Goal: Task Accomplishment & Management: Manage account settings

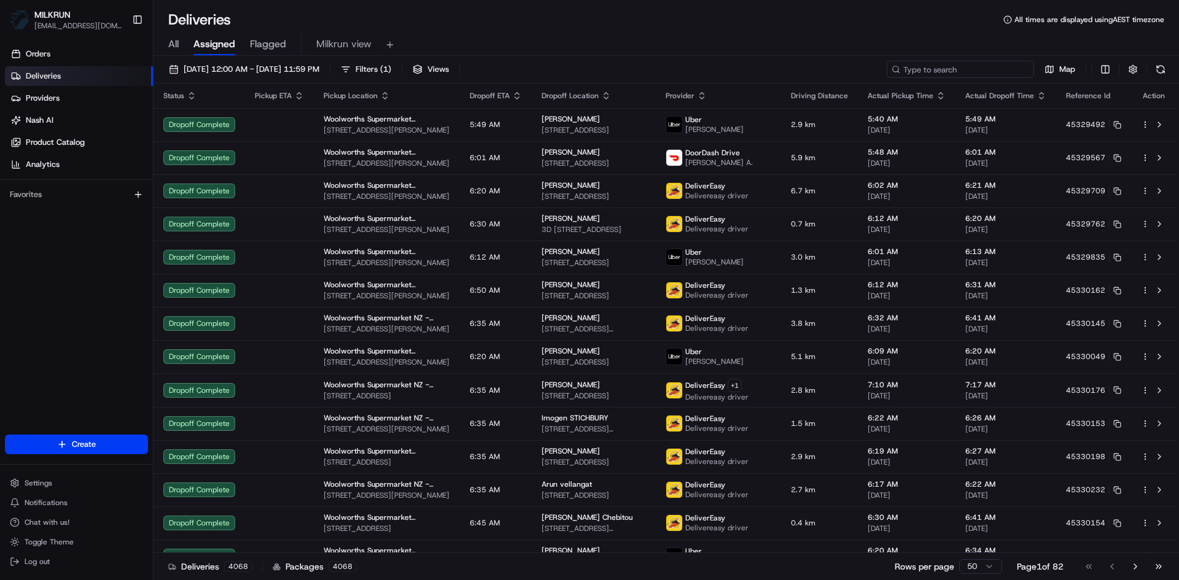
click at [966, 68] on input at bounding box center [959, 69] width 147 height 17
paste input "988ffd2f-b888-411b-af31-3a89054079e3"
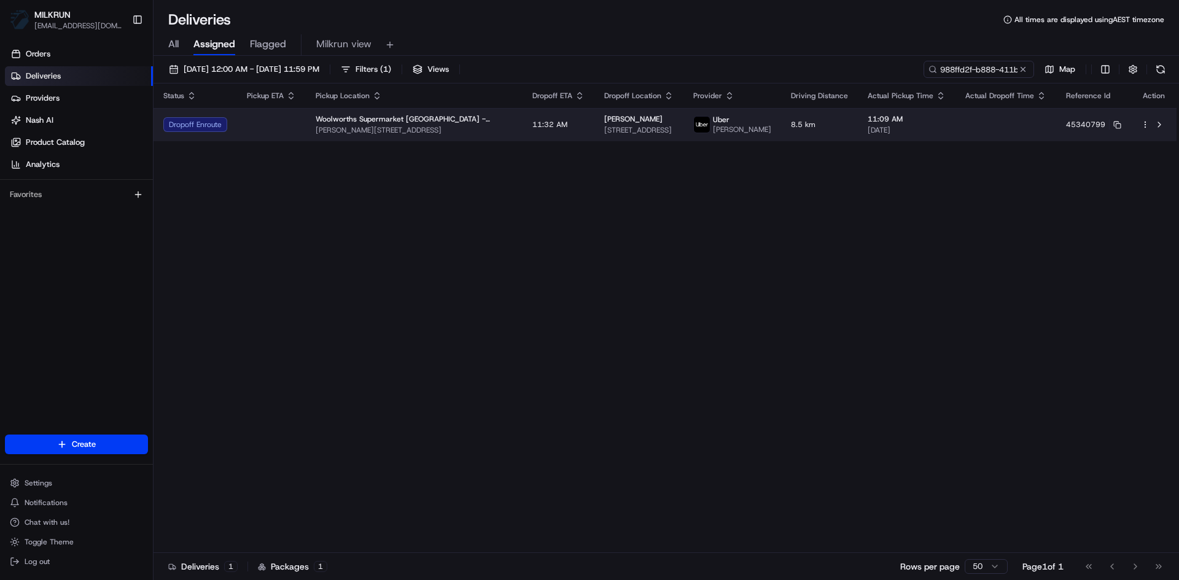
click at [274, 133] on td at bounding box center [271, 124] width 69 height 33
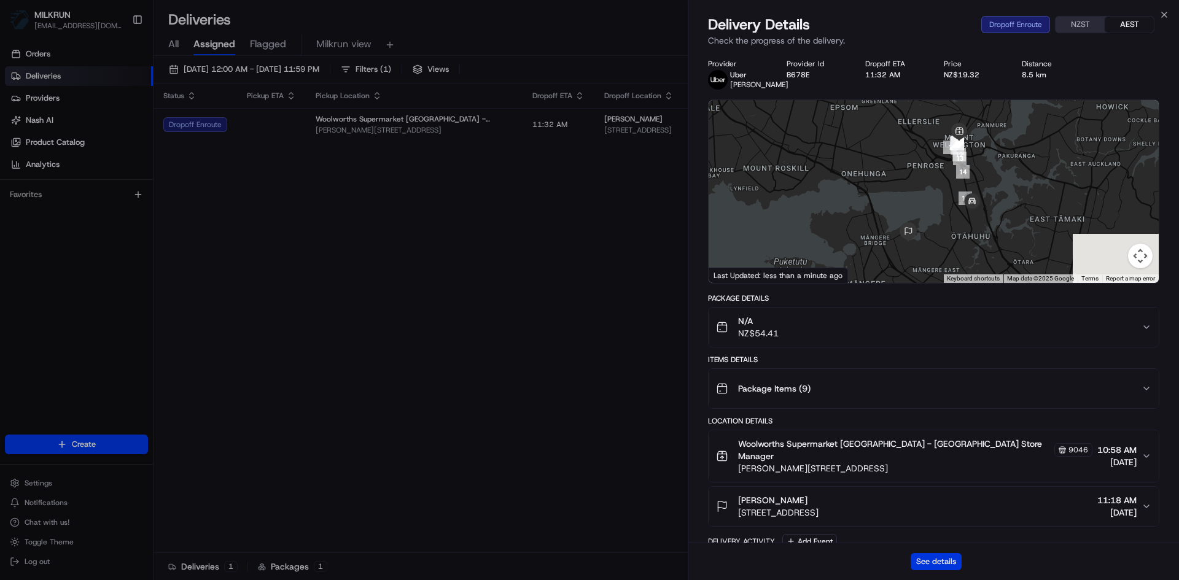
click at [930, 564] on button "See details" at bounding box center [935, 561] width 51 height 17
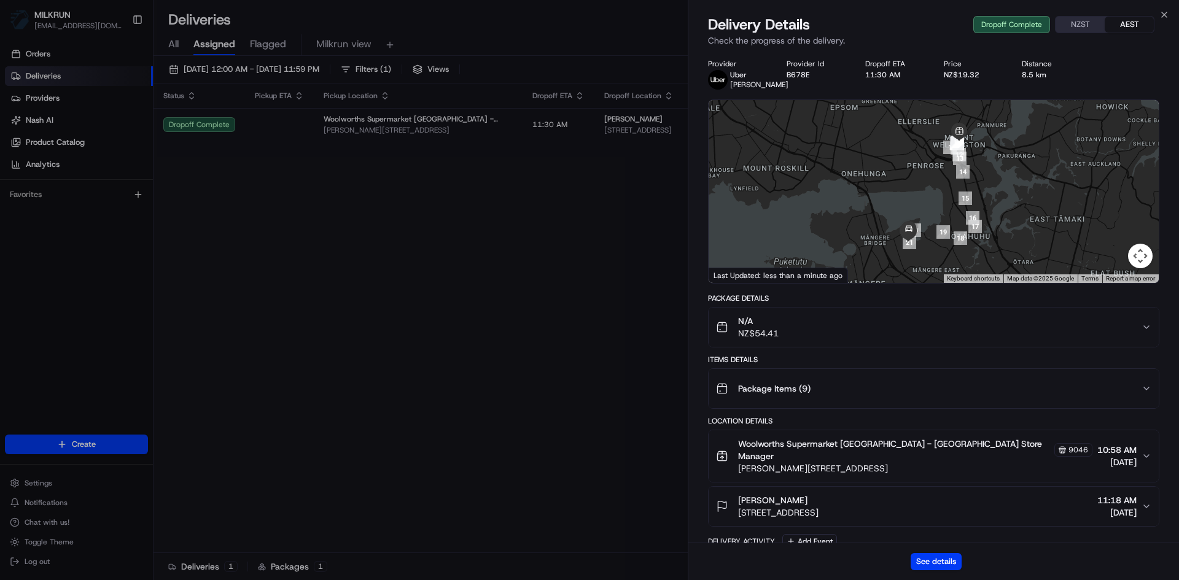
click at [1169, 12] on div "Close Delivery Details Dropoff Complete NZST AEST Check the progress of the del…" at bounding box center [933, 290] width 491 height 580
click at [1164, 13] on icon "button" at bounding box center [1164, 15] width 10 height 10
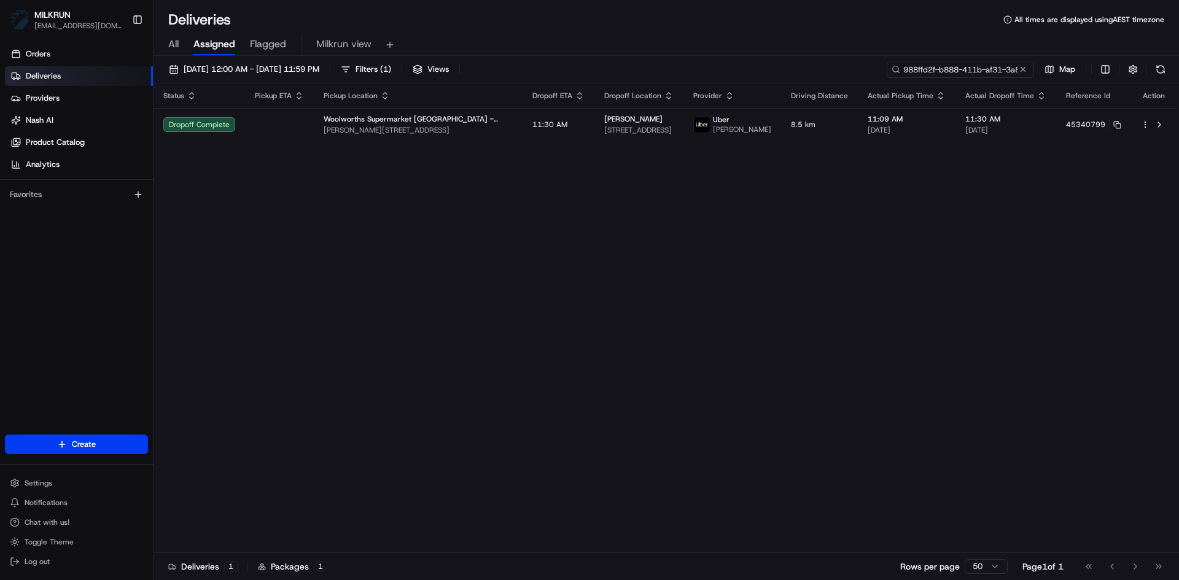
click at [971, 72] on input "988ffd2f-b888-411b-af31-3a89054079e3" at bounding box center [959, 69] width 147 height 17
paste input "bc964186-077a-4775-b292-34c33f51d07a"
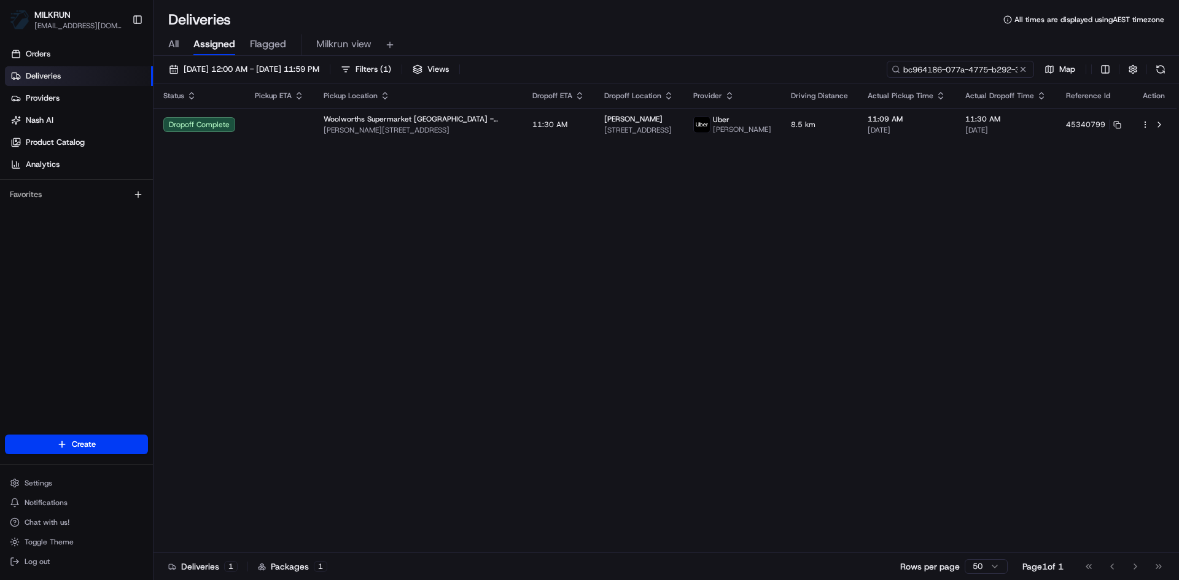
scroll to position [0, 60]
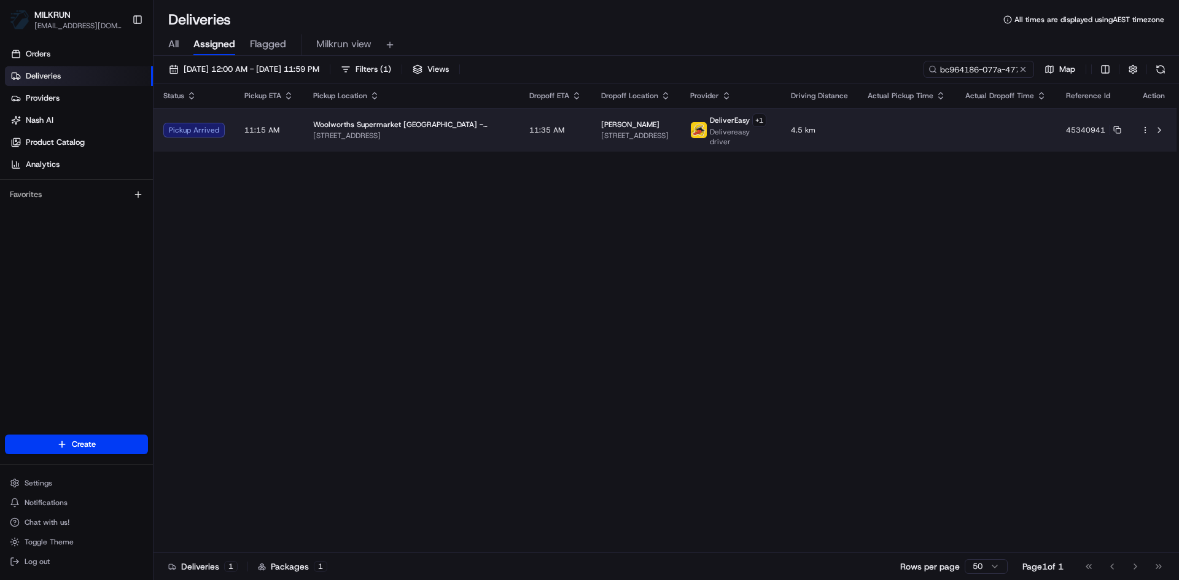
click at [519, 142] on td "11:35 AM" at bounding box center [555, 130] width 72 height 44
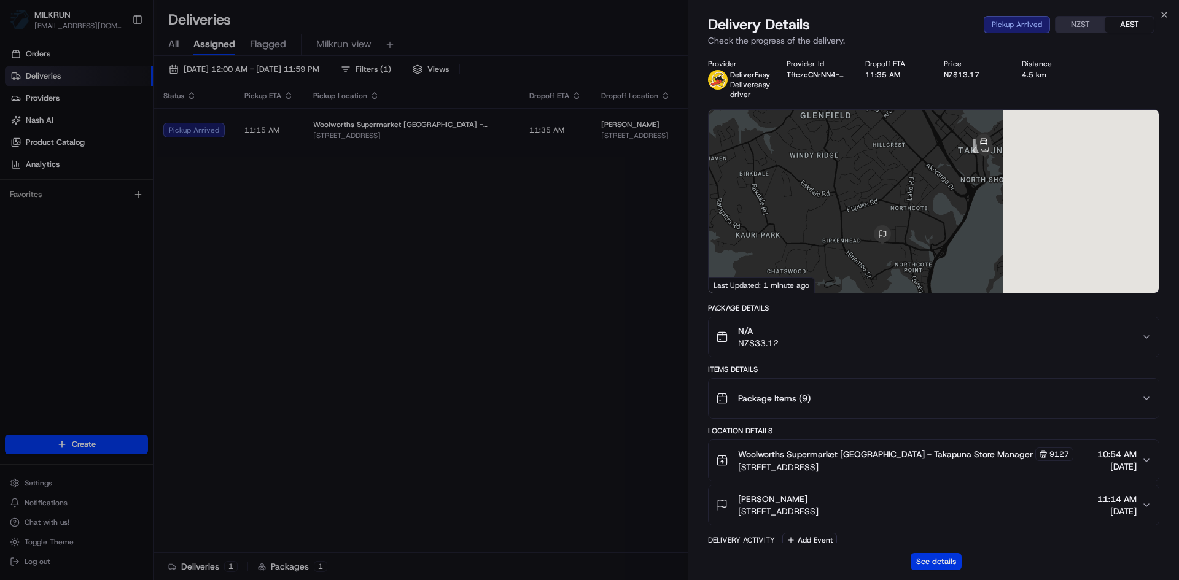
click at [927, 560] on button "See details" at bounding box center [935, 561] width 51 height 17
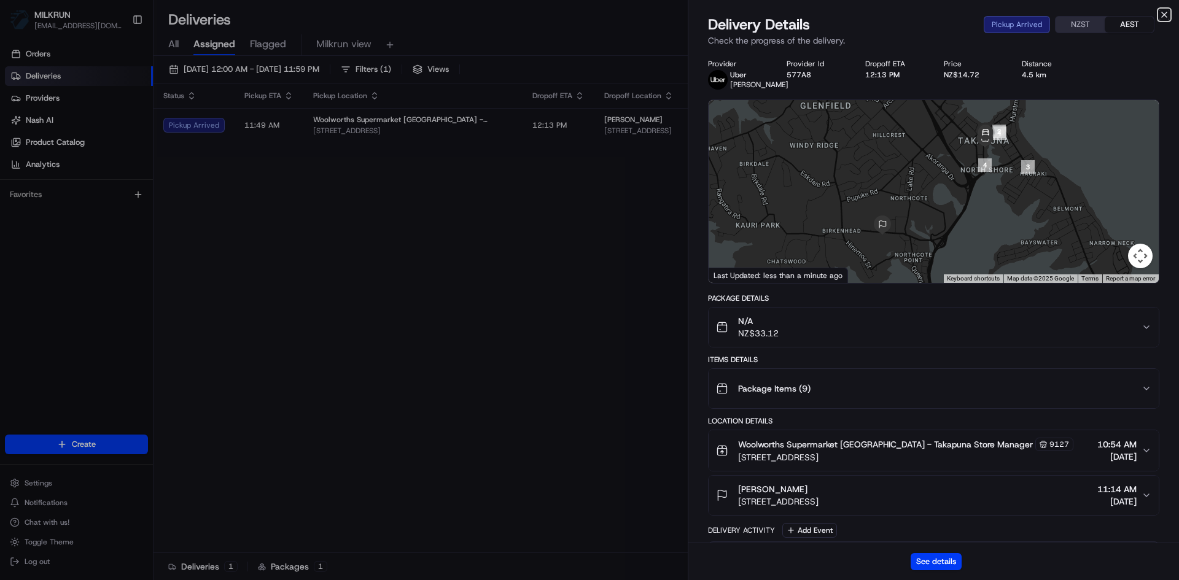
click at [1165, 17] on icon "button" at bounding box center [1164, 15] width 10 height 10
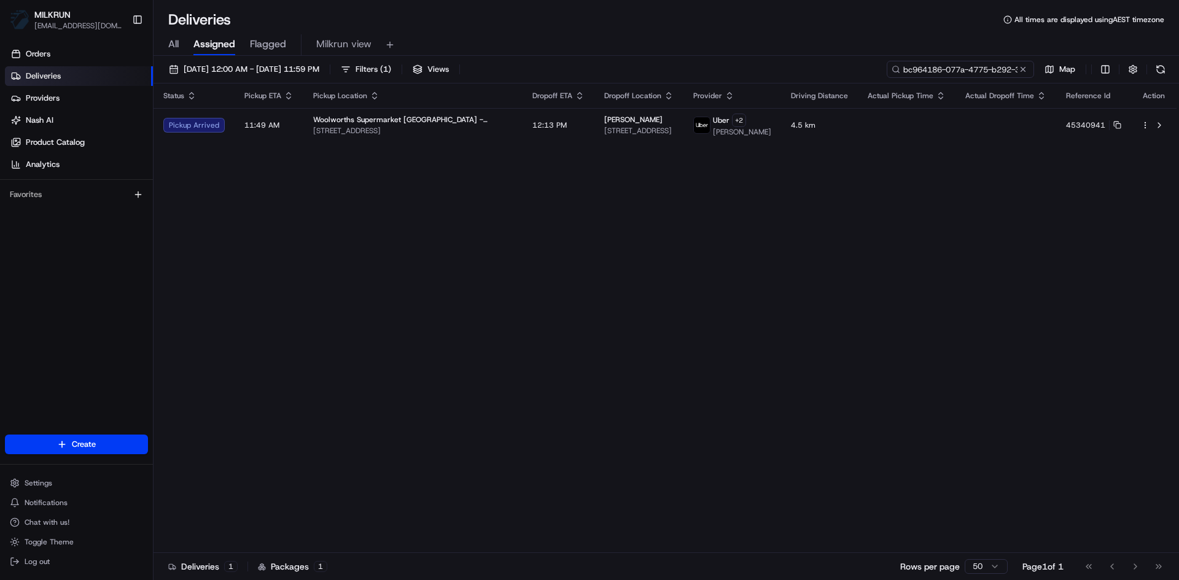
click at [958, 73] on input "bc964186-077a-4775-b292-34c33f51d07a" at bounding box center [959, 69] width 147 height 17
paste input "550e83fa-c2cf-4aeb-b965-473aede24a53"
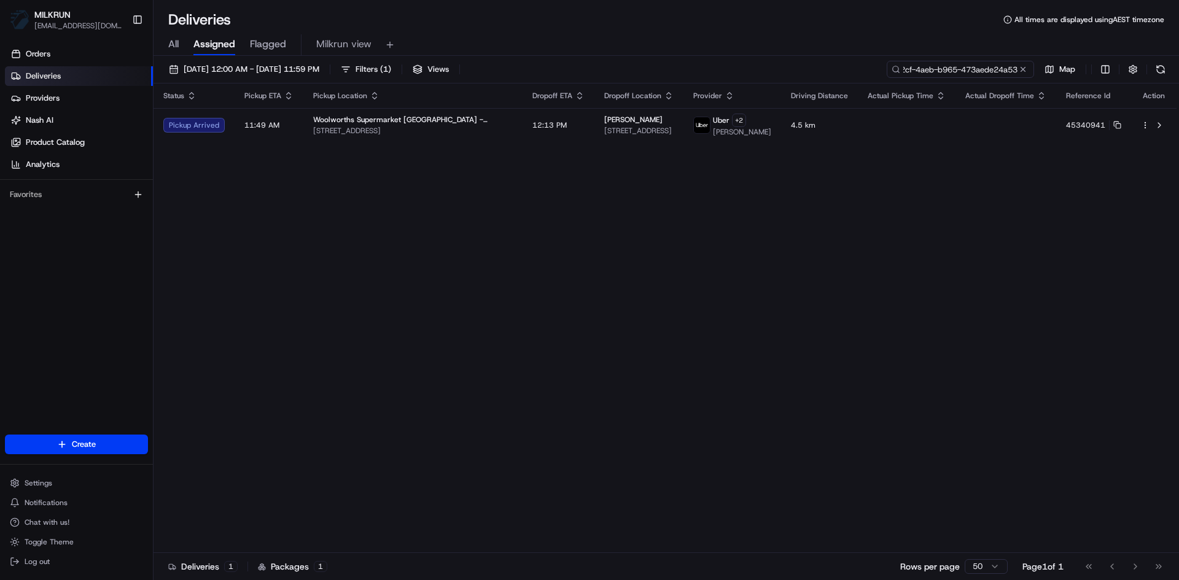
type input "550e83fa-c2cf-4aeb-b965-473aede24a53"
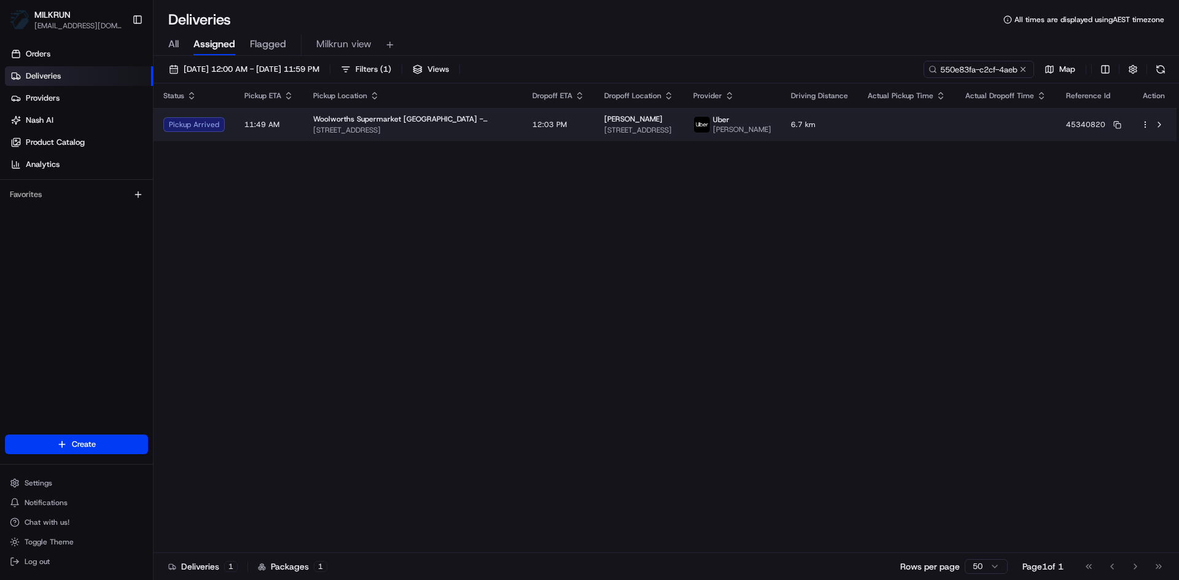
click at [632, 123] on div "Liz ATKINSON" at bounding box center [638, 119] width 69 height 10
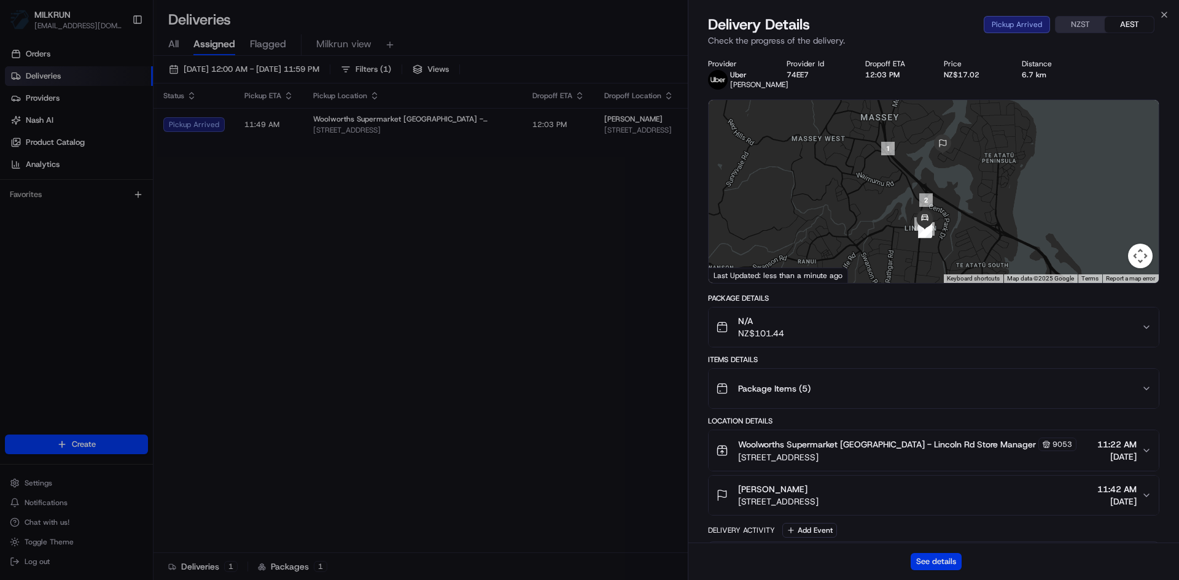
click at [943, 562] on button "See details" at bounding box center [935, 561] width 51 height 17
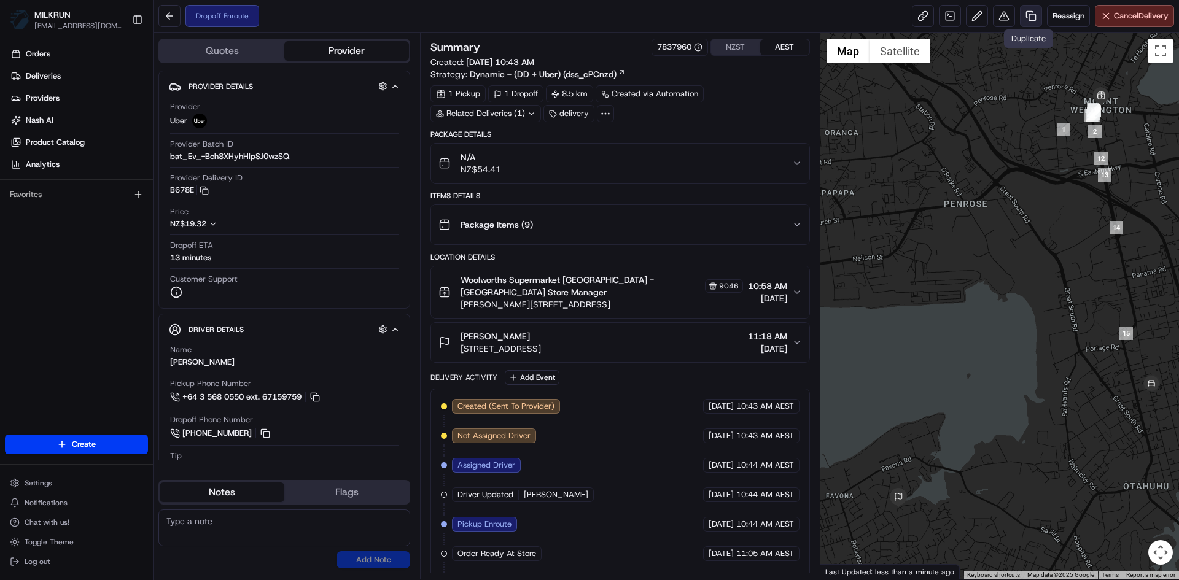
click at [1027, 14] on link at bounding box center [1031, 16] width 22 height 22
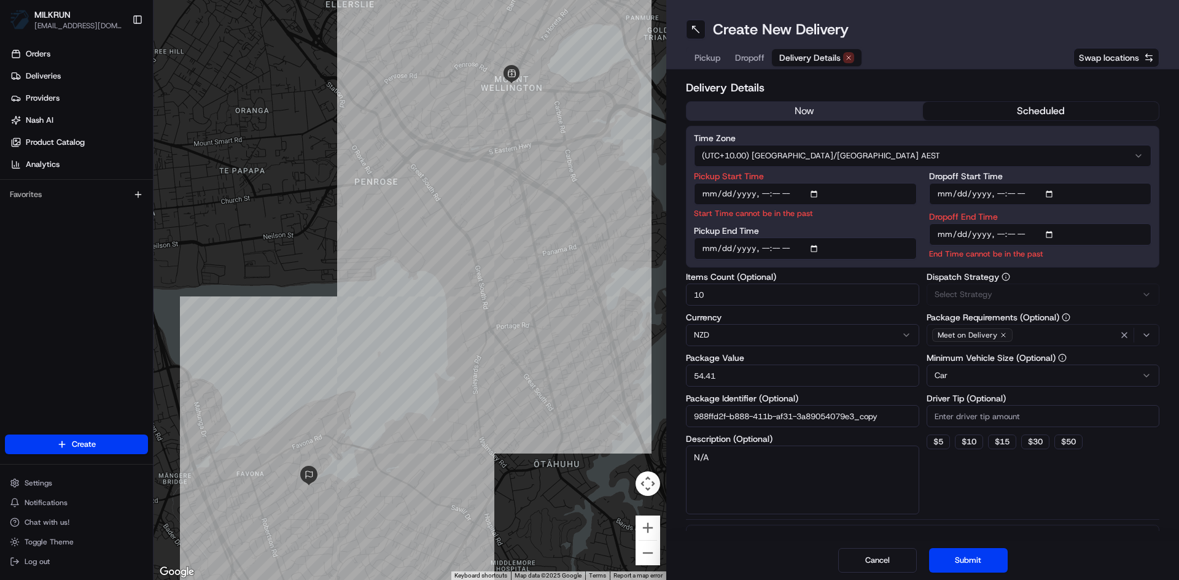
click at [812, 53] on span "Delivery Details" at bounding box center [809, 58] width 61 height 12
click at [812, 105] on button "now" at bounding box center [804, 111] width 236 height 18
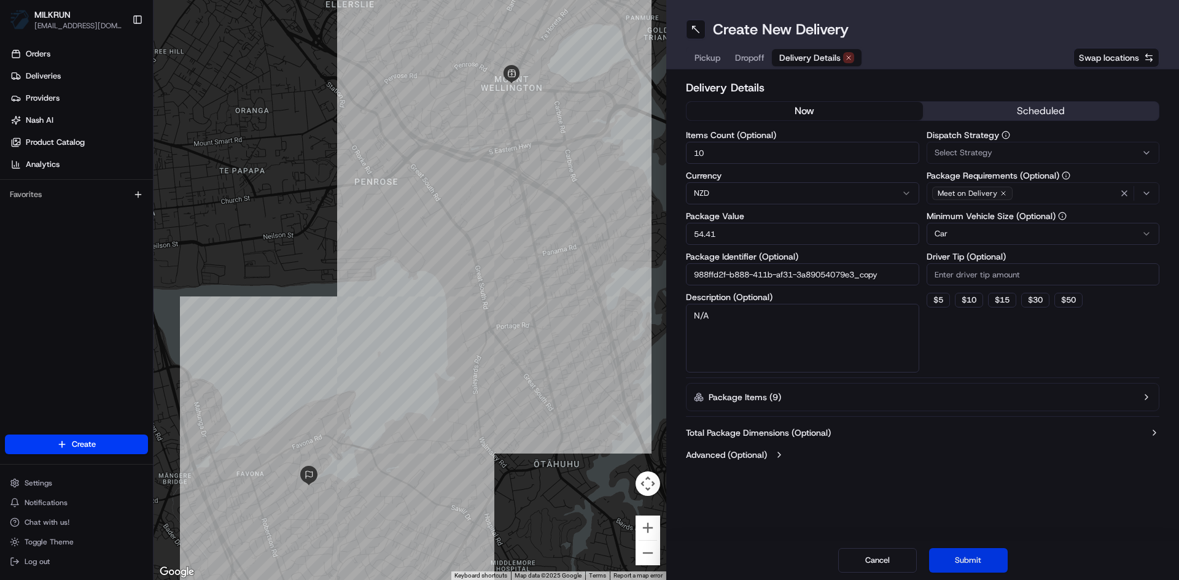
click at [979, 559] on button "Submit" at bounding box center [968, 560] width 79 height 25
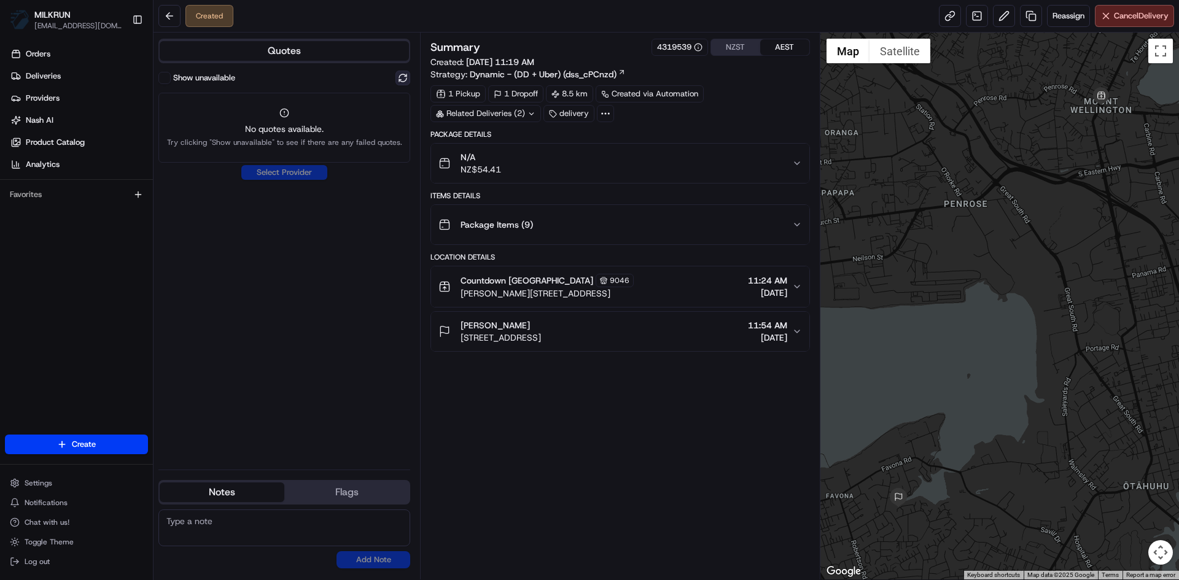
click at [406, 79] on button at bounding box center [402, 78] width 15 height 15
click at [529, 110] on icon at bounding box center [531, 114] width 8 height 8
click at [495, 160] on span "job_WNRTiYNqLnLinQDDChzzjH" at bounding box center [517, 162] width 117 height 11
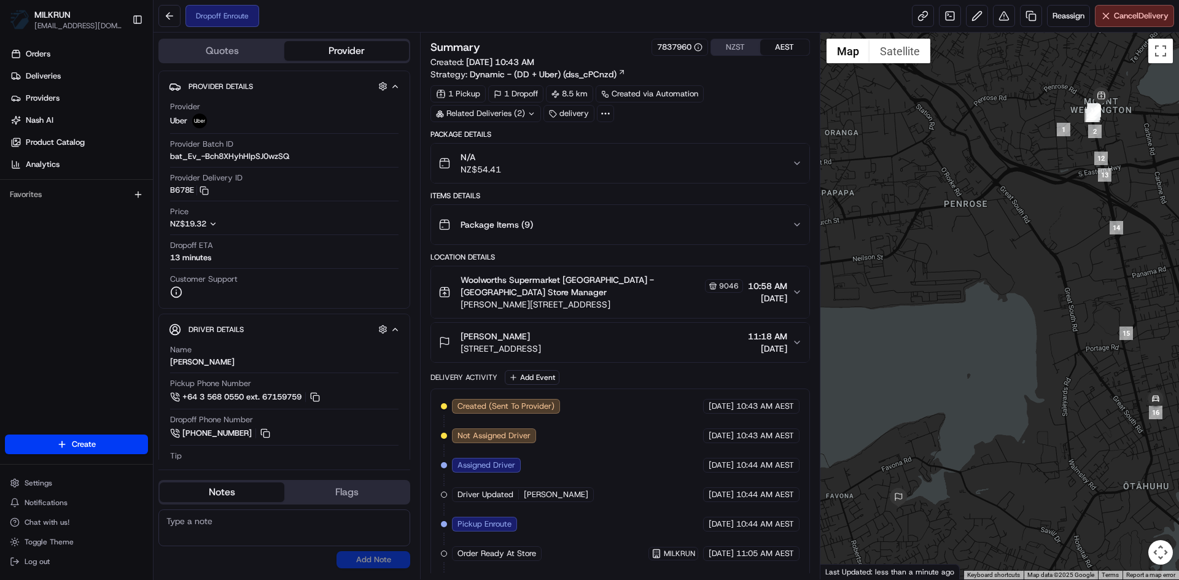
click at [530, 111] on icon at bounding box center [531, 114] width 8 height 8
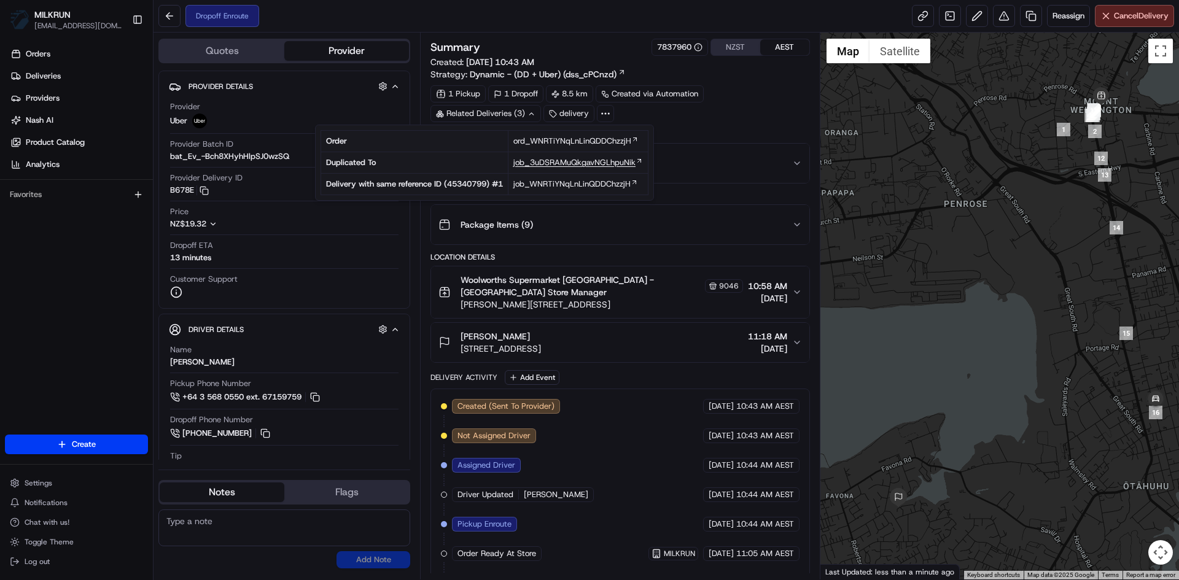
click at [554, 165] on span "job_3uDSRAMuQkgavNGLhpuNik" at bounding box center [574, 162] width 122 height 11
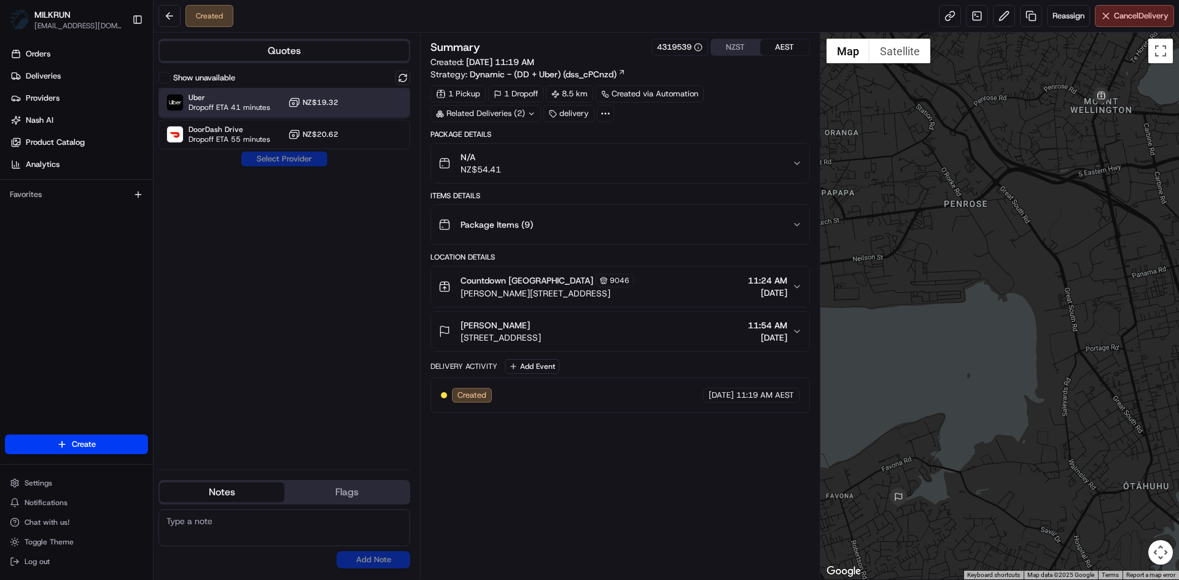
click at [233, 104] on span "Dropoff ETA 41 minutes" at bounding box center [229, 108] width 82 height 10
click at [266, 158] on button "Assign Provider" at bounding box center [284, 159] width 87 height 15
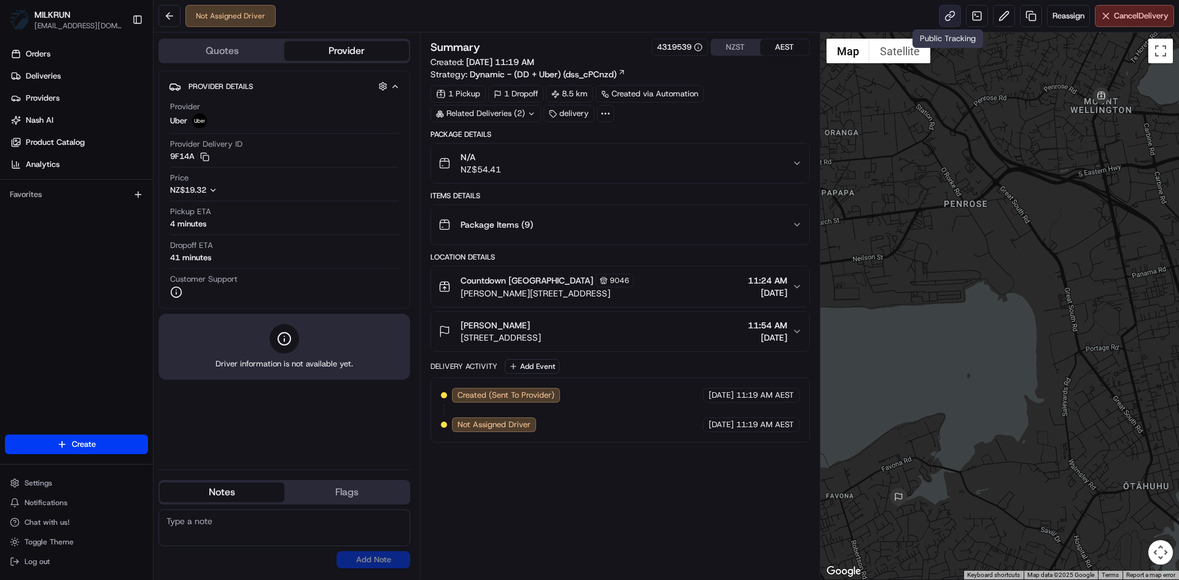
click at [945, 16] on link at bounding box center [950, 16] width 22 height 22
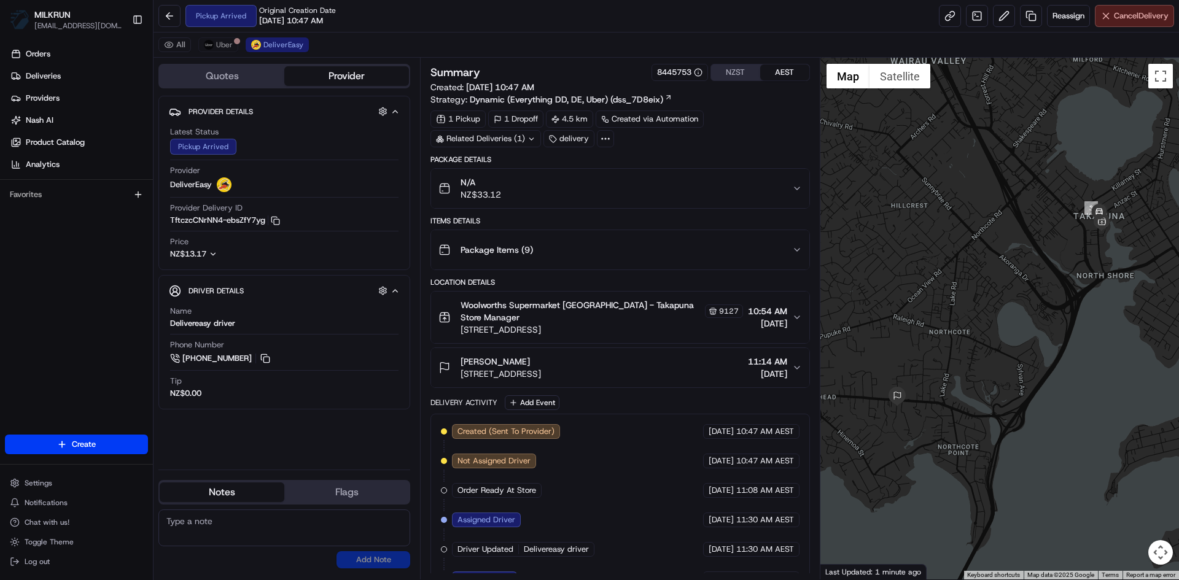
click at [1125, 15] on span "Cancel Delivery" at bounding box center [1141, 15] width 55 height 11
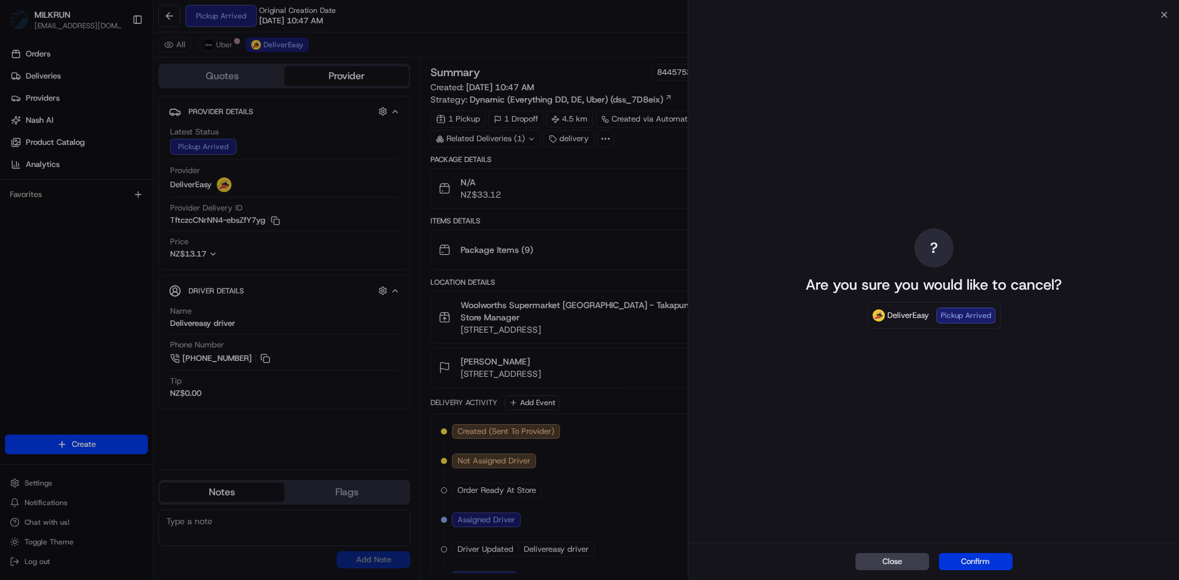
click at [974, 559] on button "Confirm" at bounding box center [976, 561] width 74 height 17
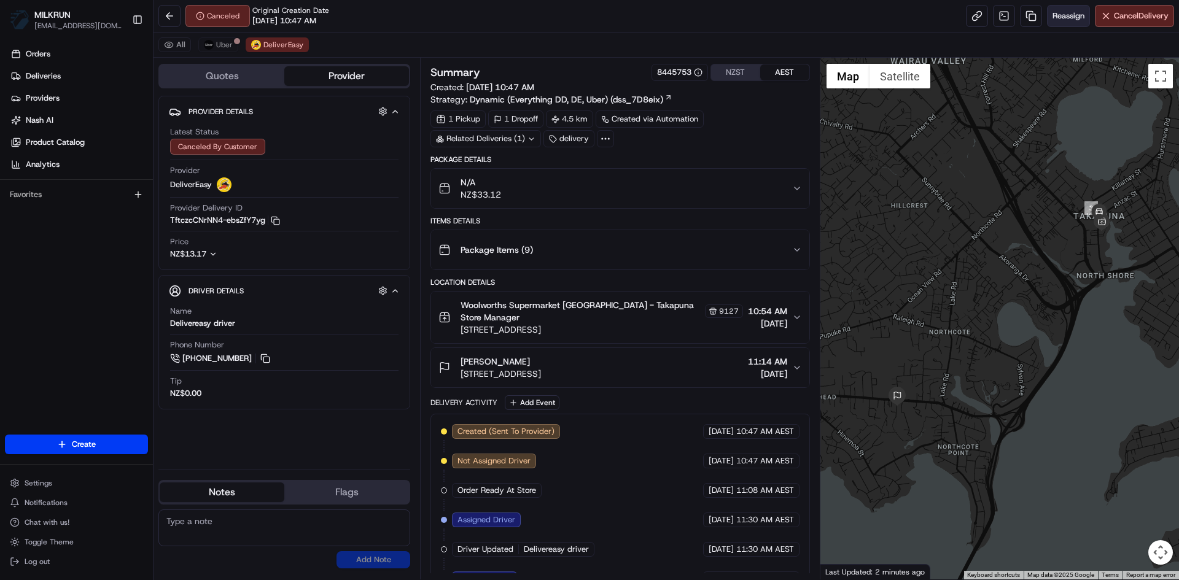
click at [1063, 12] on span "Reassign" at bounding box center [1068, 15] width 32 height 11
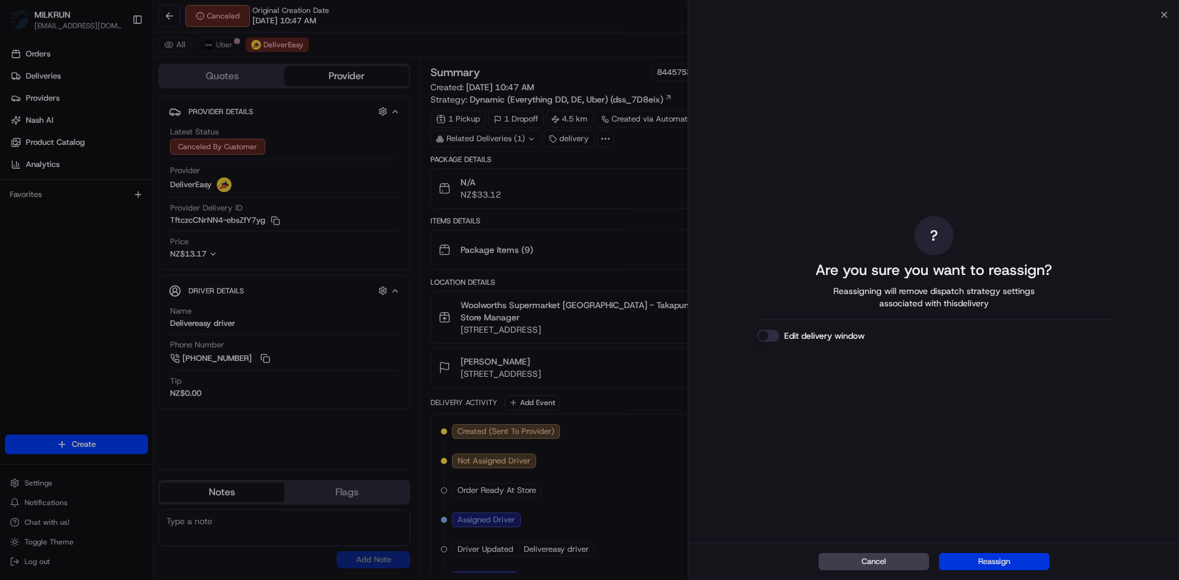
click at [1008, 559] on button "Reassign" at bounding box center [994, 561] width 110 height 17
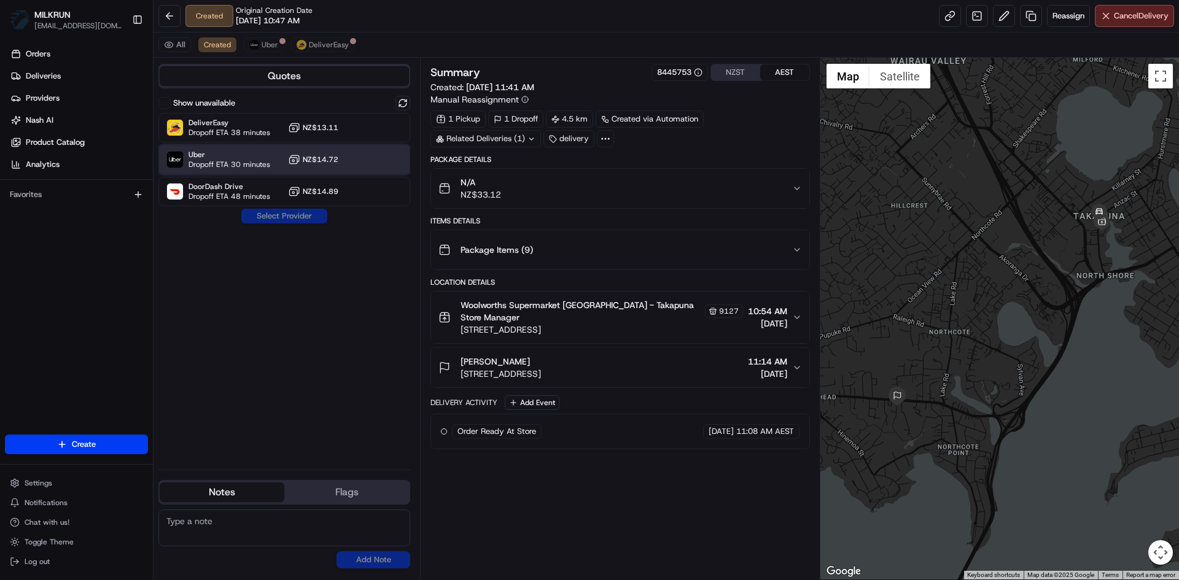
click at [229, 153] on span "Uber" at bounding box center [229, 155] width 82 height 10
click at [276, 215] on button "Assign Provider" at bounding box center [284, 216] width 87 height 15
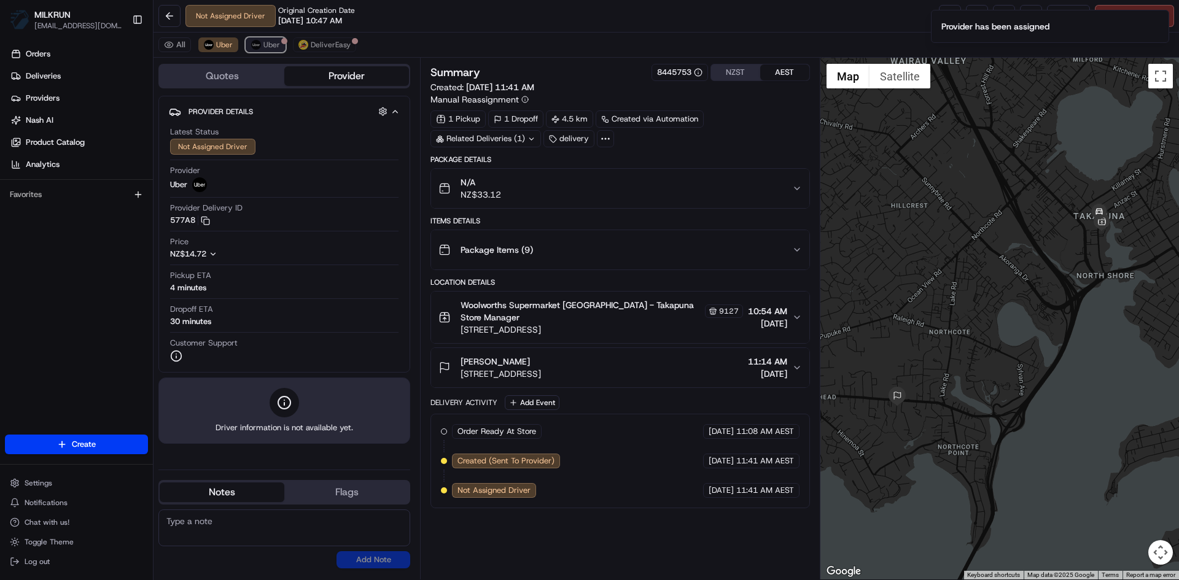
click at [265, 44] on span "Uber" at bounding box center [271, 45] width 17 height 10
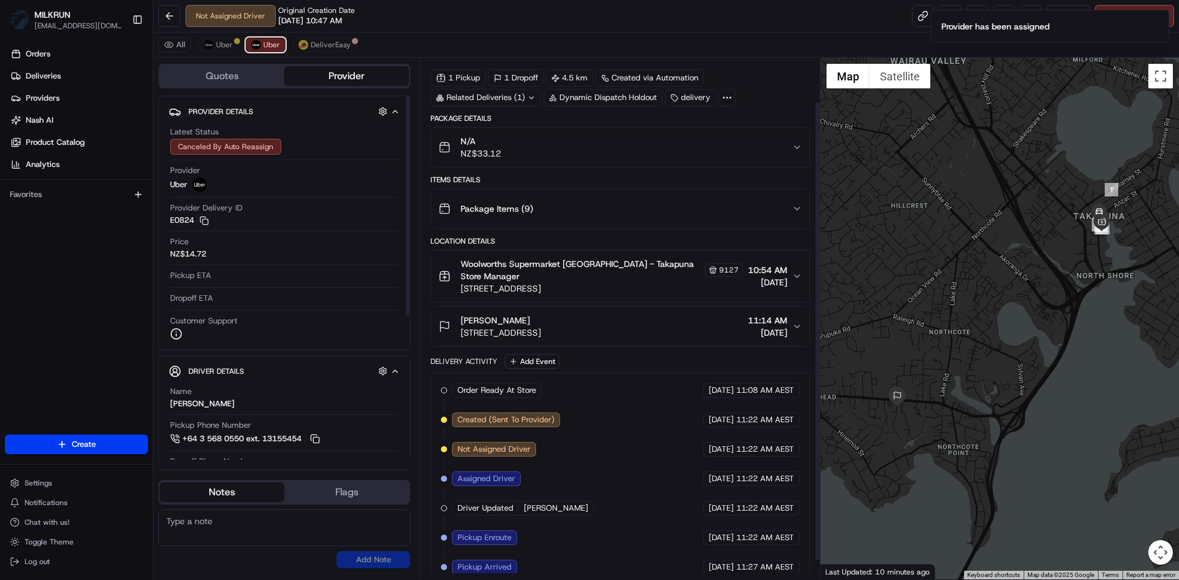
scroll to position [71, 0]
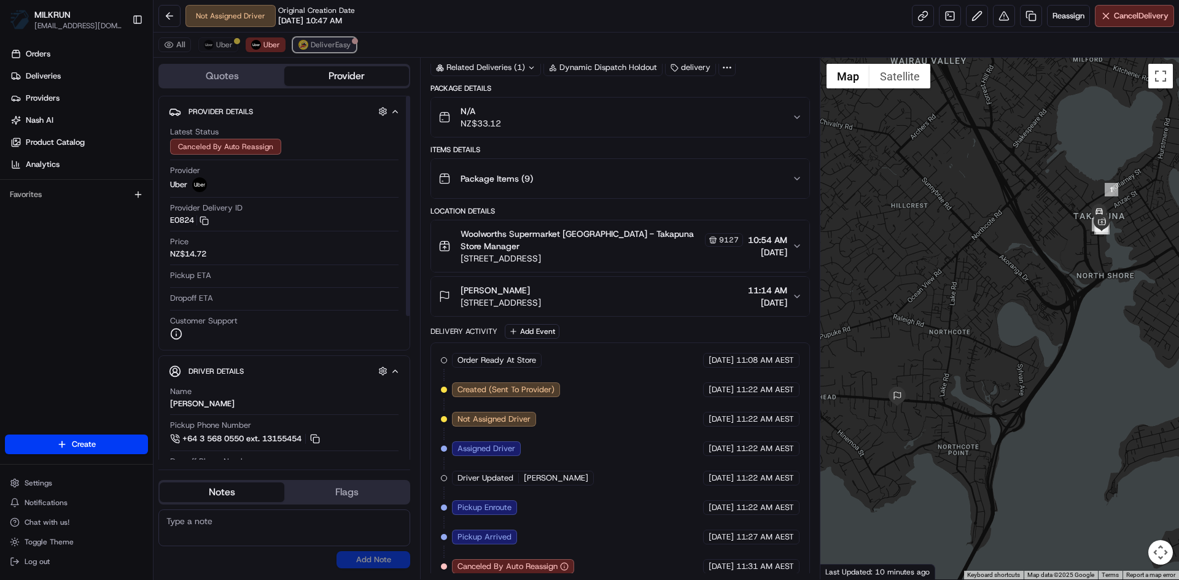
click at [328, 41] on span "DeliverEasy" at bounding box center [331, 45] width 40 height 10
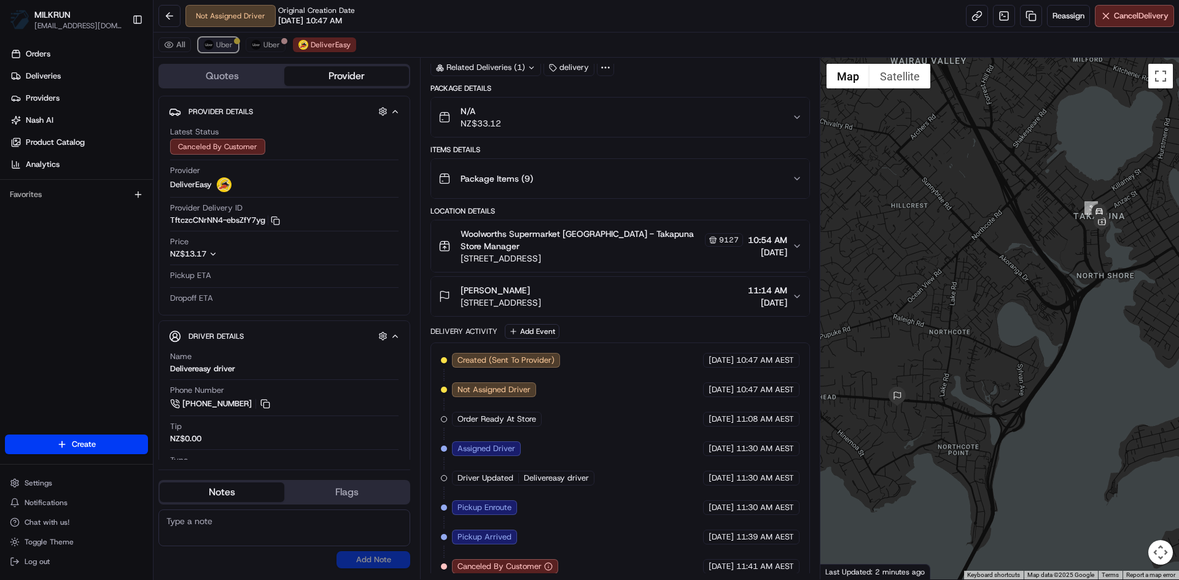
click at [220, 42] on span "Uber" at bounding box center [224, 45] width 17 height 10
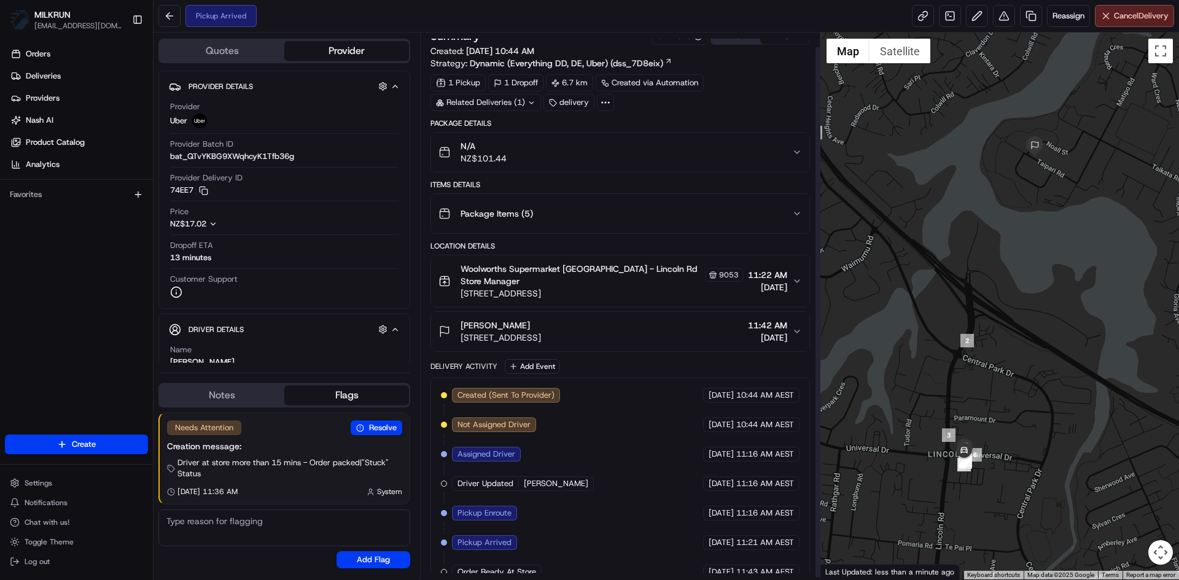
scroll to position [17, 0]
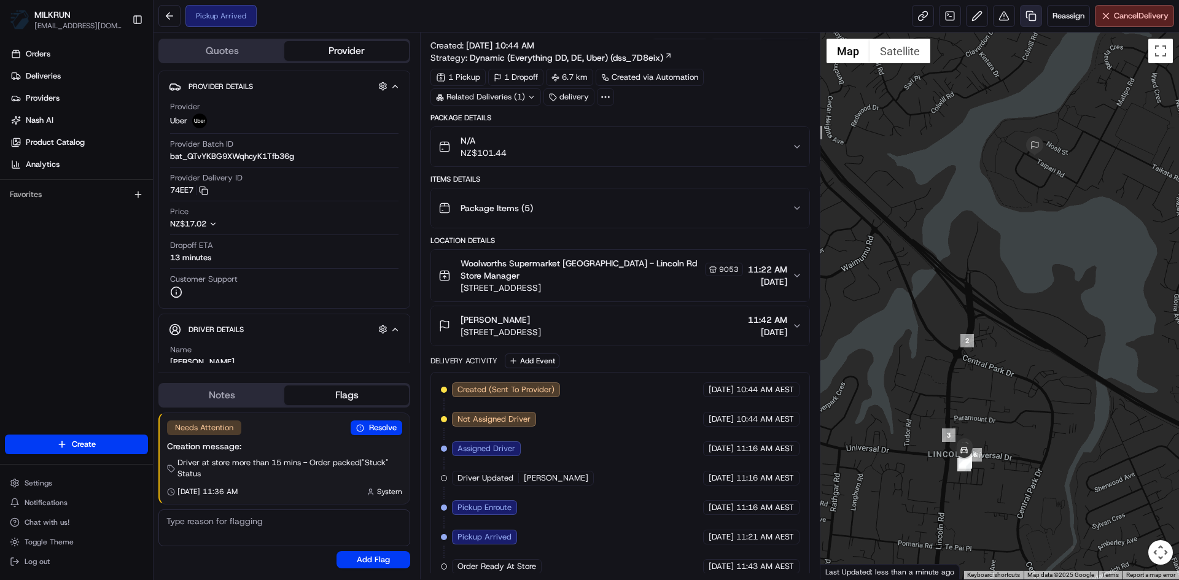
click at [1029, 15] on link at bounding box center [1031, 16] width 22 height 22
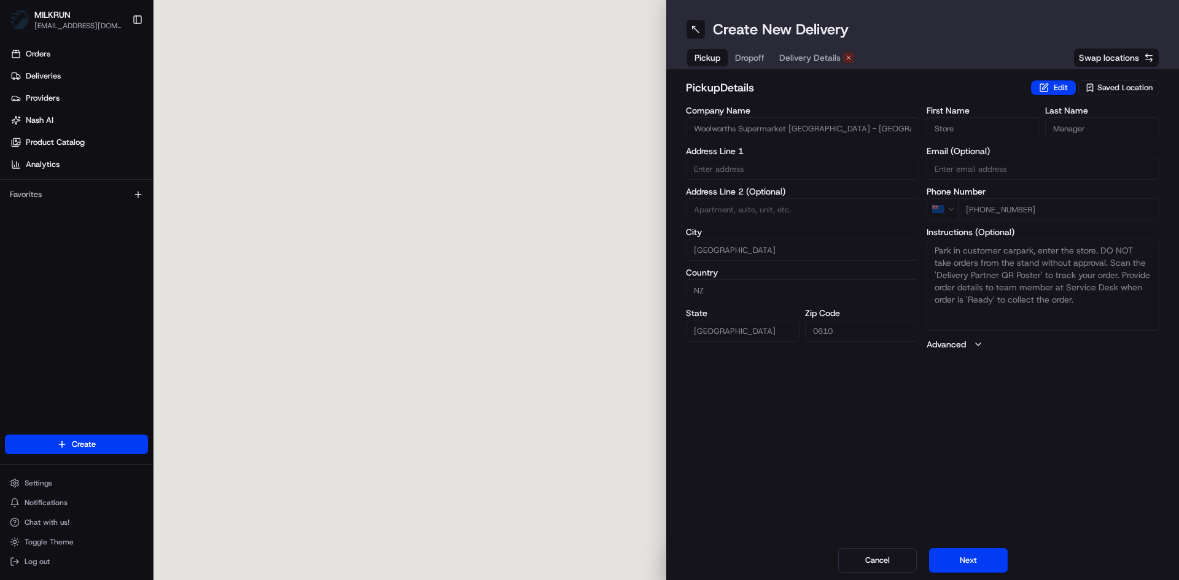
type input "185-187 Universal Dr"
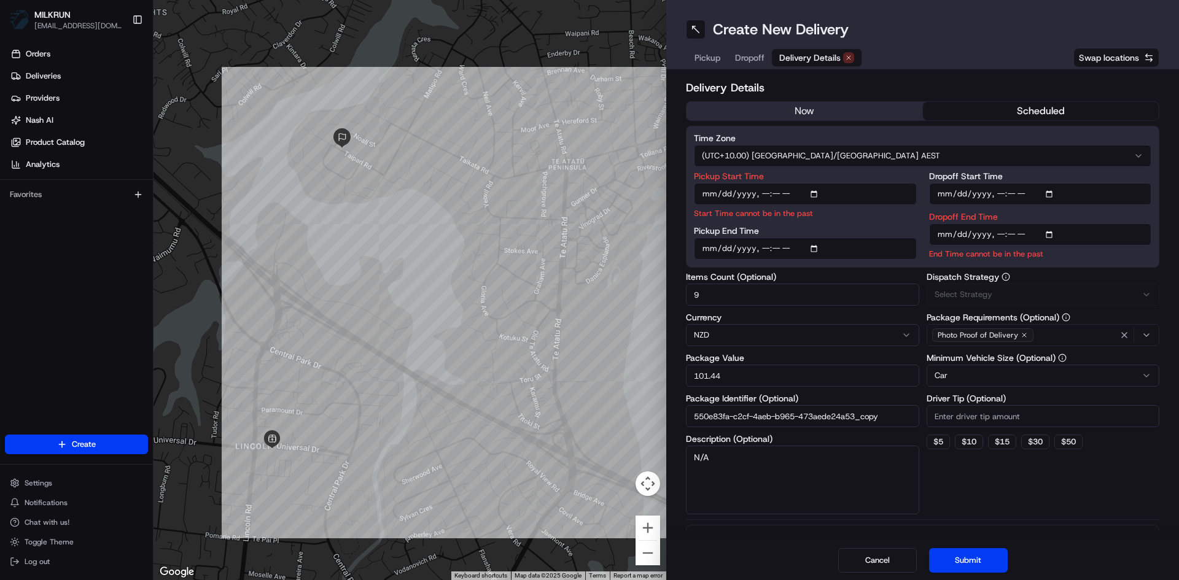
click at [813, 56] on span "Delivery Details" at bounding box center [809, 58] width 61 height 12
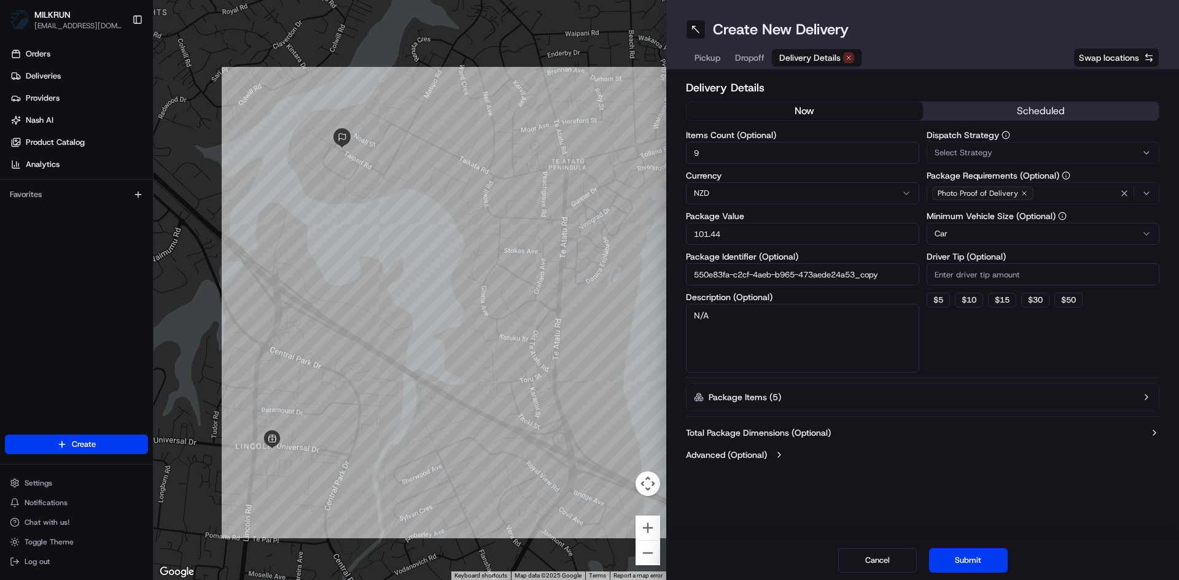
click at [818, 110] on button "now" at bounding box center [804, 111] width 236 height 18
click at [975, 558] on button "Submit" at bounding box center [968, 560] width 79 height 25
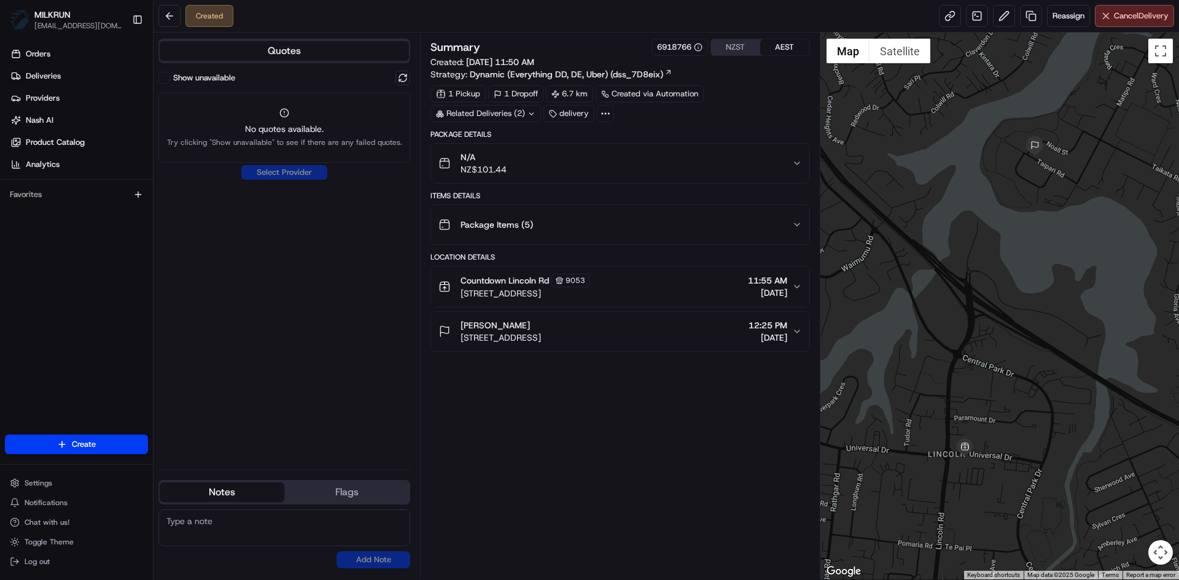
click at [530, 112] on icon at bounding box center [531, 114] width 8 height 8
click at [505, 162] on span "job_asqD6YfEgXVMfEymNVyebv" at bounding box center [517, 162] width 120 height 11
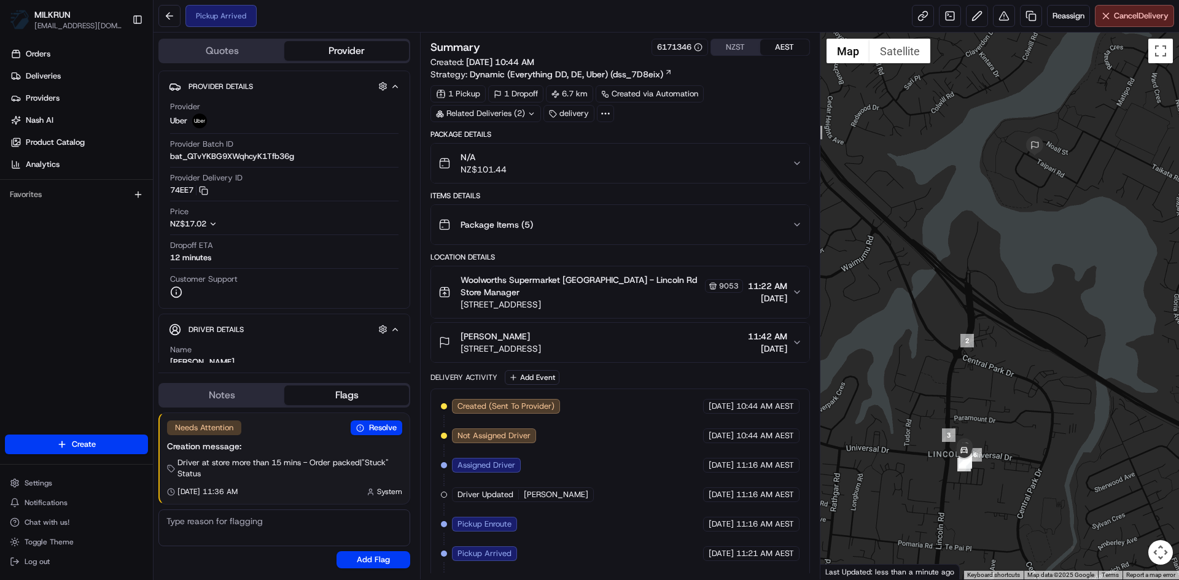
click at [531, 117] on icon at bounding box center [531, 114] width 8 height 8
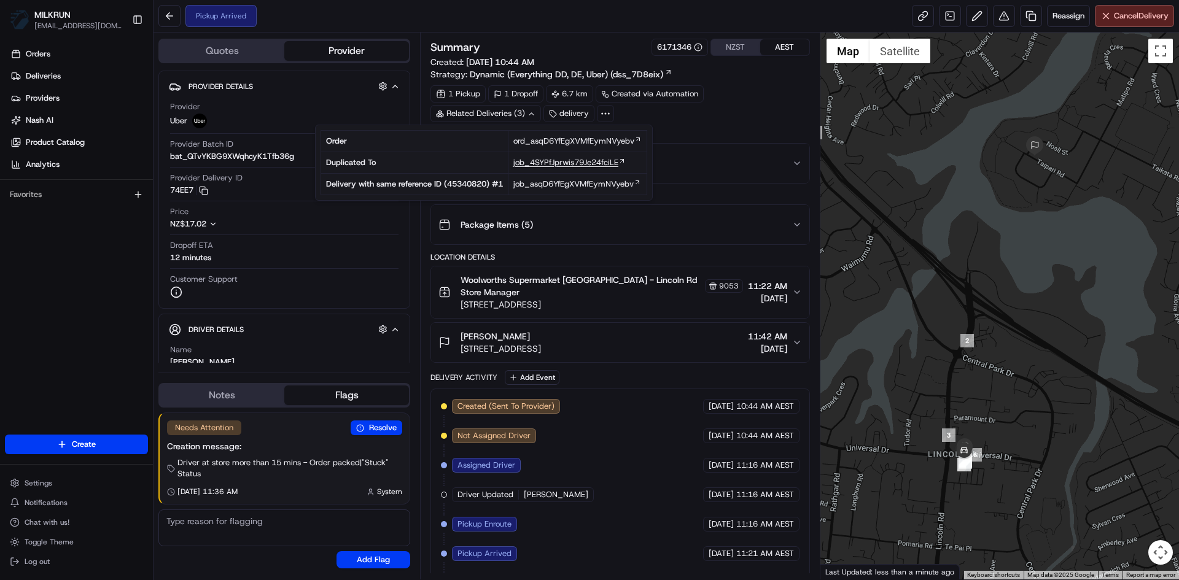
click at [579, 164] on span "job_4SYPfJprwis79Je24fciLE" at bounding box center [565, 162] width 105 height 11
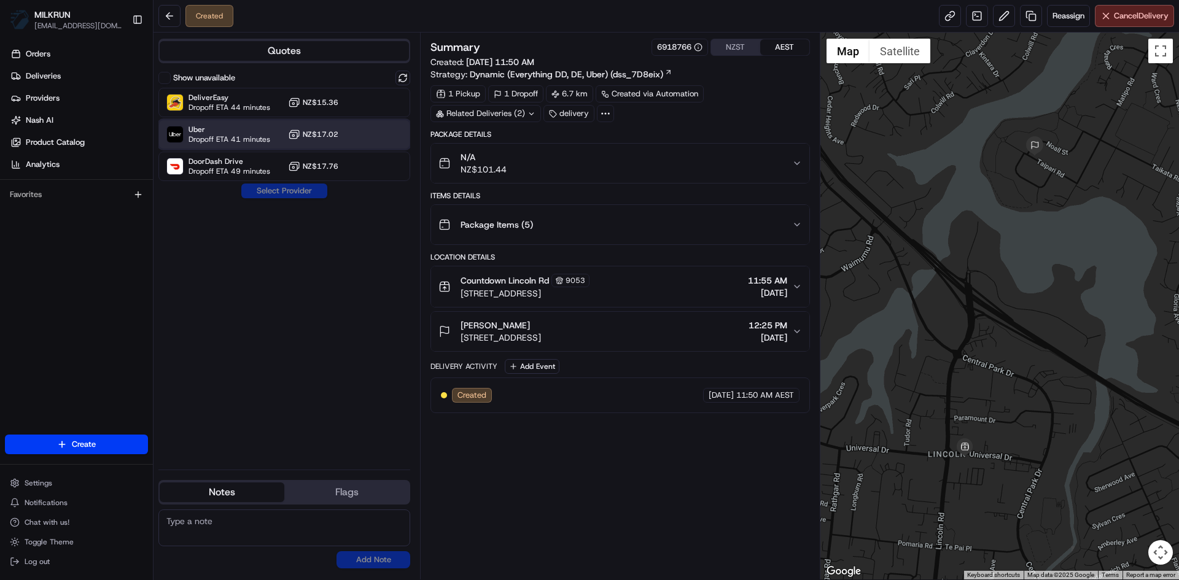
click at [248, 131] on span "Uber" at bounding box center [229, 130] width 82 height 10
click at [288, 195] on button "Assign Provider" at bounding box center [284, 191] width 87 height 15
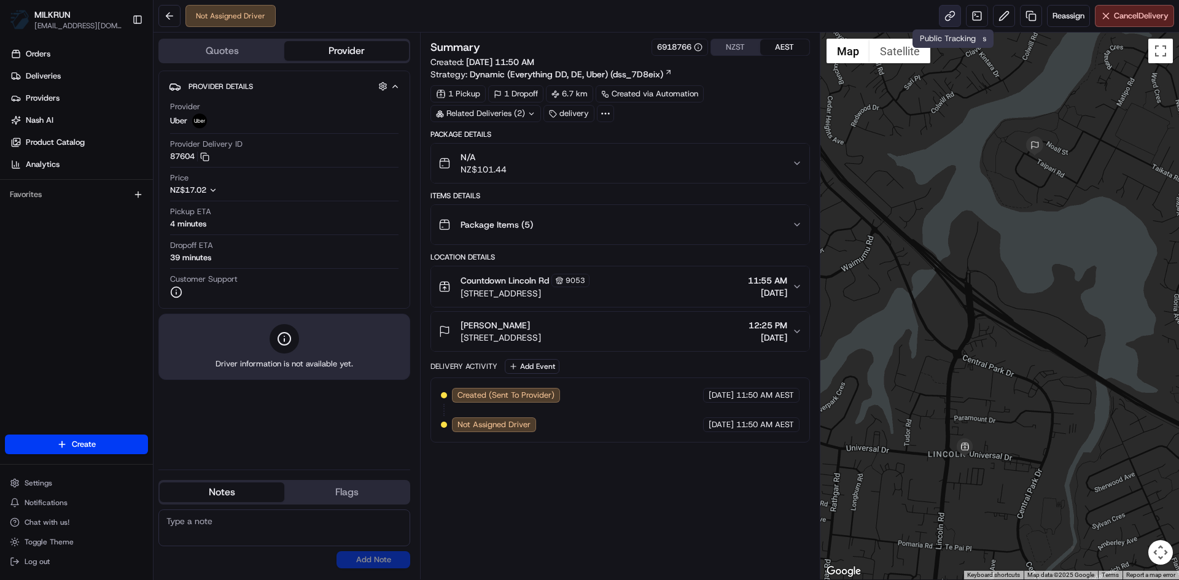
click at [944, 15] on link at bounding box center [950, 16] width 22 height 22
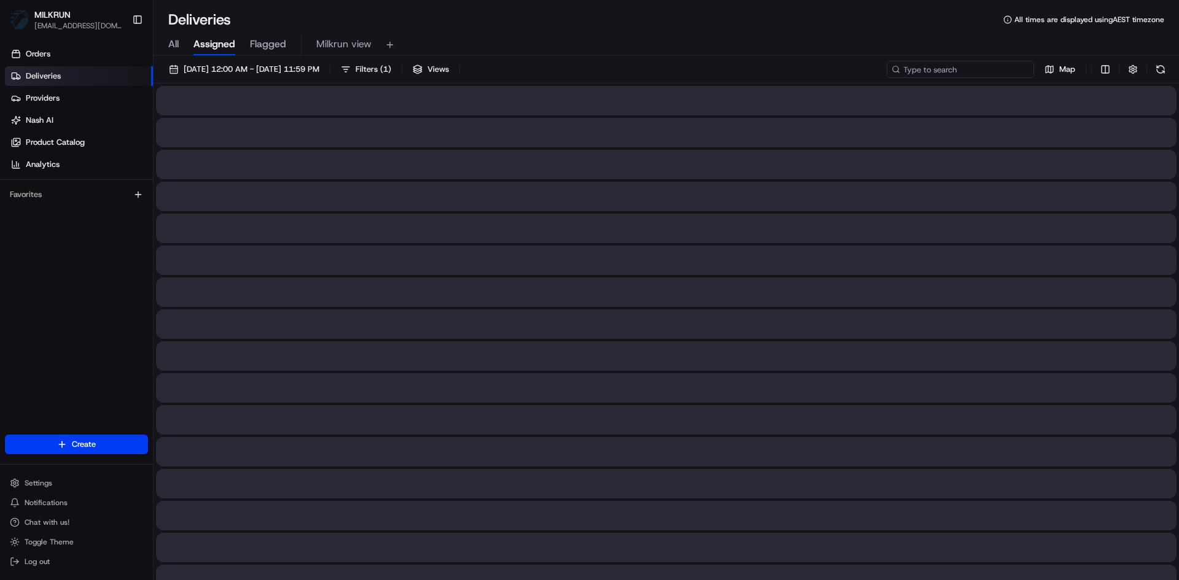
click at [958, 68] on input at bounding box center [959, 69] width 147 height 17
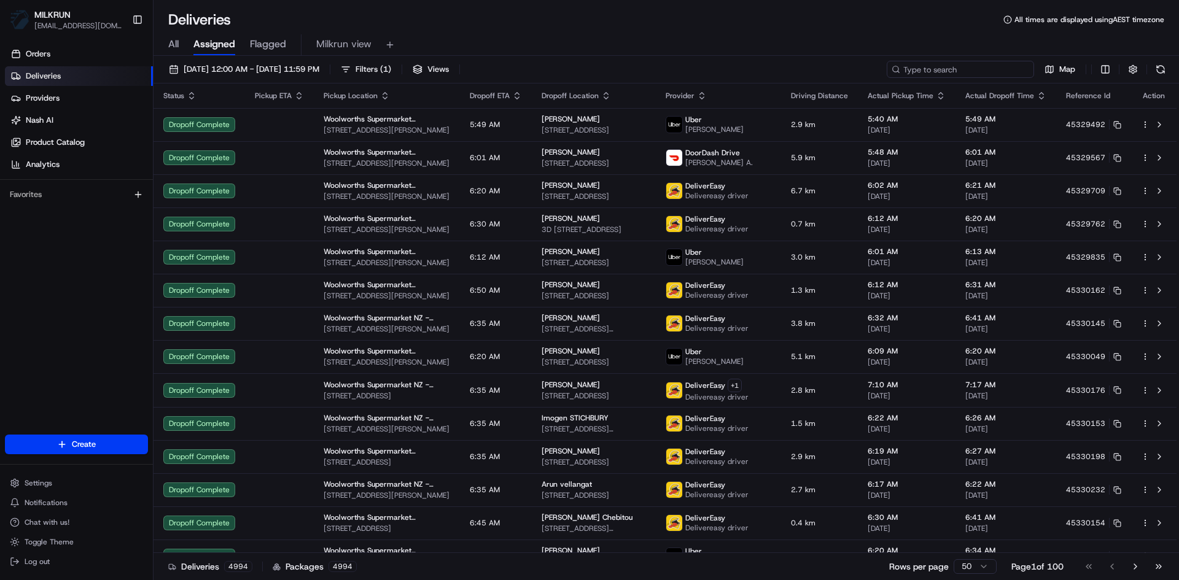
click at [956, 69] on input at bounding box center [959, 69] width 147 height 17
paste input "362db814-1710-40bd-b714-9762d48856a7"
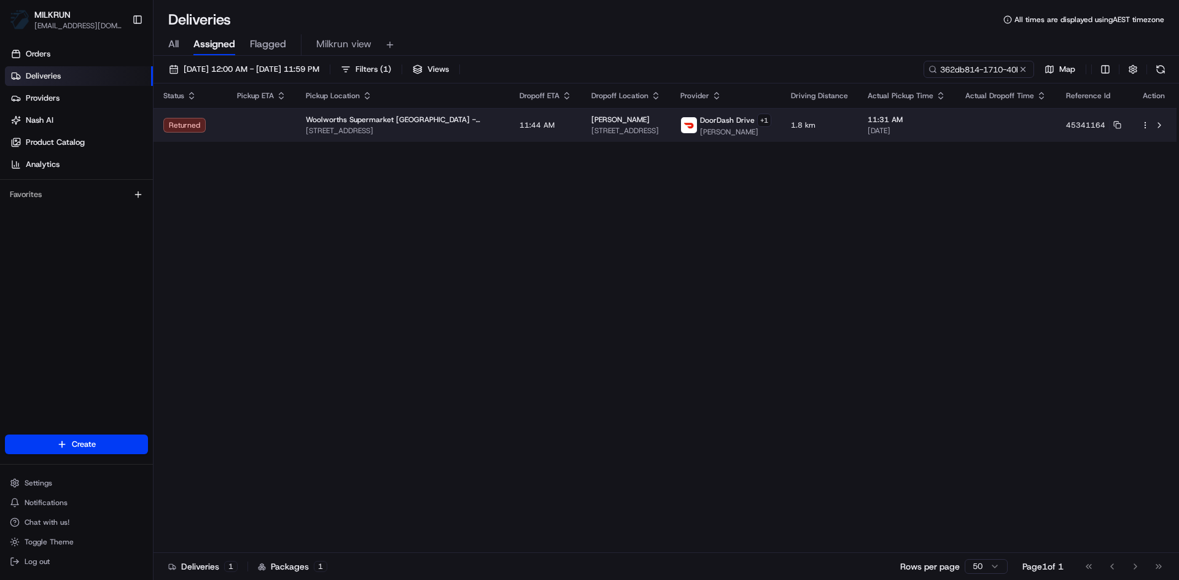
click at [223, 125] on td "Returned" at bounding box center [190, 125] width 74 height 34
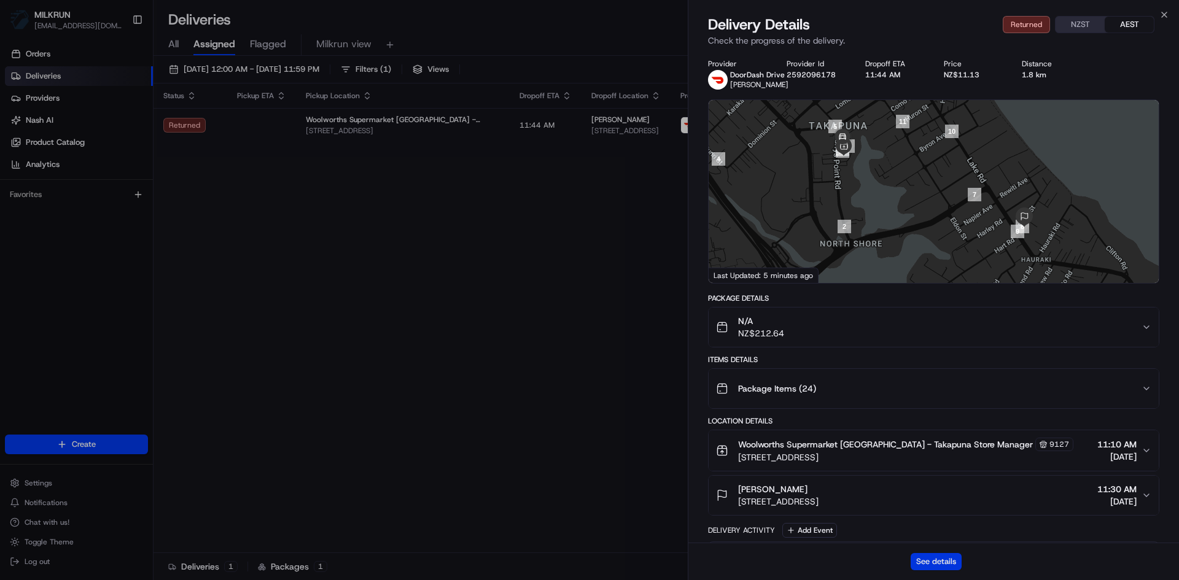
click at [936, 563] on button "See details" at bounding box center [935, 561] width 51 height 17
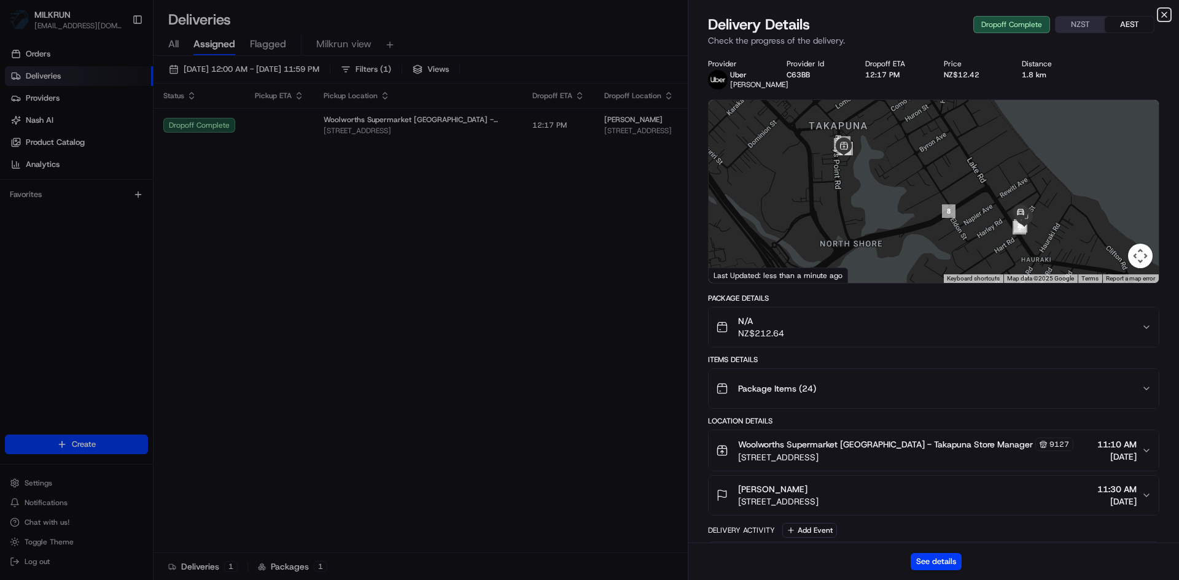
click at [1162, 13] on icon "button" at bounding box center [1163, 14] width 5 height 5
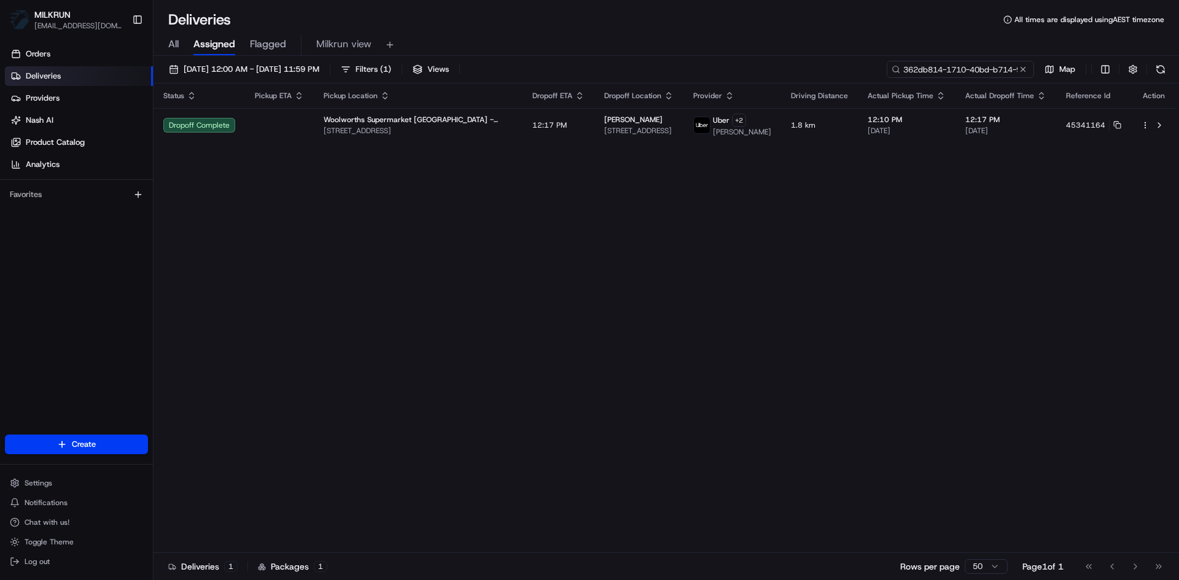
click at [942, 69] on input "362db814-1710-40bd-b714-9762d48856a7" at bounding box center [959, 69] width 147 height 17
paste input "14056578-239a-4683-8d55-e27f2355709c"
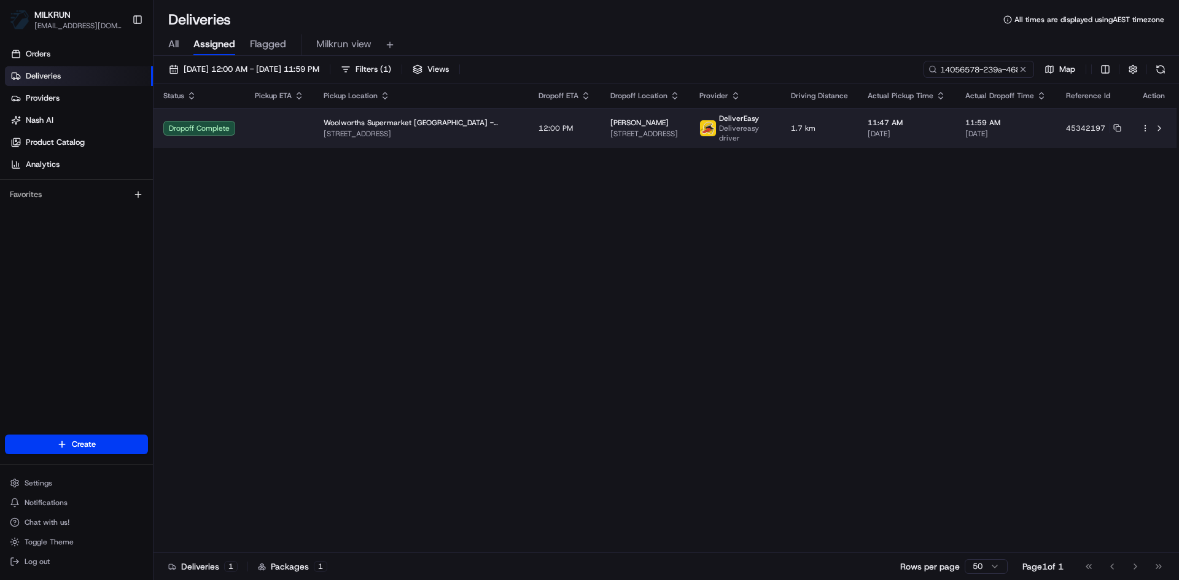
click at [295, 129] on td at bounding box center [279, 128] width 69 height 40
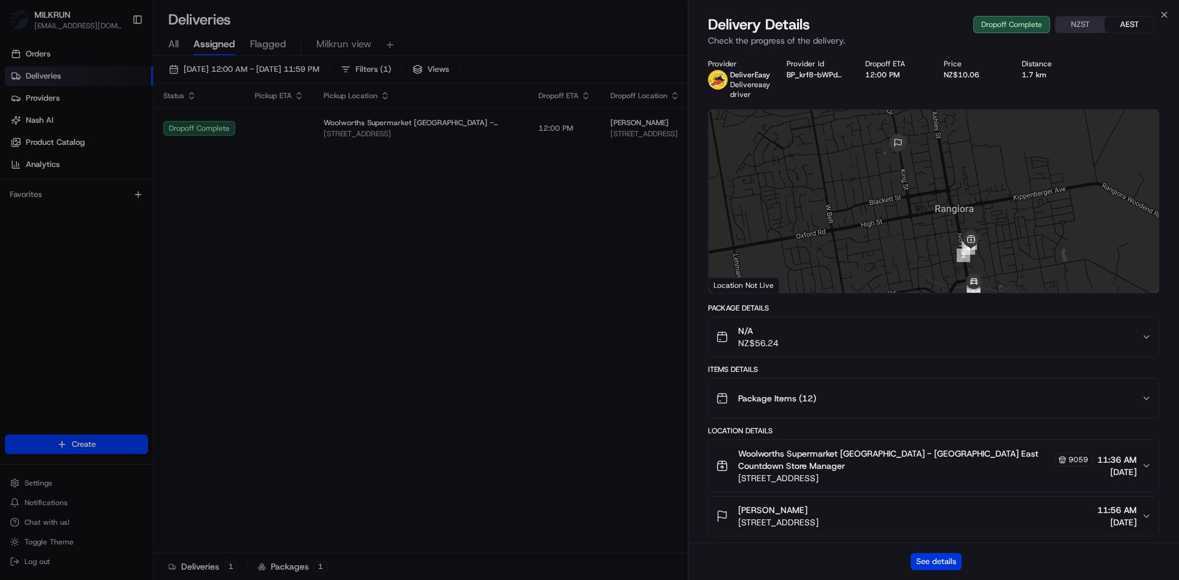
click at [948, 563] on button "See details" at bounding box center [935, 561] width 51 height 17
click at [1168, 16] on icon "button" at bounding box center [1164, 15] width 10 height 10
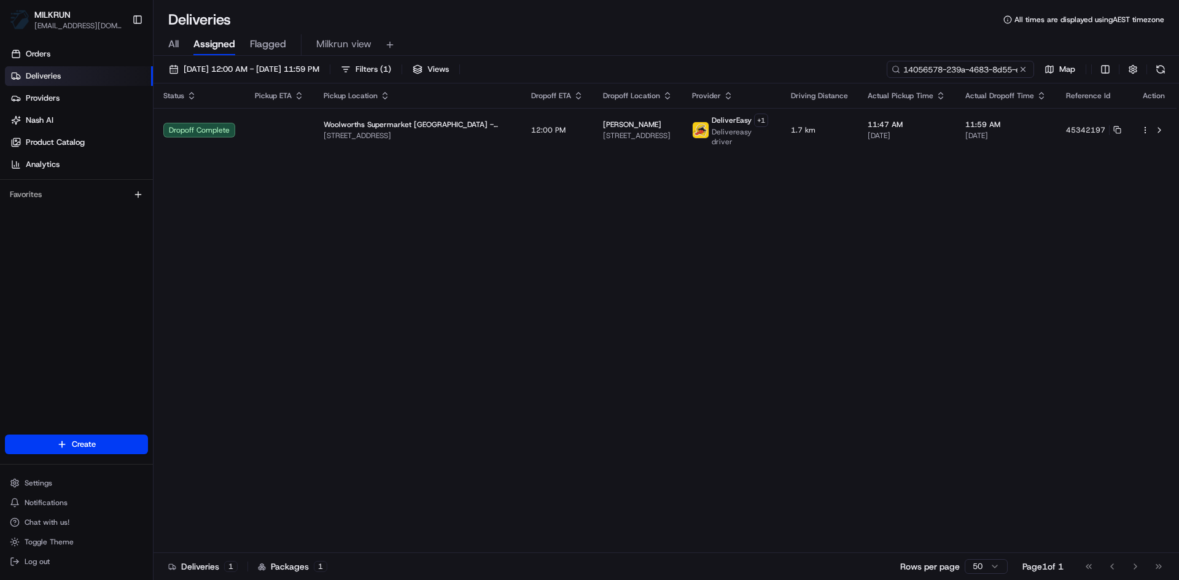
click at [961, 68] on input "14056578-239a-4683-8d55-e27f2355709c" at bounding box center [959, 69] width 147 height 17
paste input "b51a8a1e-a9f9-445a-823d-7b24b5251f1d"
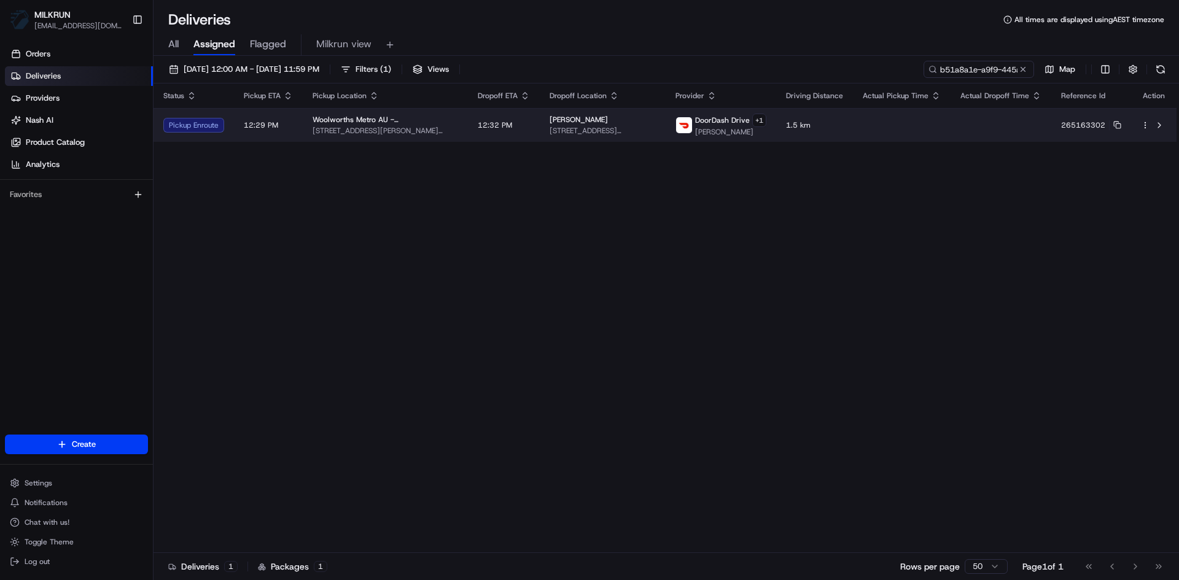
click at [309, 125] on td "Woolworths Metro AU - Rode Road 261 Appleby Rd, Stafford Heights, QLD 4053, AU" at bounding box center [385, 125] width 165 height 34
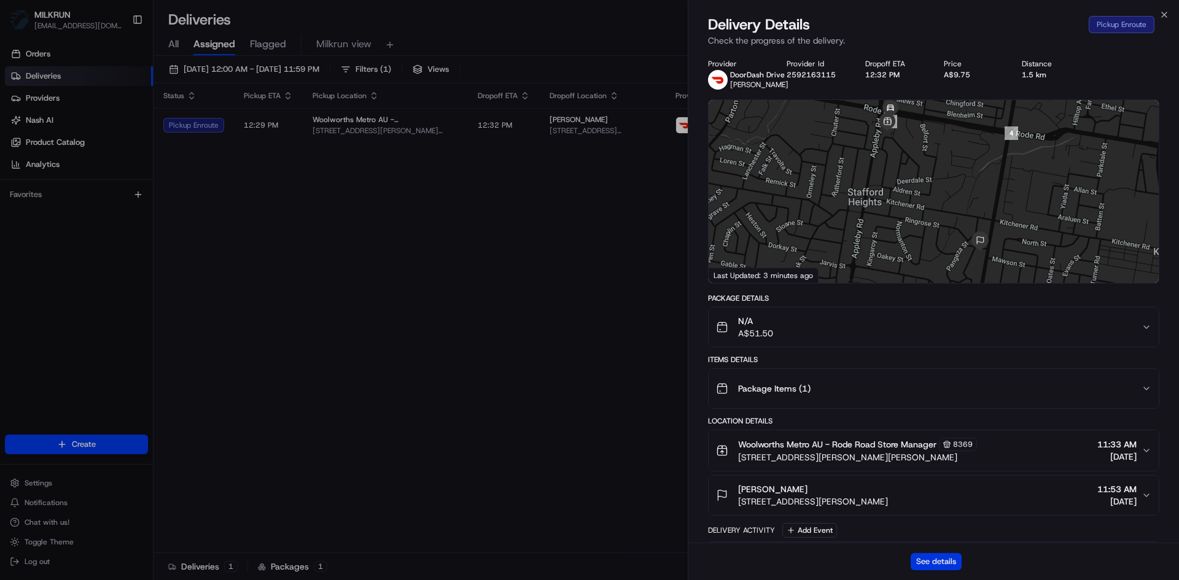
click at [939, 560] on button "See details" at bounding box center [935, 561] width 51 height 17
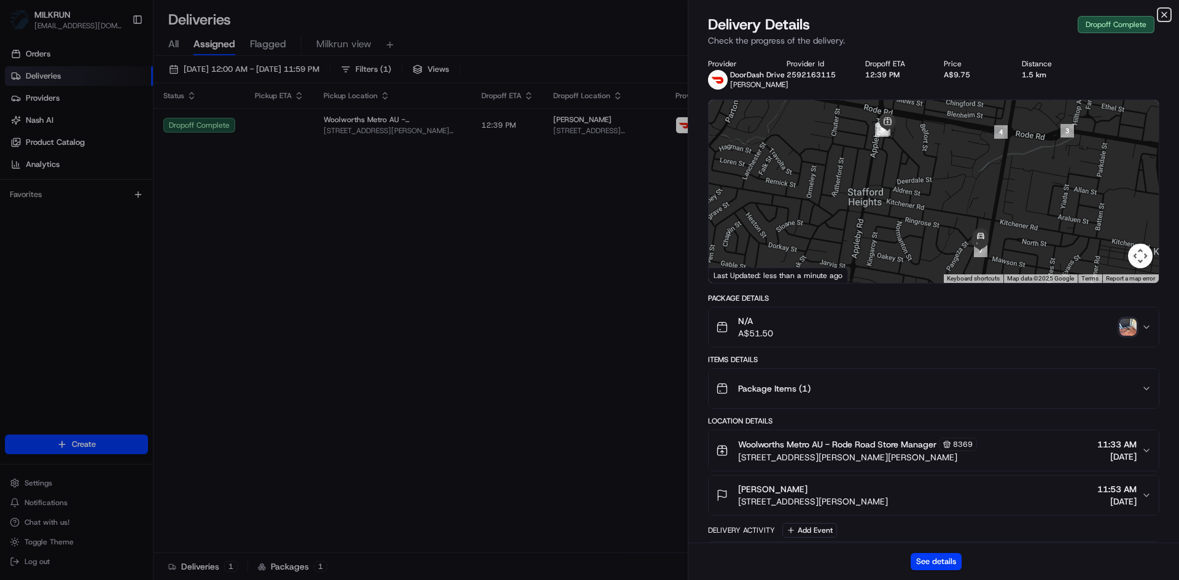
click at [1166, 10] on icon "button" at bounding box center [1164, 15] width 10 height 10
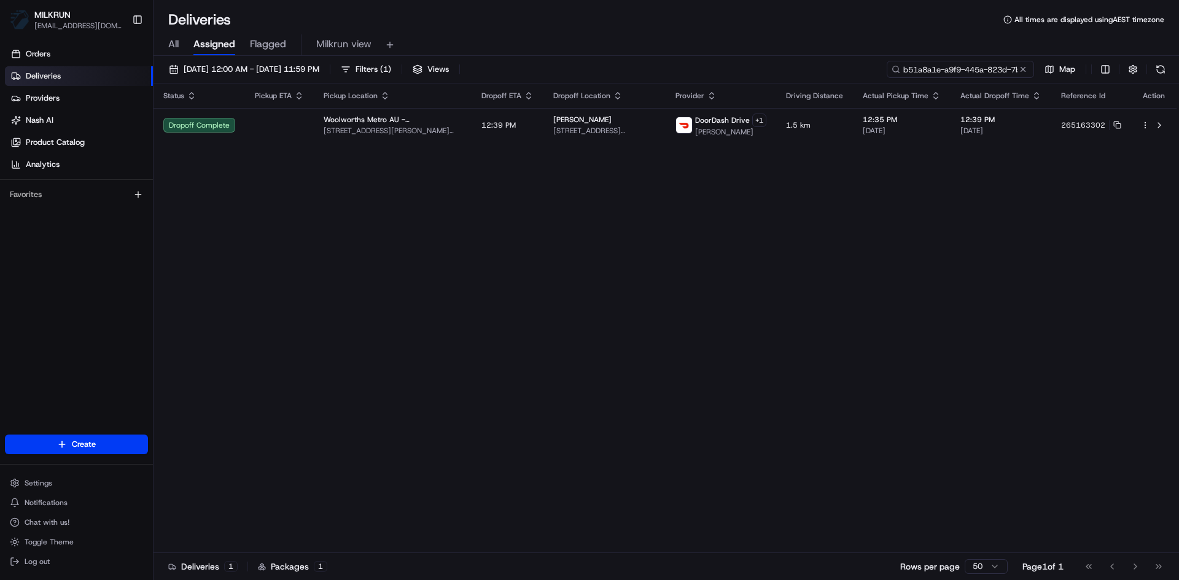
click at [964, 70] on input "b51a8a1e-a9f9-445a-823d-7b24b5251f1d" at bounding box center [959, 69] width 147 height 17
click at [964, 69] on input "b51a8a1e-a9f9-445a-823d-7b24b5251f1d" at bounding box center [959, 69] width 147 height 17
paste input "02c86487-739d-4a6a-ab5a-1a6a4e631e64"
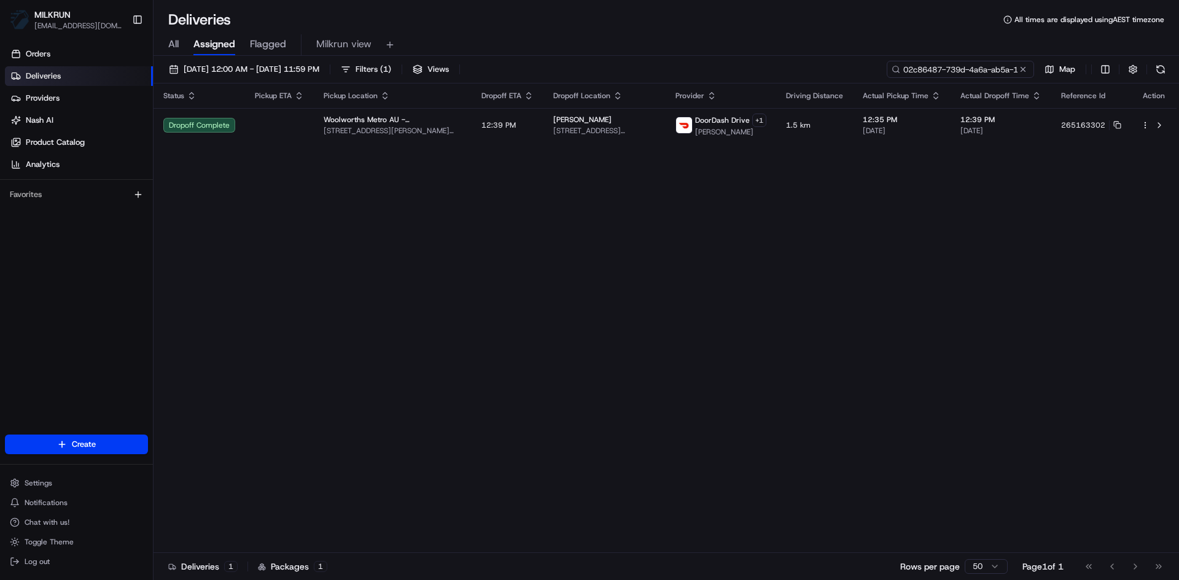
scroll to position [0, 60]
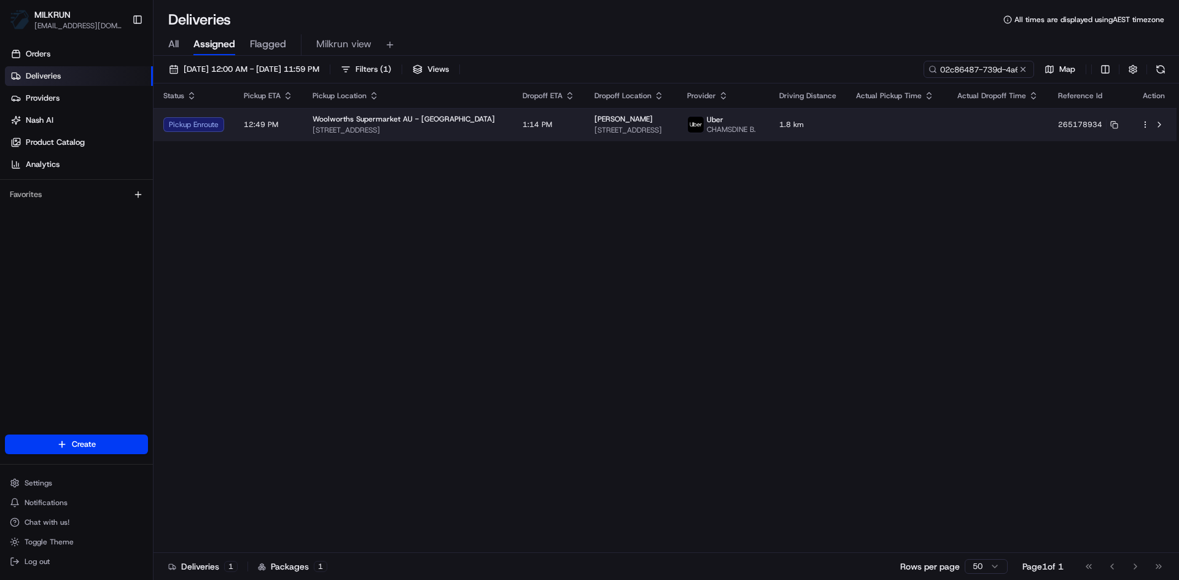
click at [455, 132] on span "1 Kiaora Rd, Double Bay, NSW 2028, AU" at bounding box center [407, 130] width 190 height 10
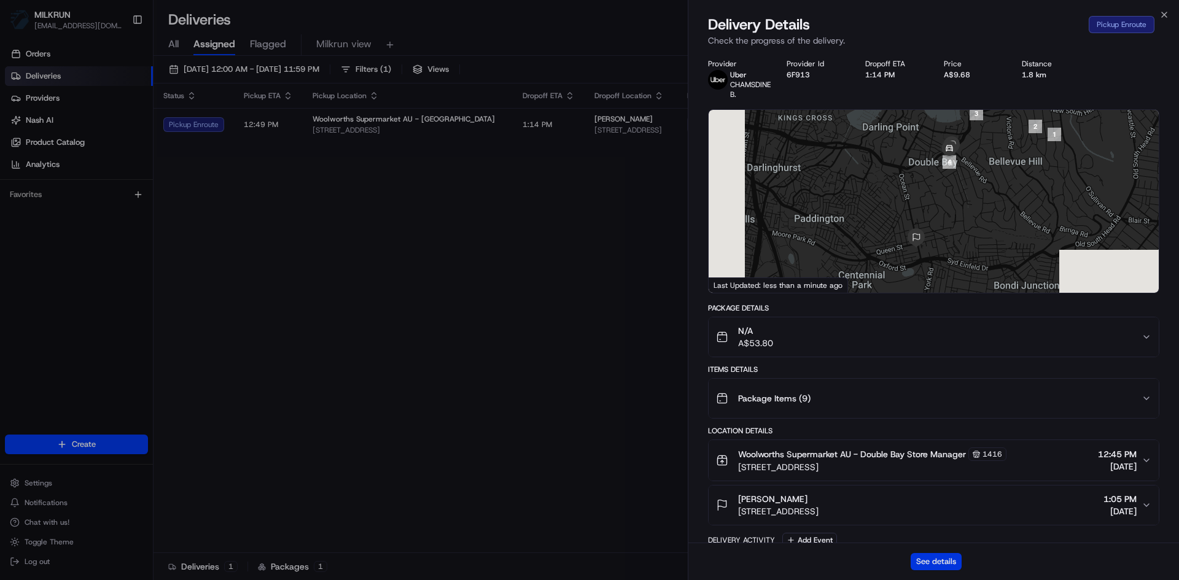
click at [926, 564] on button "See details" at bounding box center [935, 561] width 51 height 17
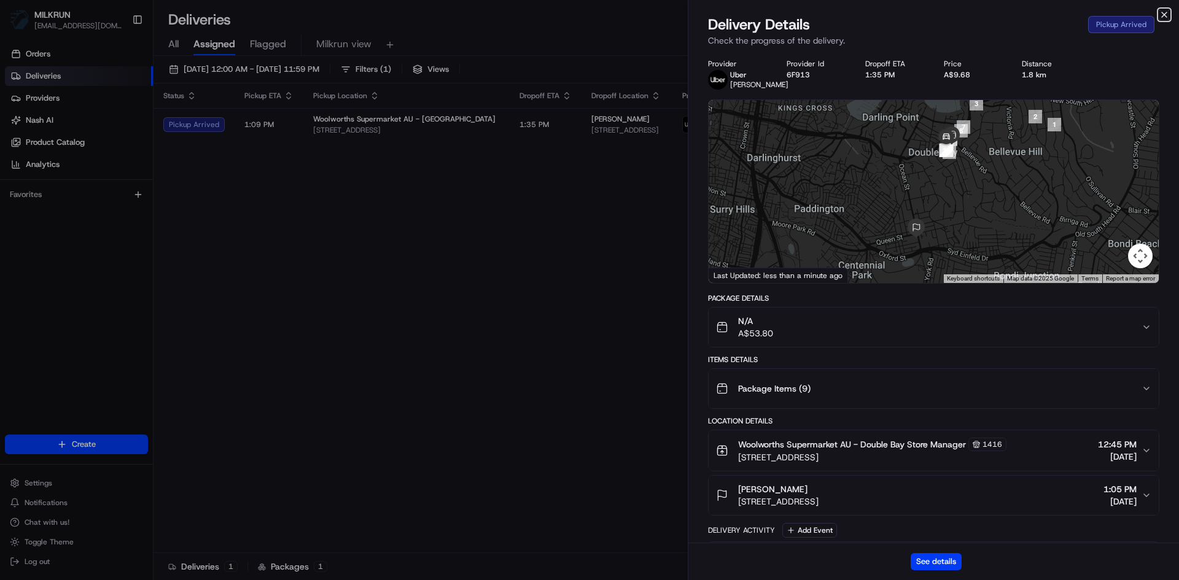
click at [1161, 12] on icon "button" at bounding box center [1163, 14] width 5 height 5
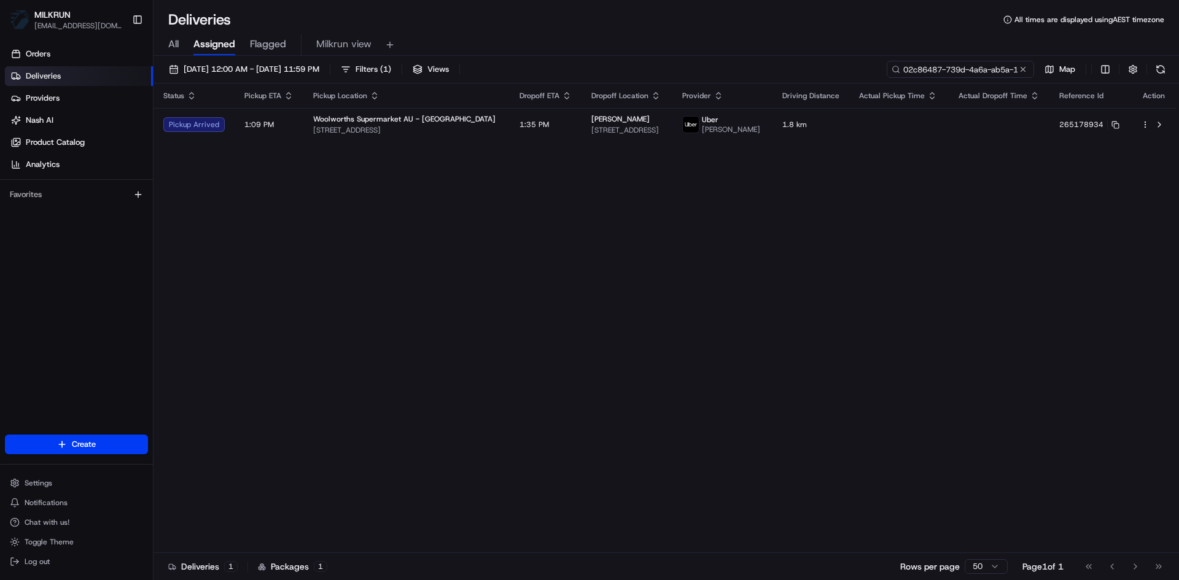
click at [963, 69] on input "02c86487-739d-4a6a-ab5a-1a6a4e631e64" at bounding box center [959, 69] width 147 height 17
click at [964, 69] on input "02c86487-739d-4a6a-ab5a-1a6a4e631e64" at bounding box center [959, 69] width 147 height 17
paste input "fd7d4f2f-8c58-4093-8cb0-819435b2c3d6"
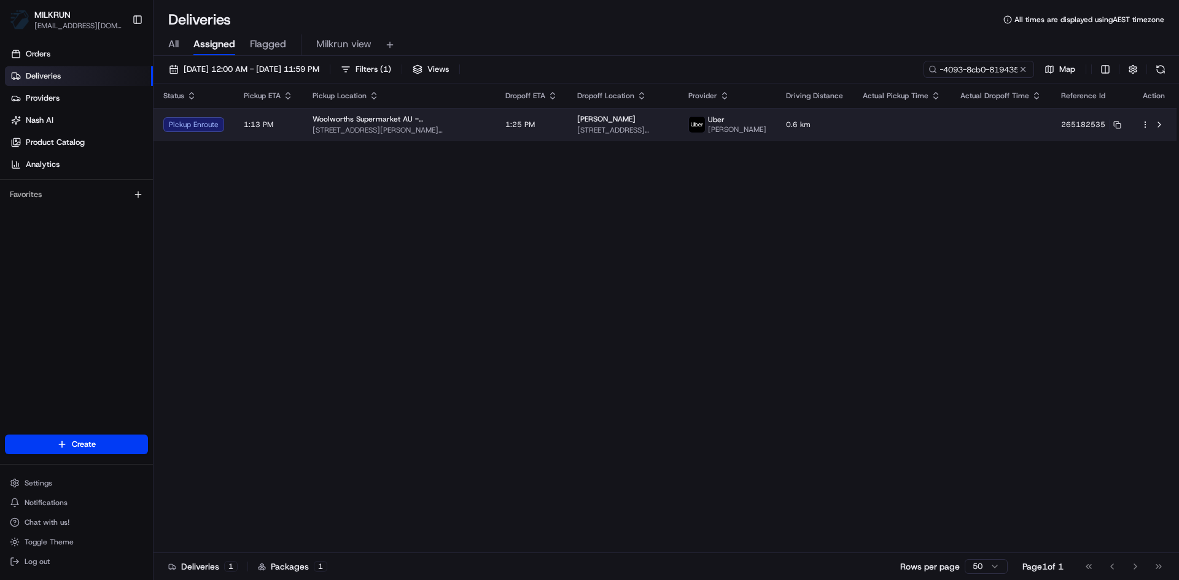
click at [439, 132] on span "2049 Logan Rd, Upper Mt Gravatt, QLD 4122, AU" at bounding box center [398, 130] width 173 height 10
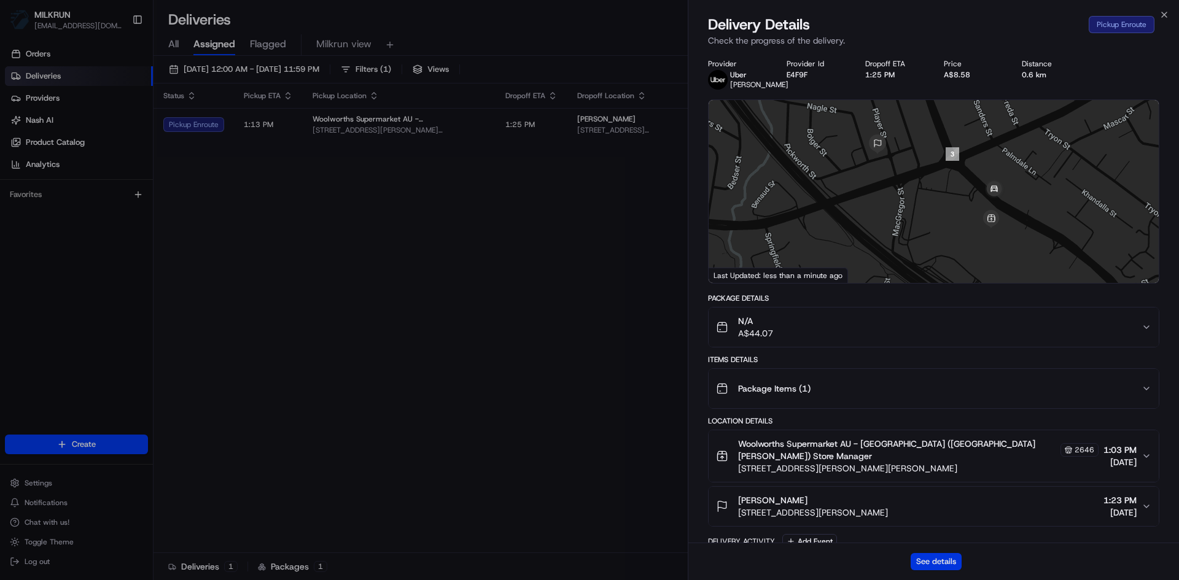
click at [942, 560] on button "See details" at bounding box center [935, 561] width 51 height 17
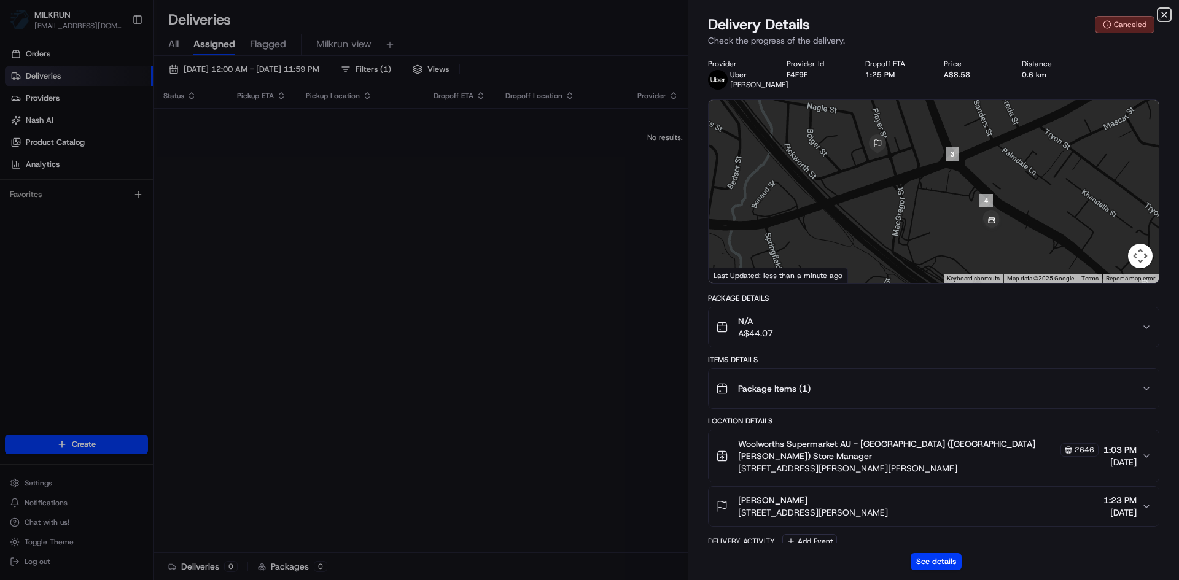
click at [1160, 11] on icon "button" at bounding box center [1164, 15] width 10 height 10
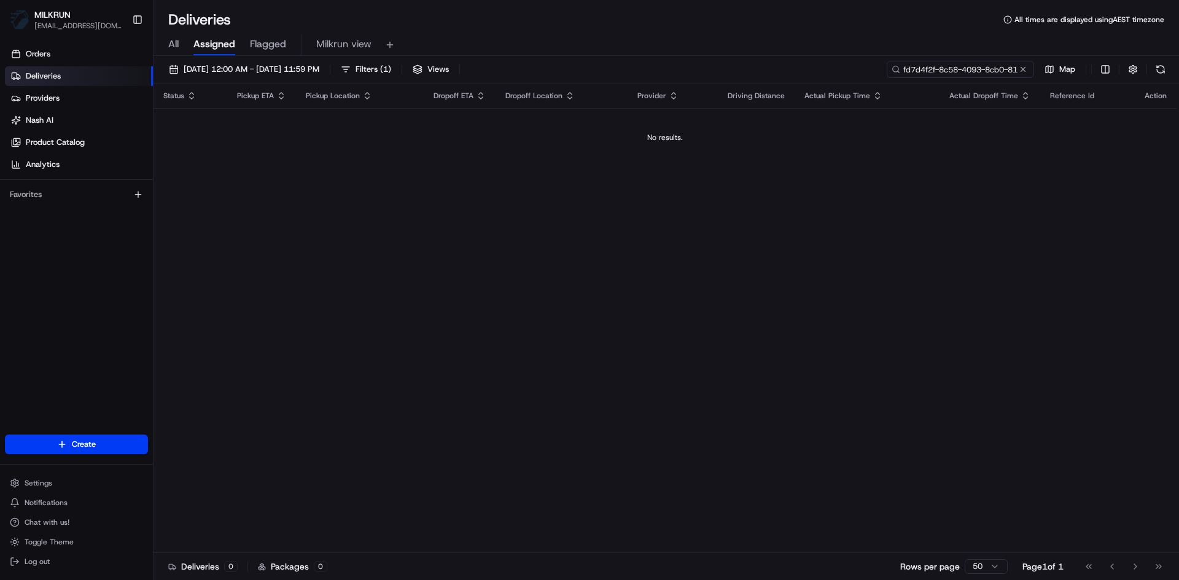
click at [973, 69] on input "fd7d4f2f-8c58-4093-8cb0-819435b2c3d6" at bounding box center [959, 69] width 147 height 17
paste input "560f17a5-4c83-469d-9e11-6ca47e50de98"
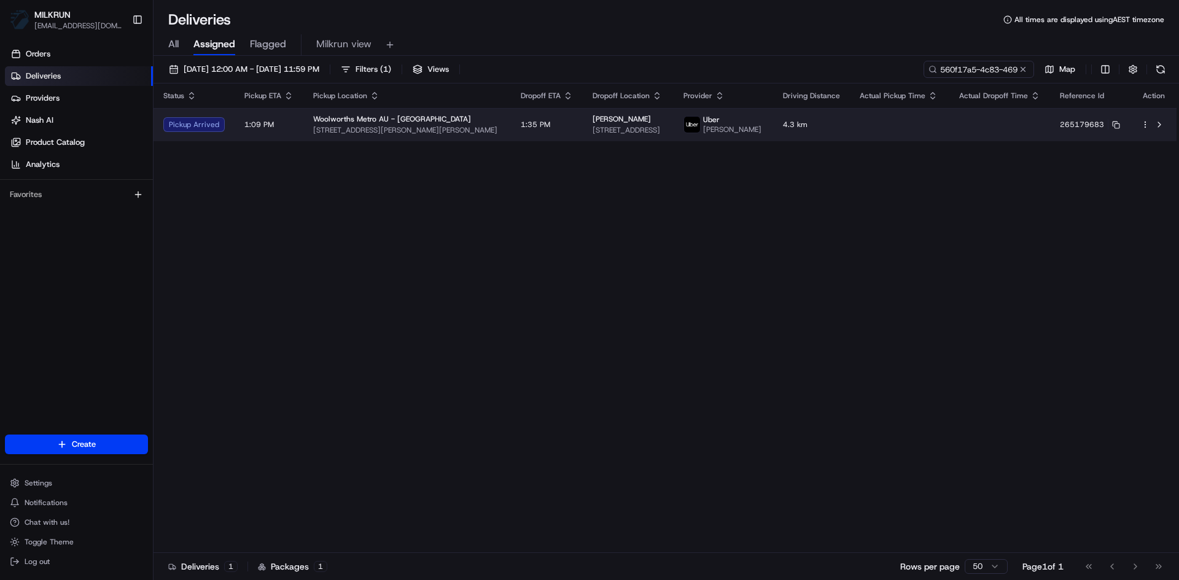
click at [442, 124] on div "Woolworths Metro AU - Rode Road" at bounding box center [407, 119] width 188 height 10
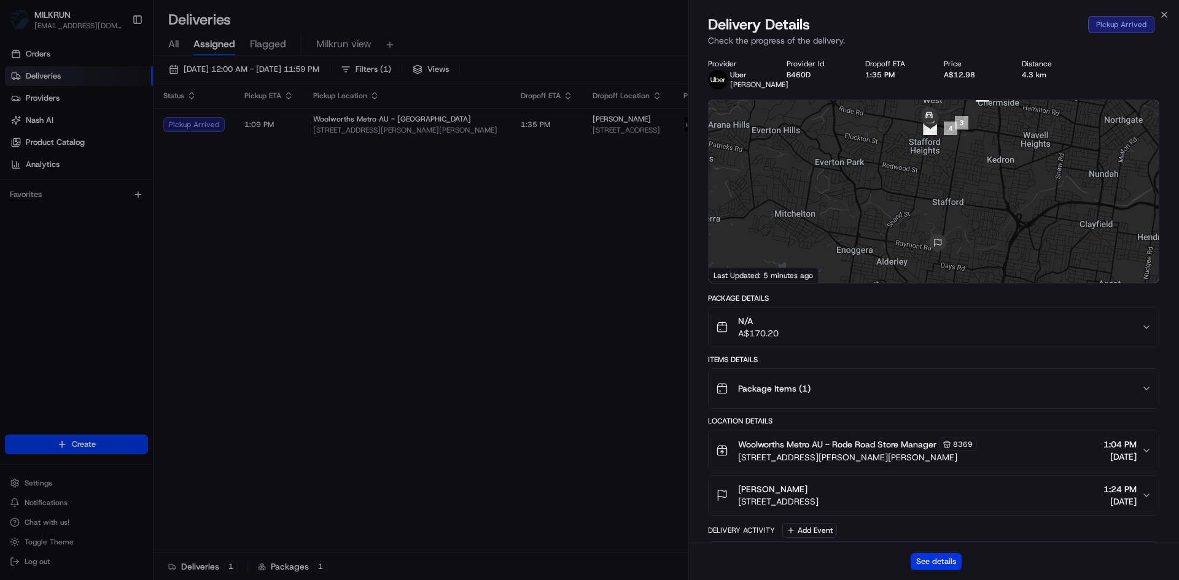
click at [939, 564] on button "See details" at bounding box center [935, 561] width 51 height 17
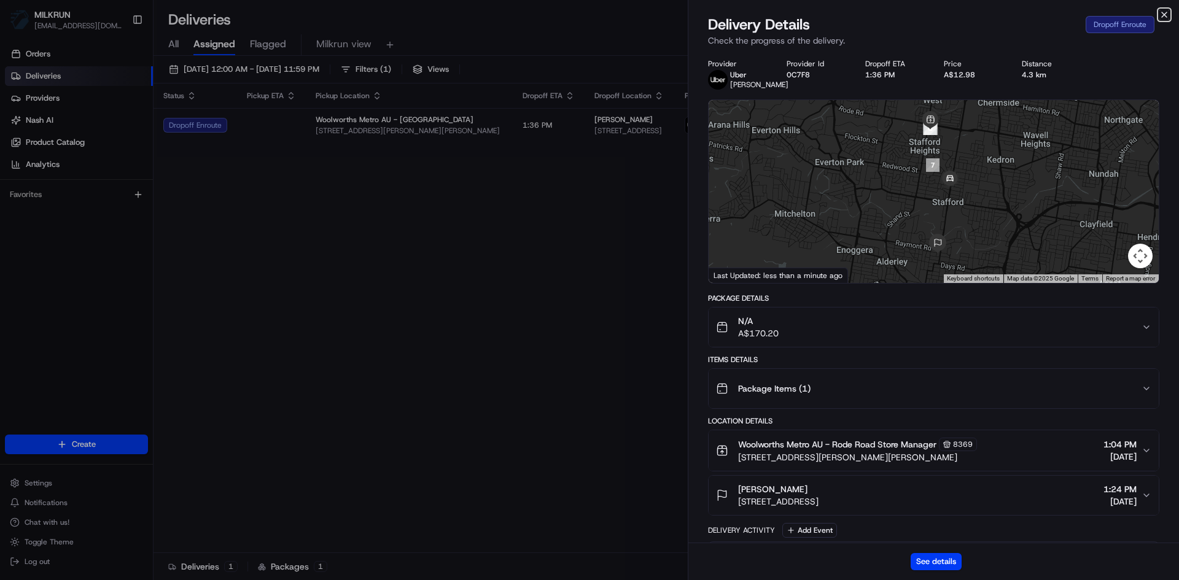
click at [1161, 17] on icon "button" at bounding box center [1164, 15] width 10 height 10
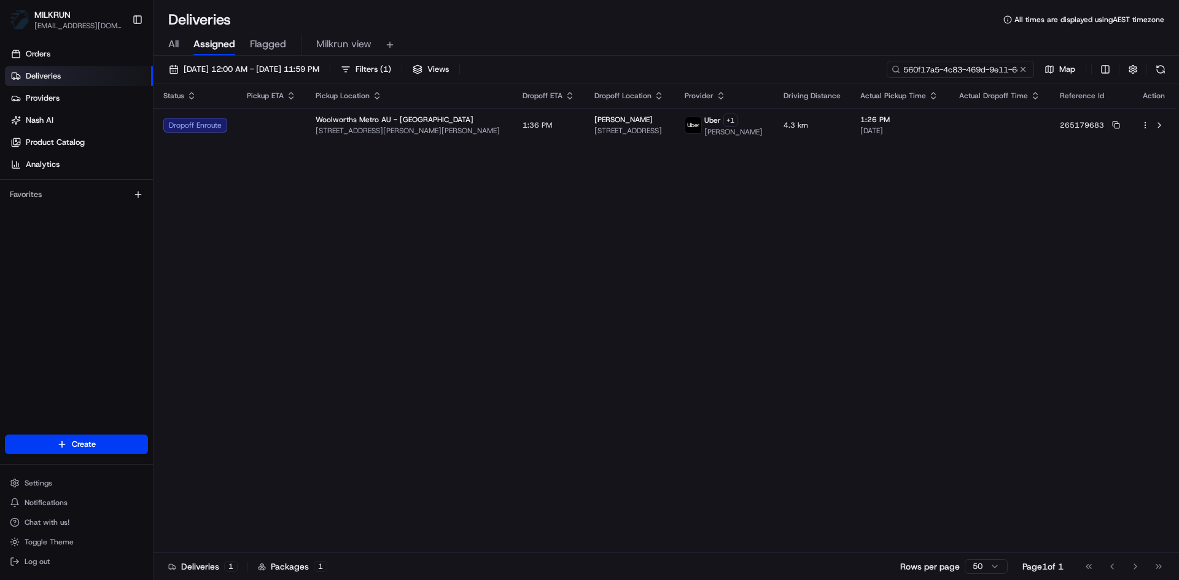
click at [962, 65] on input "560f17a5-4c83-469d-9e11-6ca47e50de98" at bounding box center [959, 69] width 147 height 17
paste input "3580cbb0-6dbd-4514-8bba-0b283608e4cd"
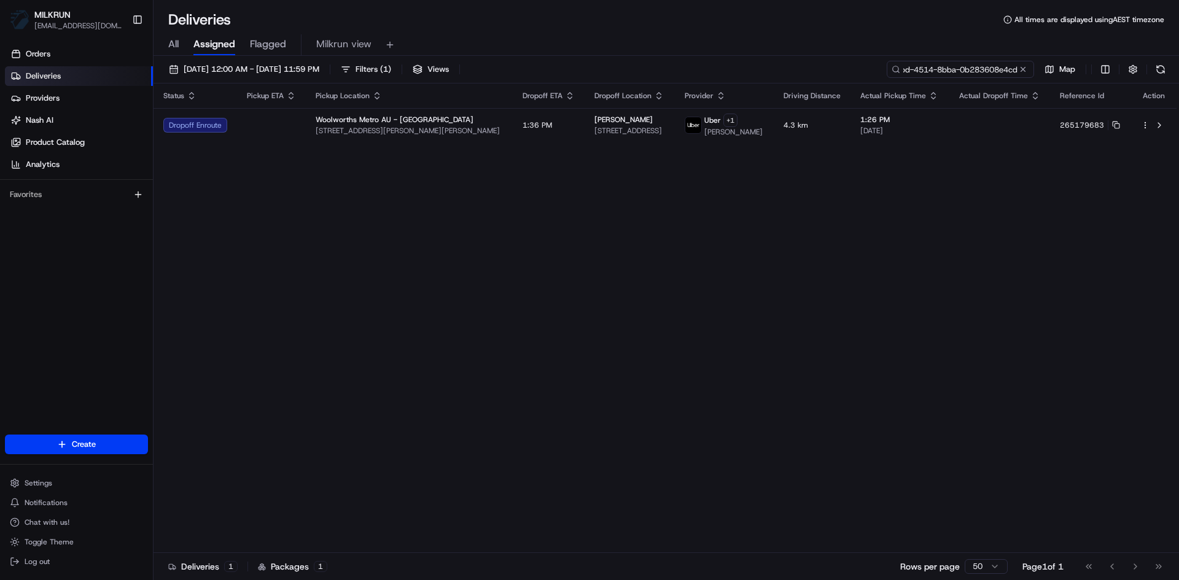
type input "3580cbb0-6dbd-4514-8bba-0b283608e4cd"
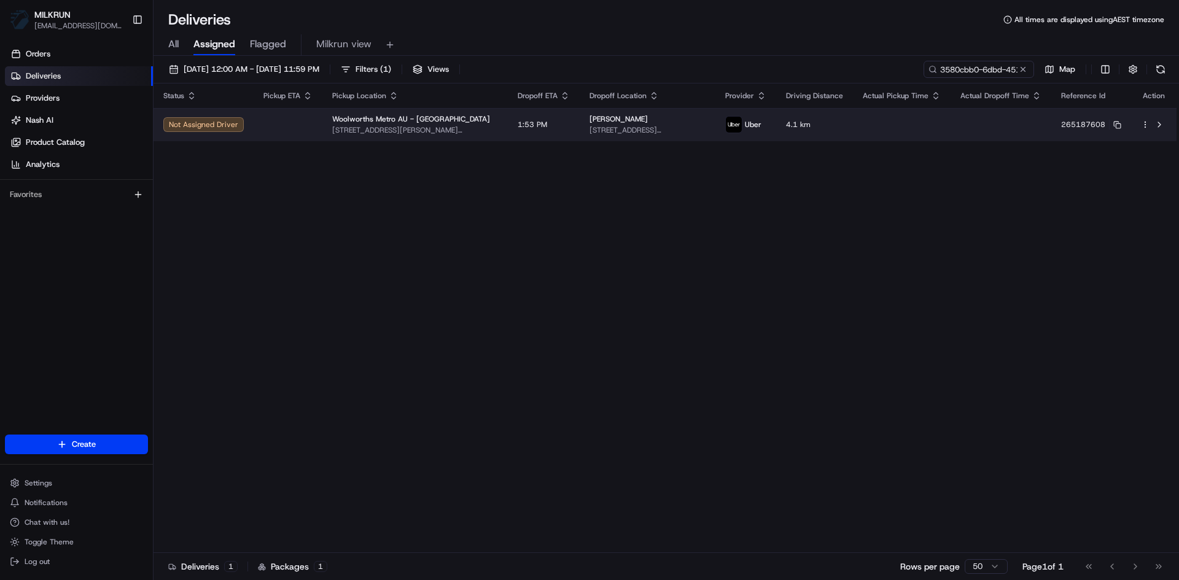
click at [621, 126] on span "76 Beaconsfield Terrace, Gordon Park, QLD 4031, AU" at bounding box center [647, 130] width 116 height 10
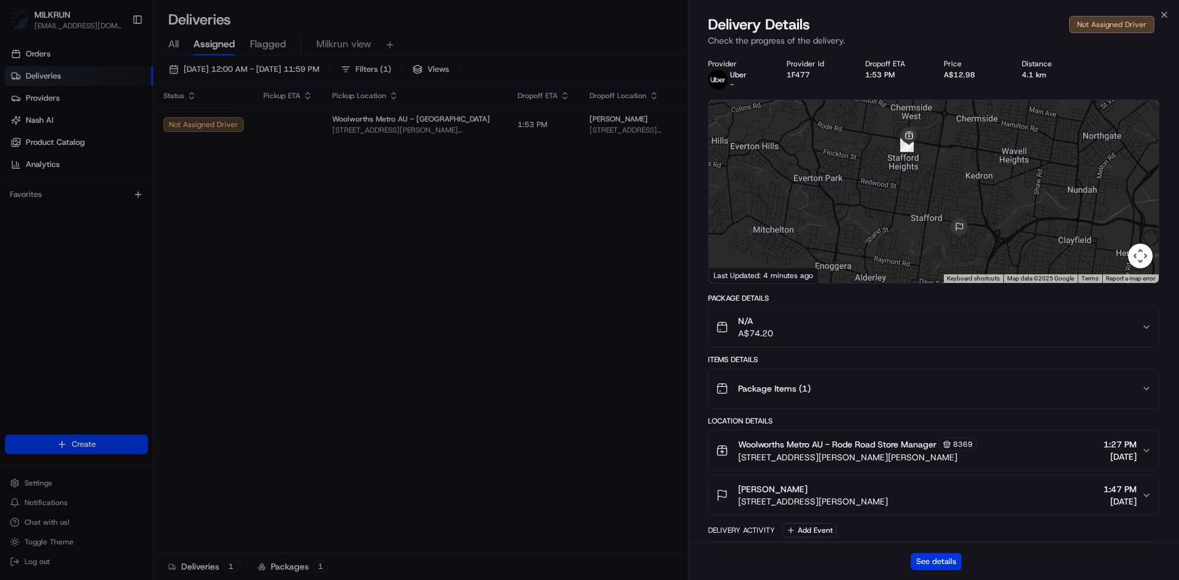
click at [947, 558] on button "See details" at bounding box center [935, 561] width 51 height 17
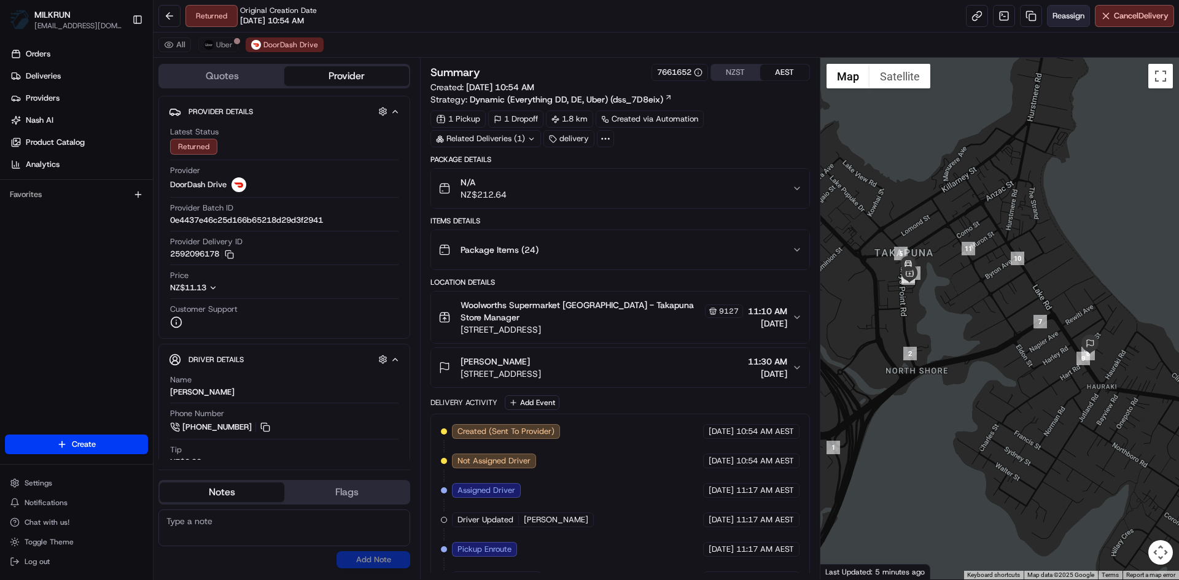
click at [1066, 19] on span "Reassign" at bounding box center [1068, 15] width 32 height 11
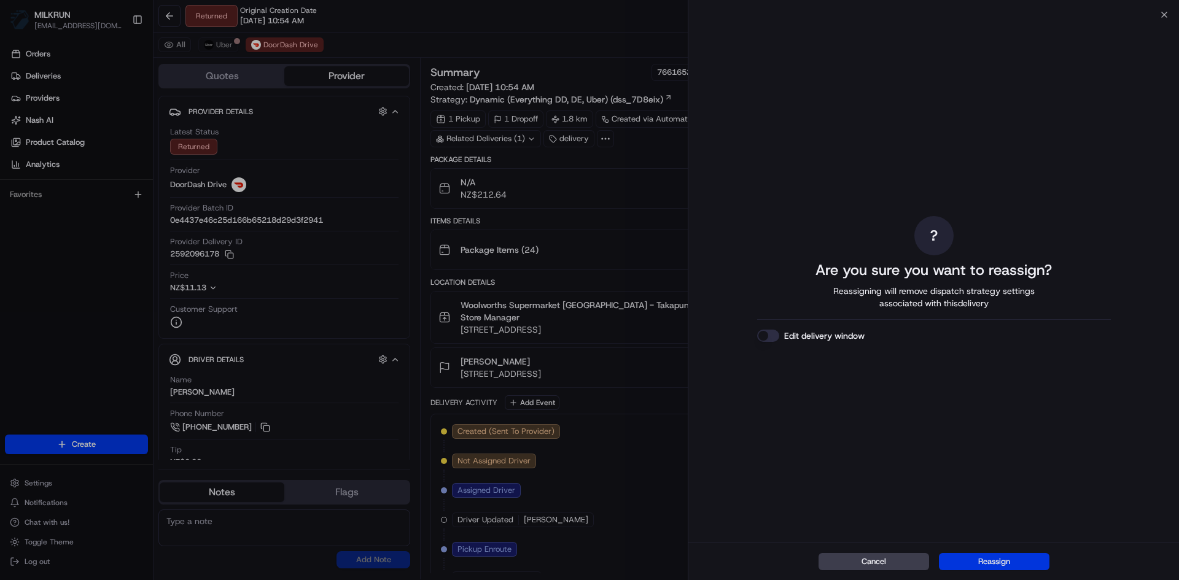
click at [984, 559] on button "Reassign" at bounding box center [994, 561] width 110 height 17
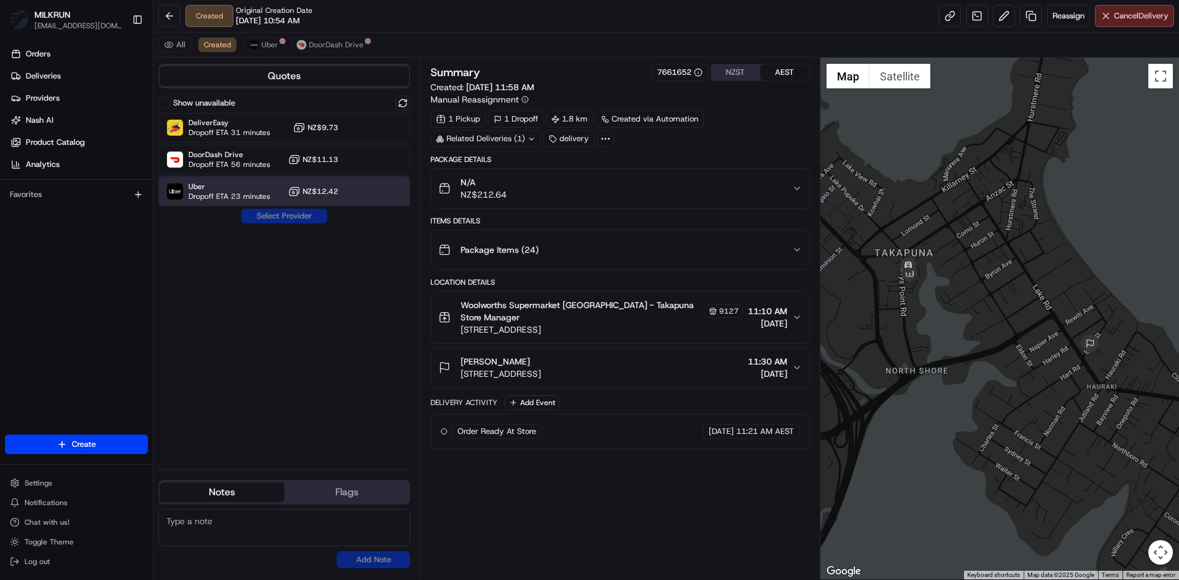
click at [244, 192] on span "Dropoff ETA 23 minutes" at bounding box center [229, 197] width 82 height 10
click at [289, 215] on button "Assign Provider" at bounding box center [284, 216] width 87 height 15
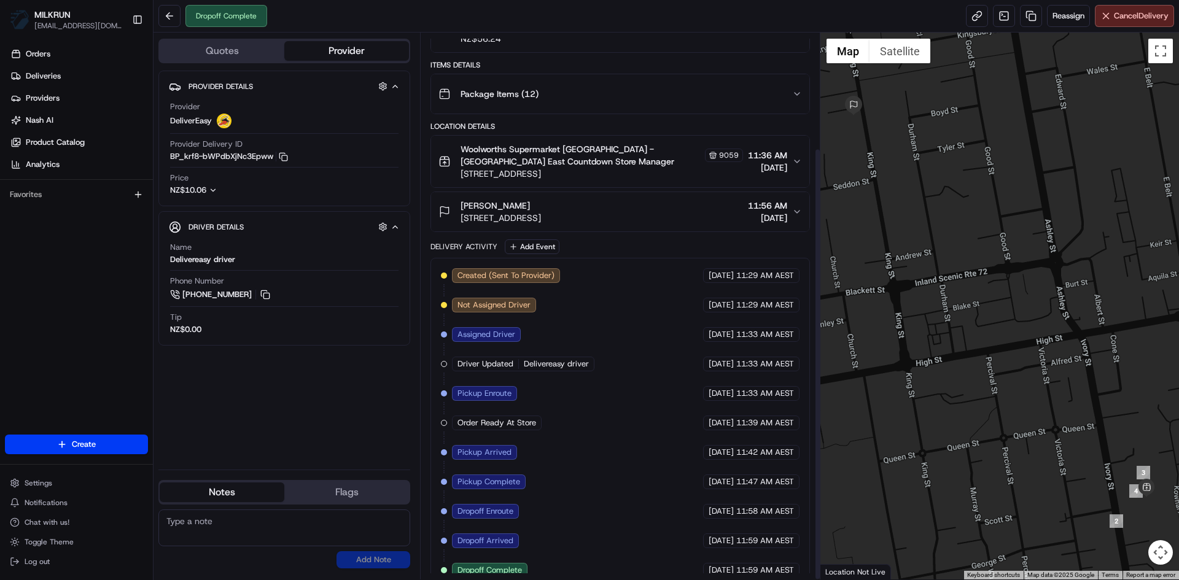
scroll to position [145, 0]
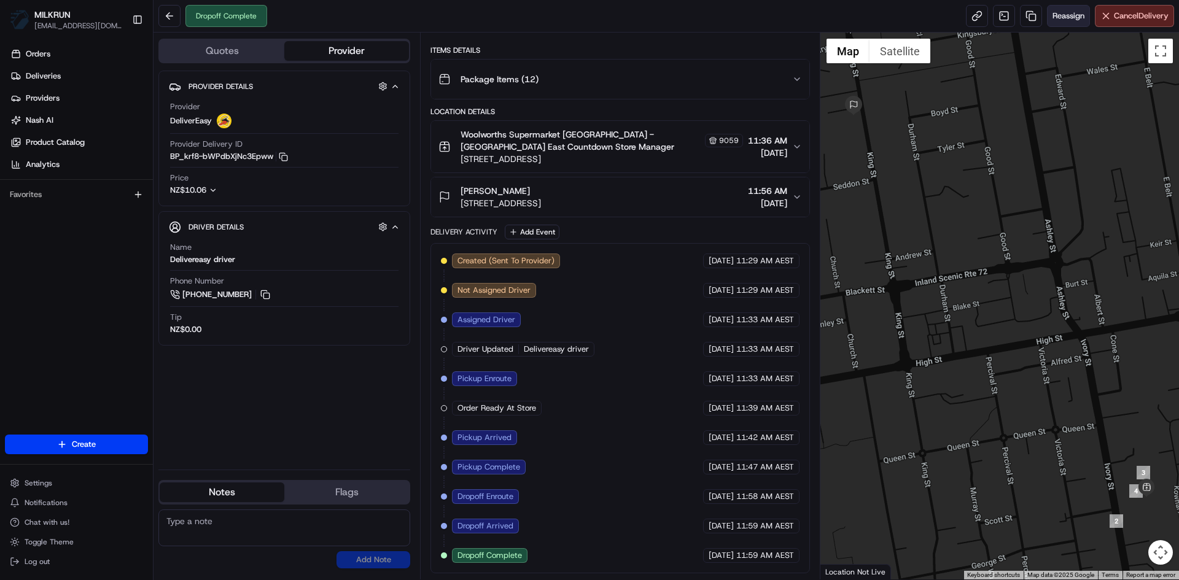
click at [1064, 17] on span "Reassign" at bounding box center [1068, 15] width 32 height 11
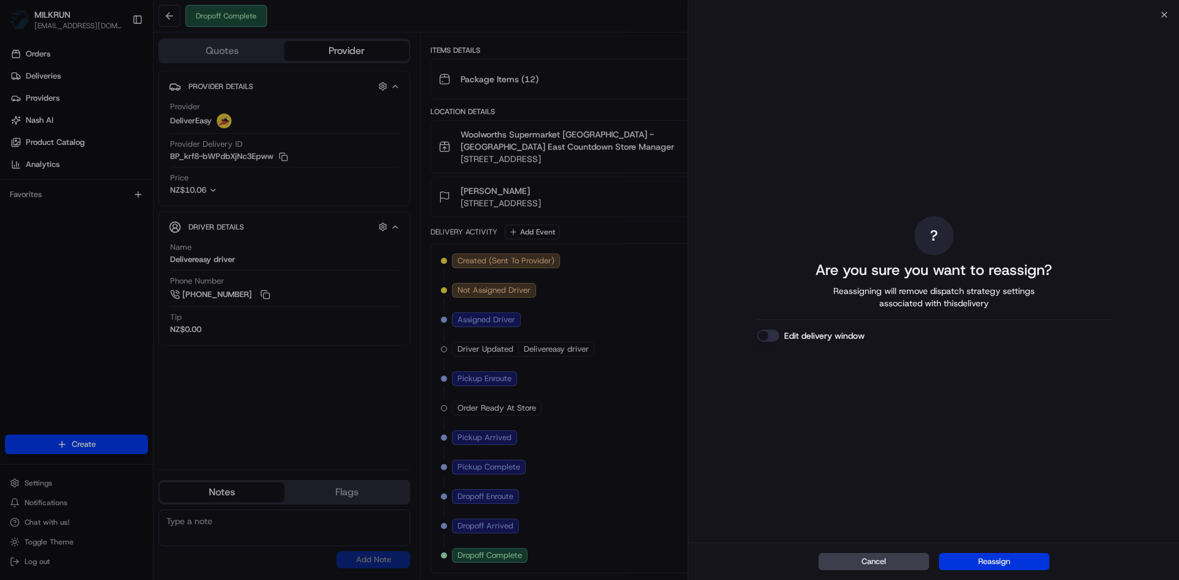
click at [998, 556] on button "Reassign" at bounding box center [994, 561] width 110 height 17
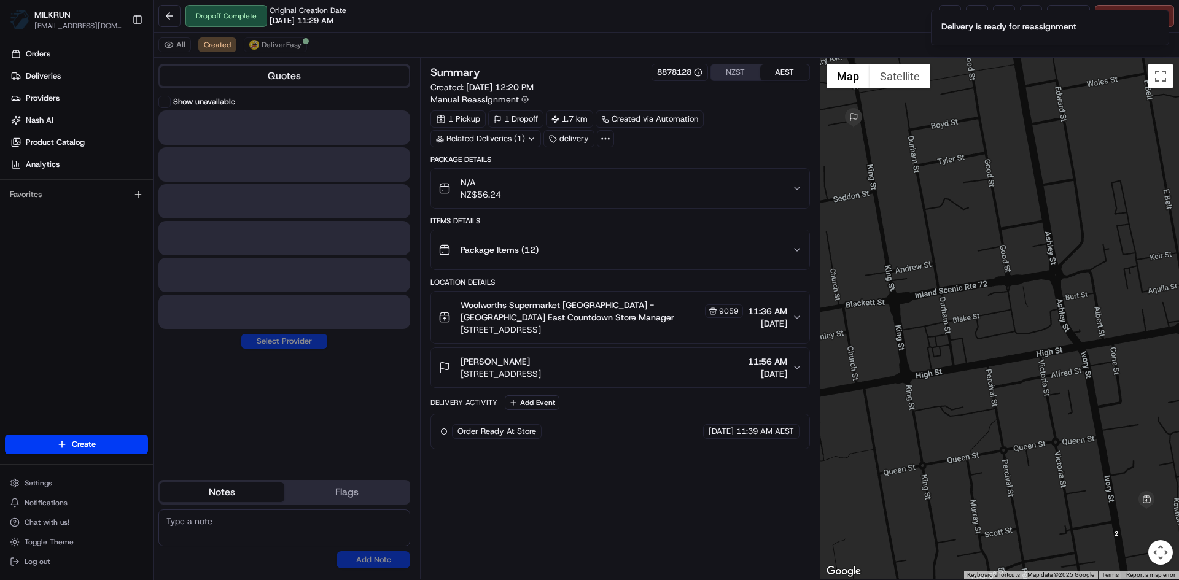
scroll to position [0, 0]
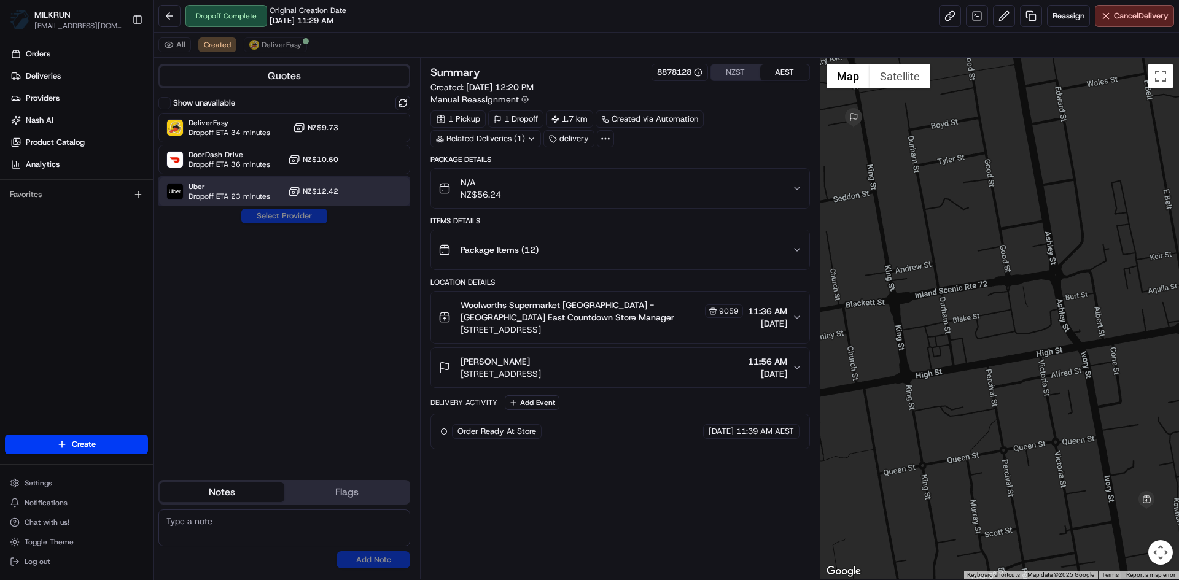
click at [239, 190] on span "Uber" at bounding box center [229, 187] width 82 height 10
click at [288, 216] on button "Assign Provider" at bounding box center [284, 216] width 87 height 15
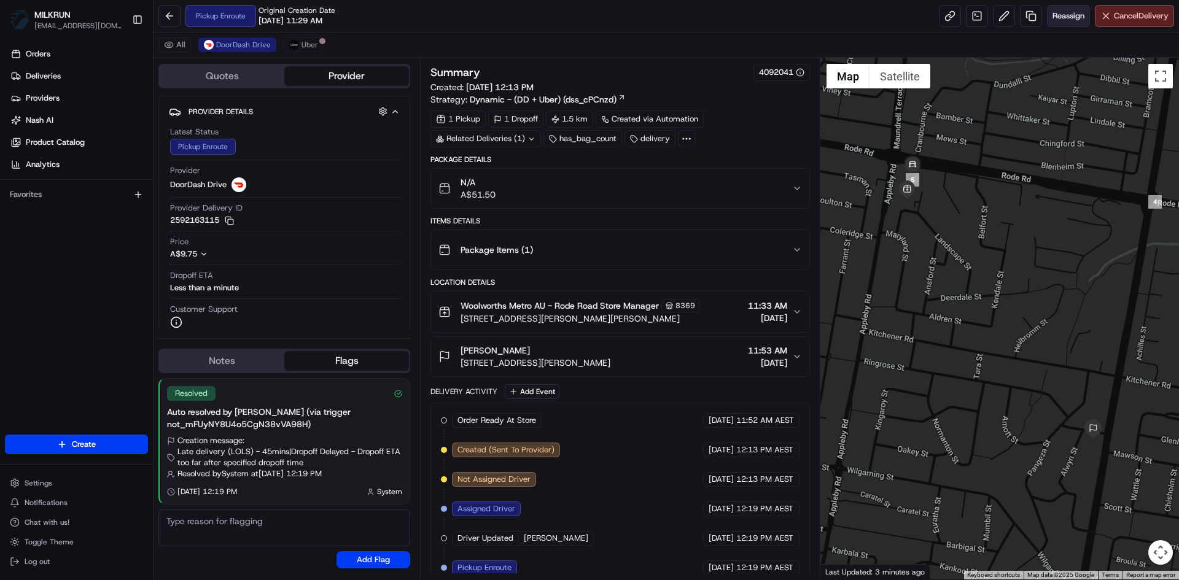
click at [1065, 17] on span "Reassign" at bounding box center [1068, 15] width 32 height 11
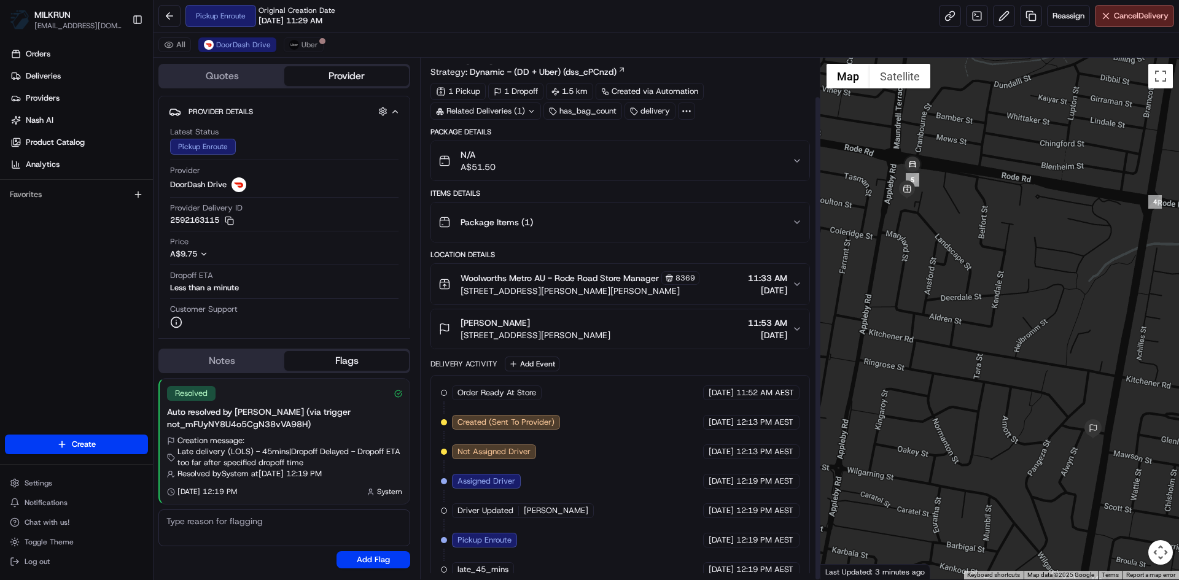
scroll to position [42, 0]
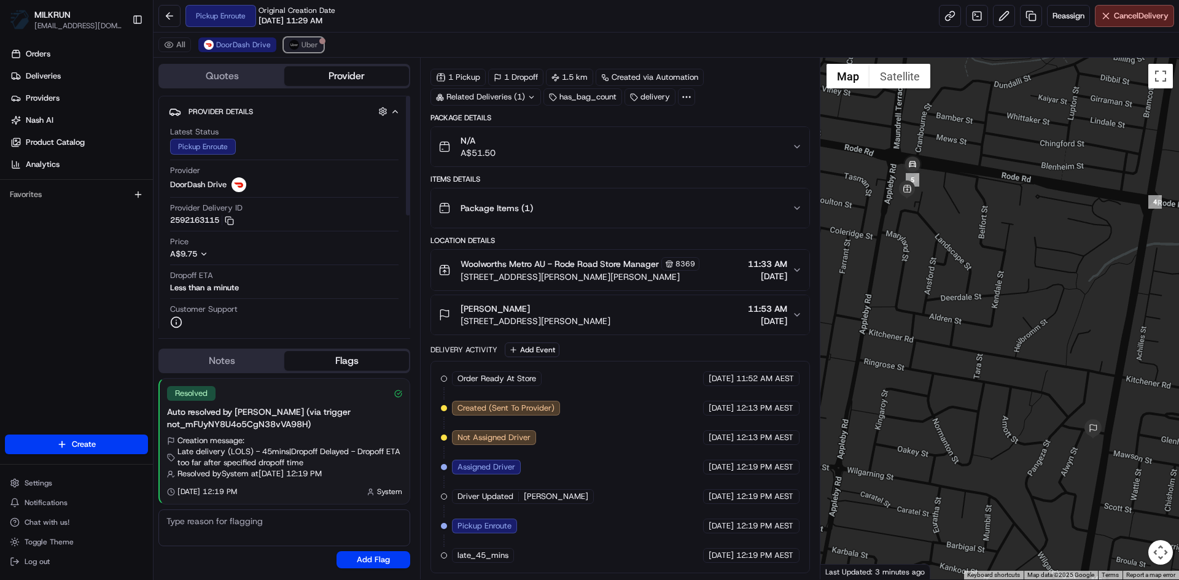
click at [297, 41] on button "Uber" at bounding box center [304, 44] width 40 height 15
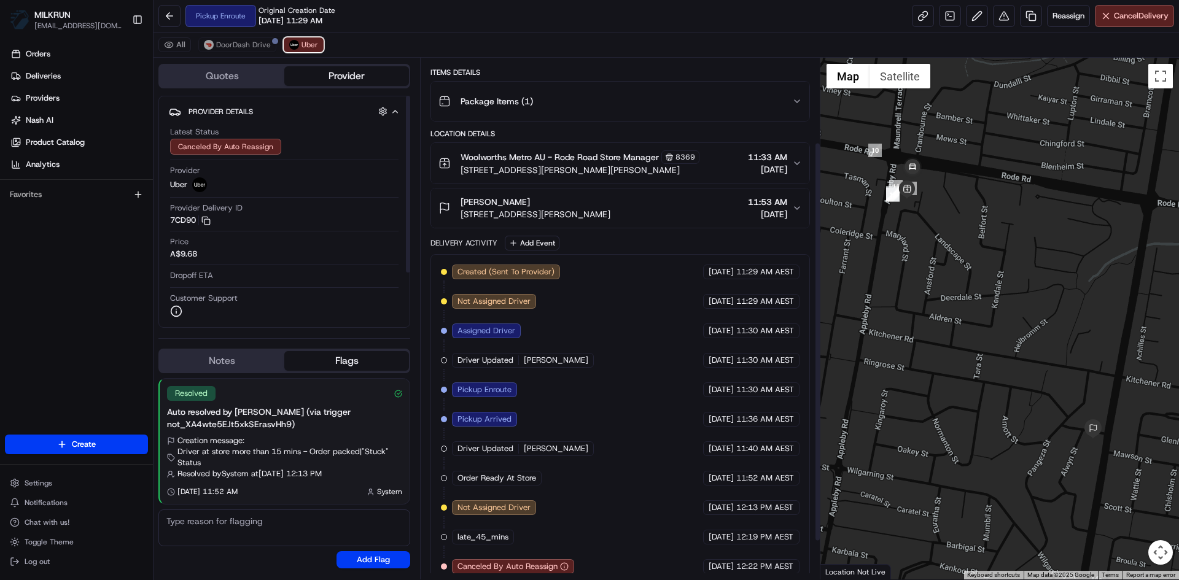
scroll to position [160, 0]
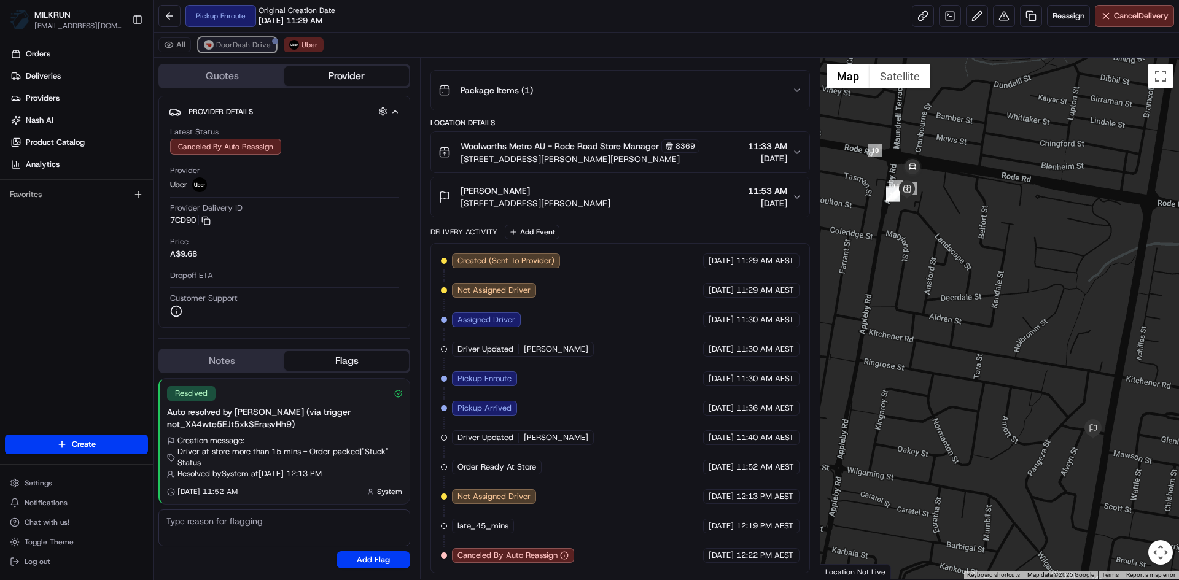
click at [234, 39] on button "DoorDash Drive" at bounding box center [237, 44] width 78 height 15
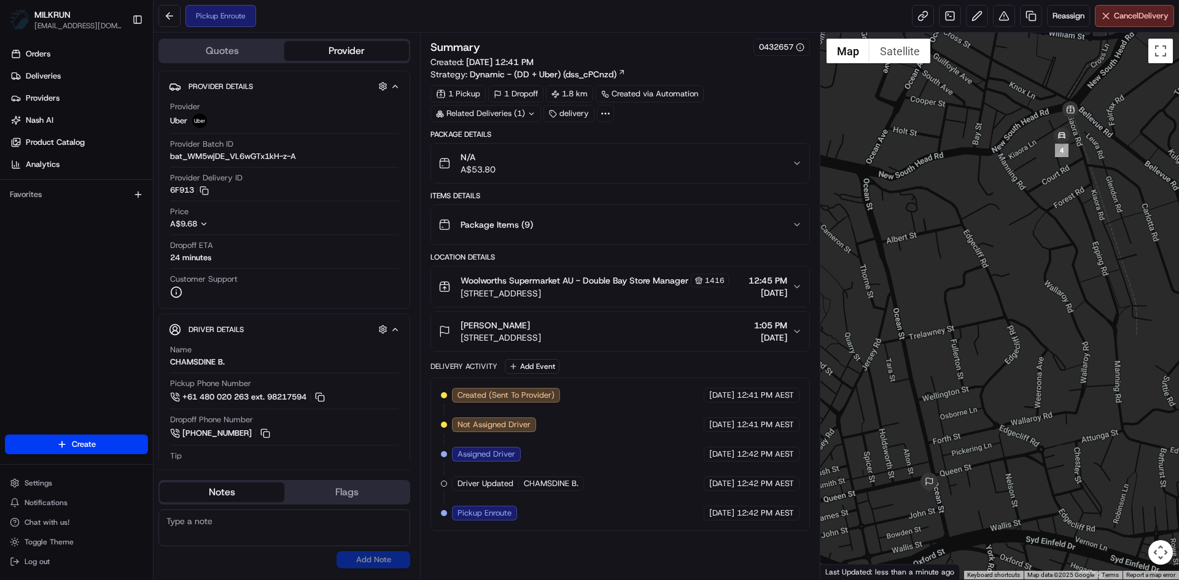
click at [791, 340] on div "Toby Forwood 16 Ocean St, Woollahra, NSW 2025, AU 1:05 PM 17/08/2025" at bounding box center [614, 331] width 353 height 25
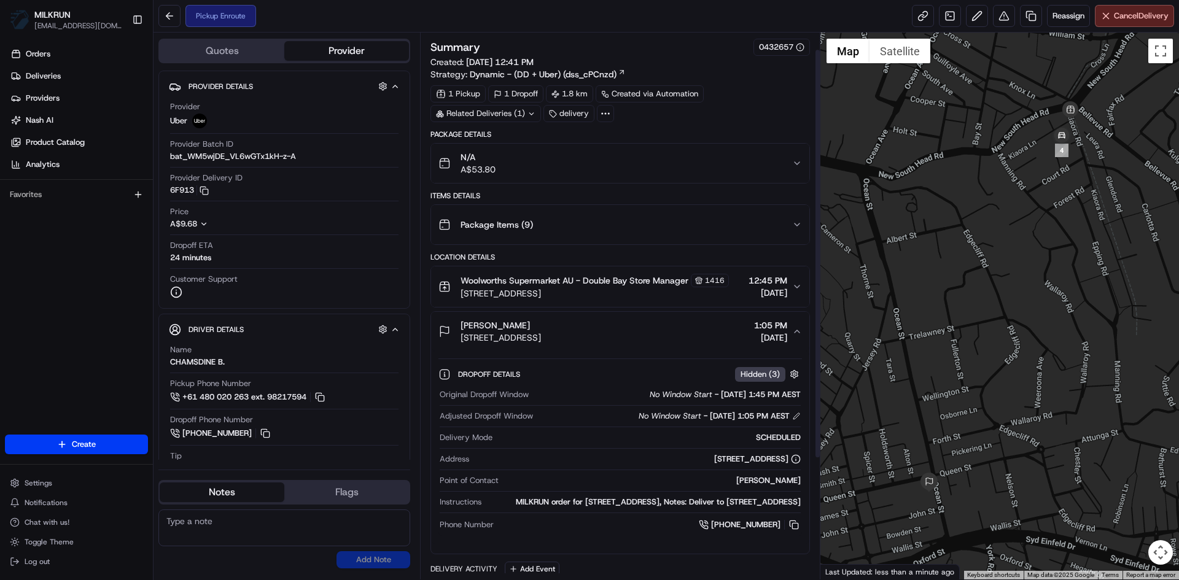
scroll to position [61, 0]
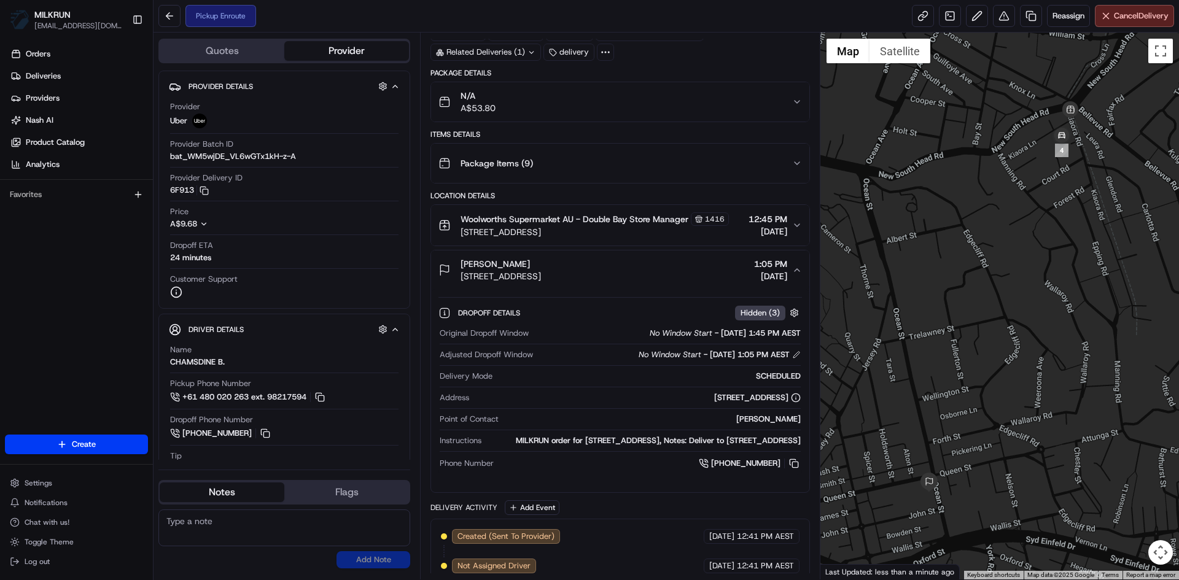
click at [187, 528] on textarea at bounding box center [284, 528] width 252 height 37
paste textarea "02c86487-739d-4a6a-ab5a-1a6a4e631e64"
drag, startPoint x: 641, startPoint y: 410, endPoint x: 728, endPoint y: 411, distance: 87.2
click at [728, 403] on div "16 Ocean St, Woollahra, NSW 2025, AU" at bounding box center [757, 397] width 87 height 11
copy div "16 Ocean St, Woollahra"
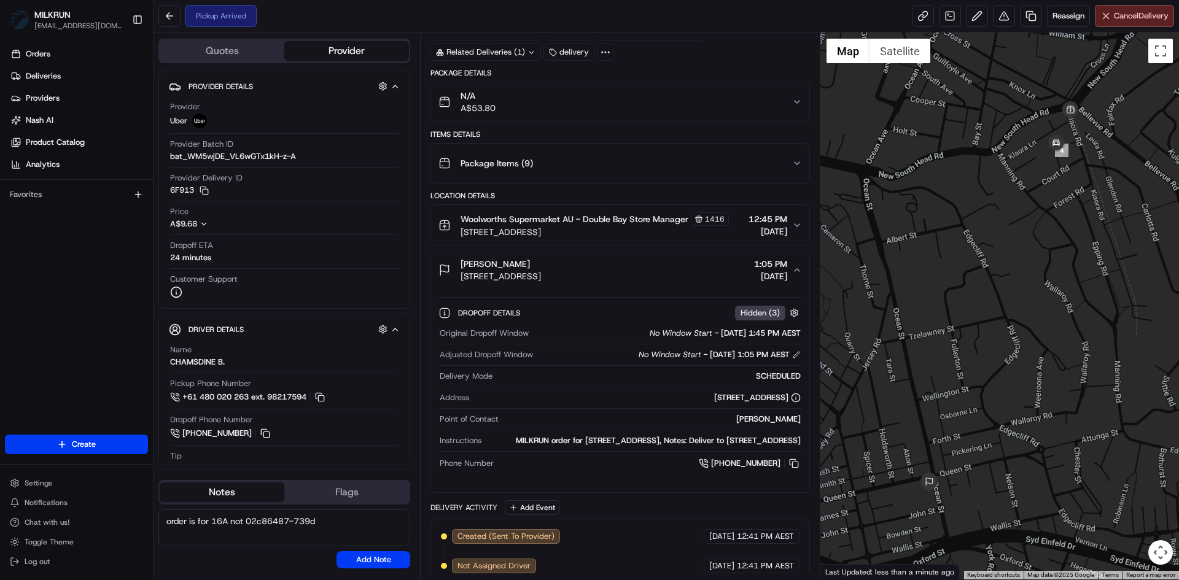
click at [327, 526] on textarea "order is for 16A not 02c86487-739d" at bounding box center [284, 528] width 252 height 37
drag, startPoint x: 322, startPoint y: 526, endPoint x: 247, endPoint y: 527, distance: 74.9
click at [247, 527] on textarea "order is for 16A not 02c86487-739d" at bounding box center [284, 528] width 252 height 37
paste textarea "16 Ocean St, Woollahra"
click at [163, 519] on textarea "order is for 16A not 16 Ocean St, Woollahra" at bounding box center [284, 528] width 252 height 37
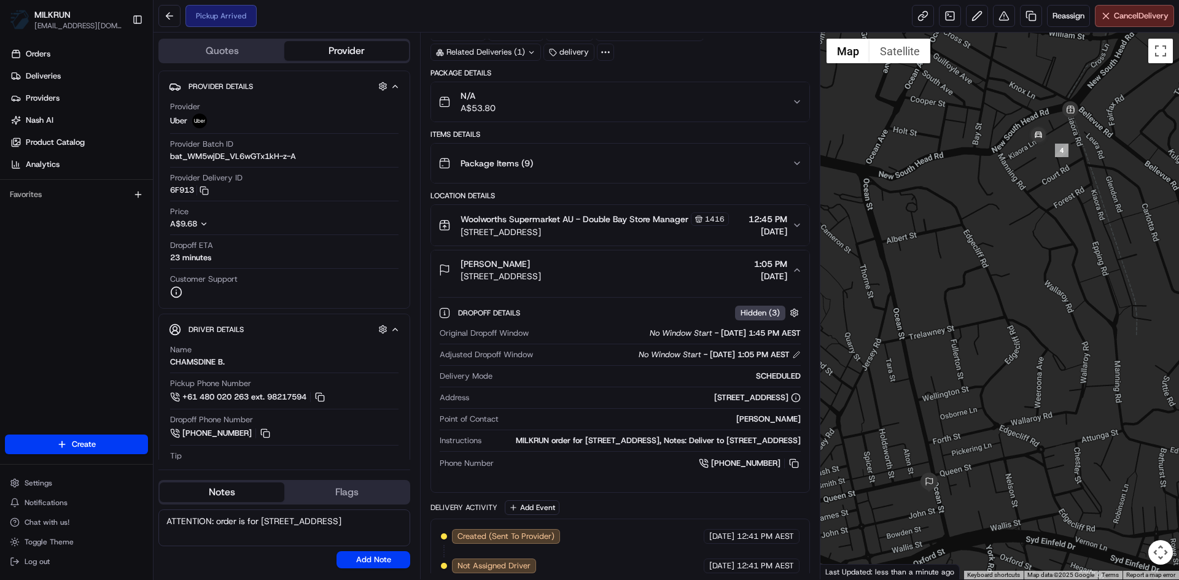
click at [279, 524] on textarea "ATTENTION: order is for 16A not 16 Ocean St, Woollahra" at bounding box center [284, 528] width 252 height 37
paste textarea "16 Ocean St, Woollahra"
type textarea "ATTENTION: order is for 16A 16 Ocean St, Woollahra not 16 Ocean St, Woollahra"
click at [378, 562] on button "Add Note" at bounding box center [373, 559] width 74 height 17
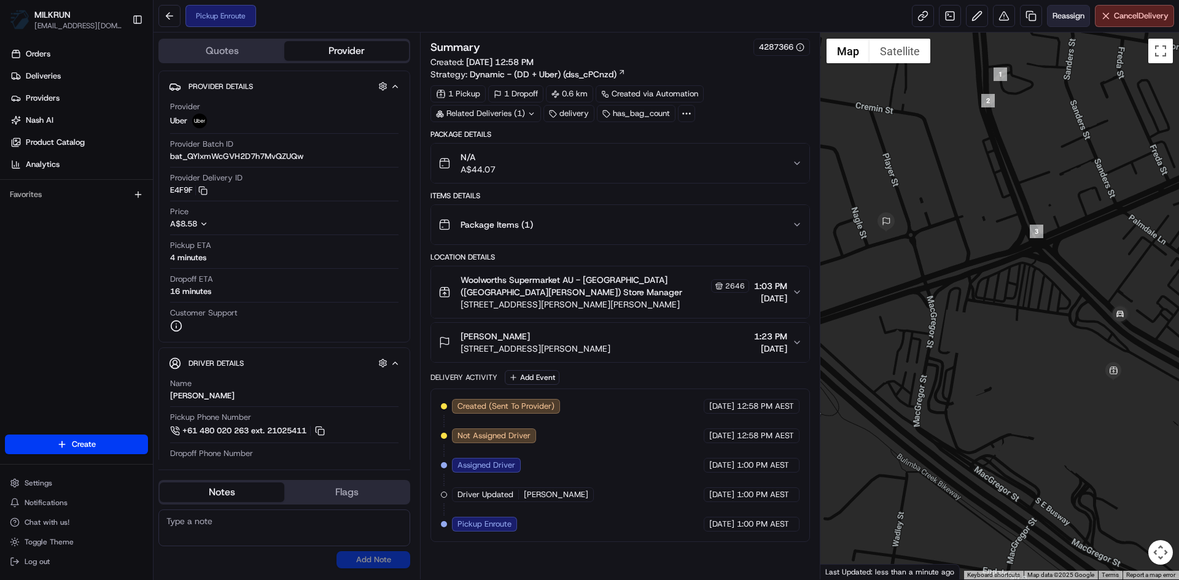
click at [1064, 14] on span "Reassign" at bounding box center [1068, 15] width 32 height 11
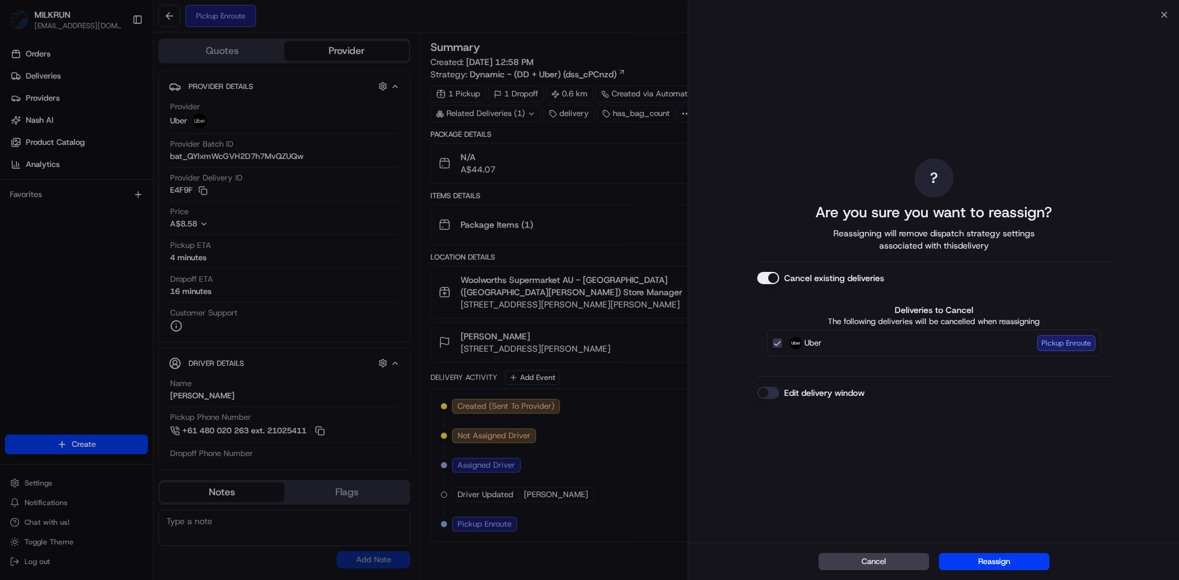
click at [761, 392] on button "Edit delivery window" at bounding box center [768, 393] width 22 height 12
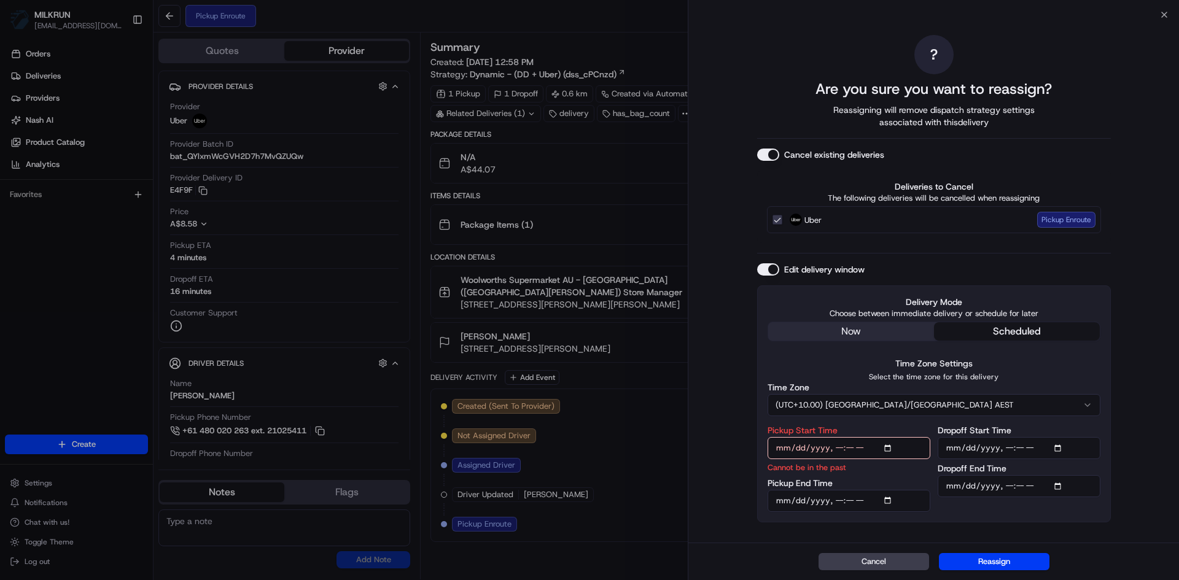
click at [890, 444] on input "Pickup Start Time" at bounding box center [848, 448] width 163 height 22
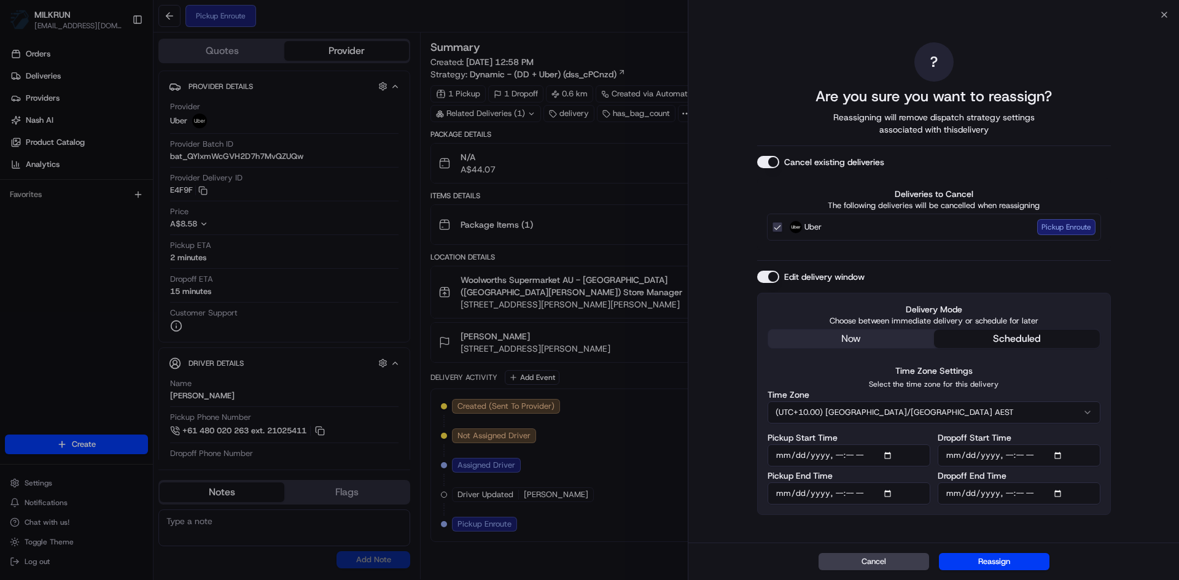
type input "[DATE]T13:30"
click at [889, 494] on input "Pickup End Time" at bounding box center [848, 494] width 163 height 22
type input "[DATE]T13:40"
click at [965, 533] on div "? Are you sure you want to reassign? Reassigning will remove dispatch strategy …" at bounding box center [934, 278] width 354 height 523
click at [1062, 452] on input "Dropoff Start Time" at bounding box center [1018, 455] width 163 height 22
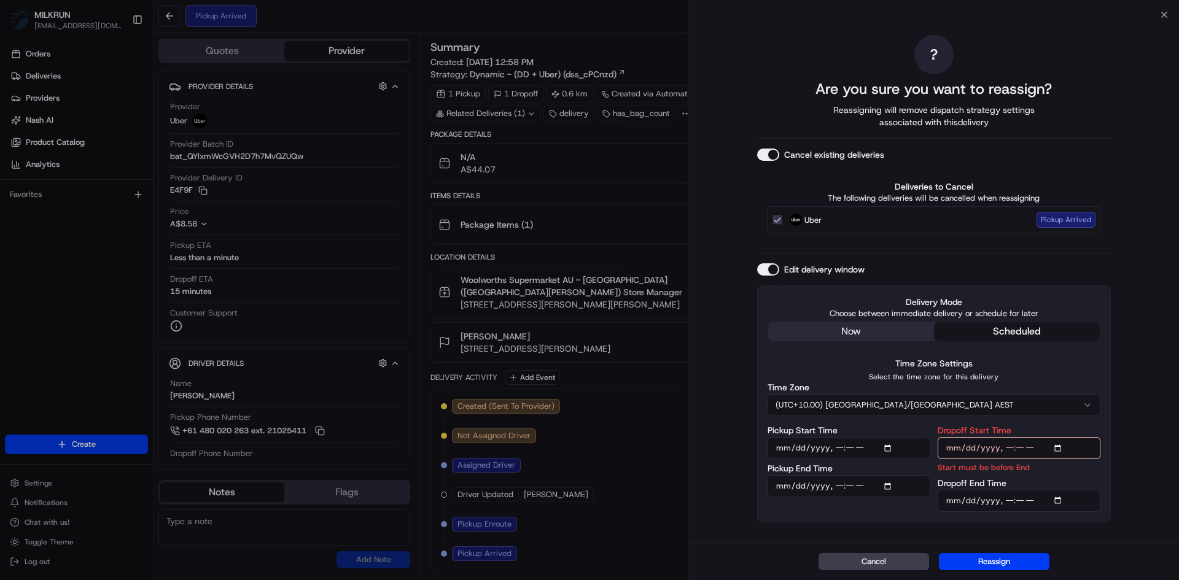
type input "[DATE]T13:50"
click at [1139, 516] on div "? Are you sure you want to reassign? Reassigning will remove dispatch strategy …" at bounding box center [933, 279] width 490 height 528
click at [1060, 501] on input "Dropoff End Time" at bounding box center [1018, 501] width 163 height 22
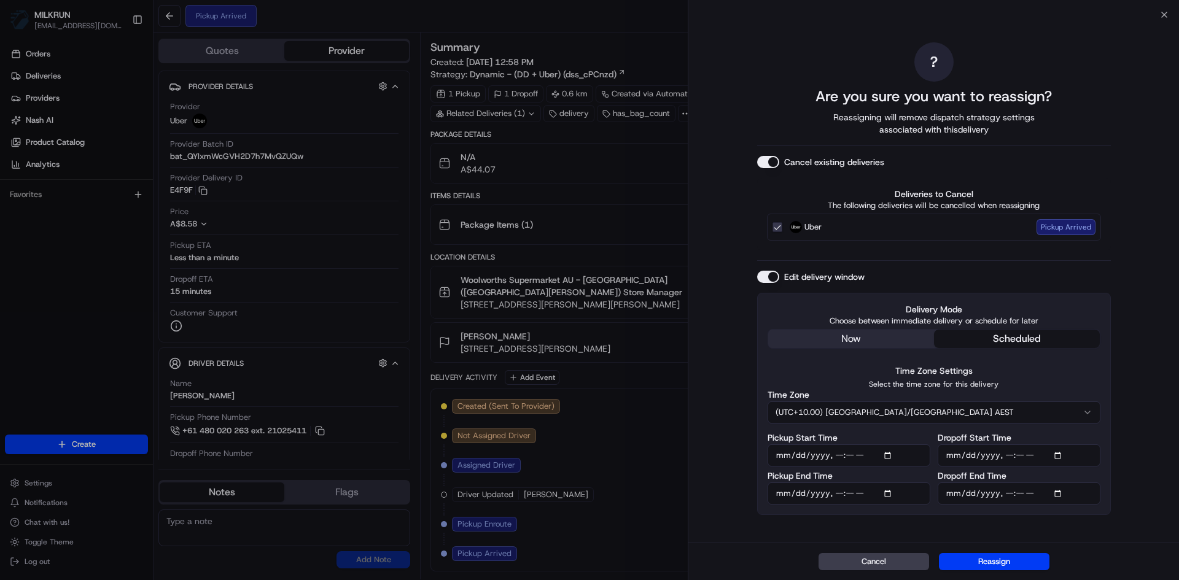
type input "2025-08-17T14:00"
click at [1140, 532] on div "? Are you sure you want to reassign? Reassigning will remove dispatch strategy …" at bounding box center [933, 279] width 490 height 528
click at [1001, 563] on button "Reassign" at bounding box center [994, 561] width 110 height 17
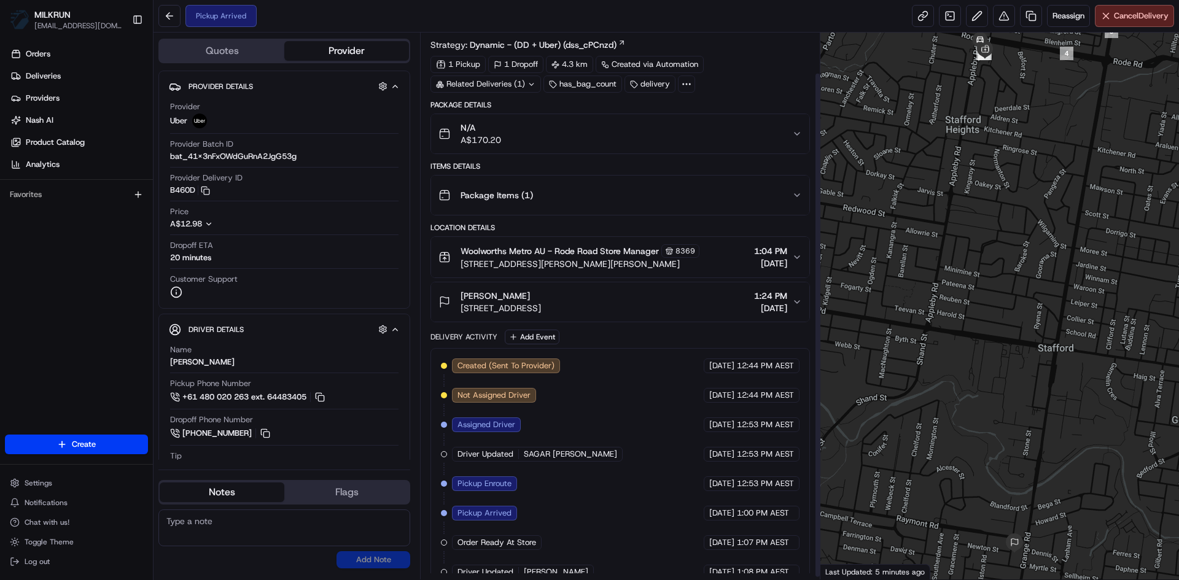
scroll to position [46, 0]
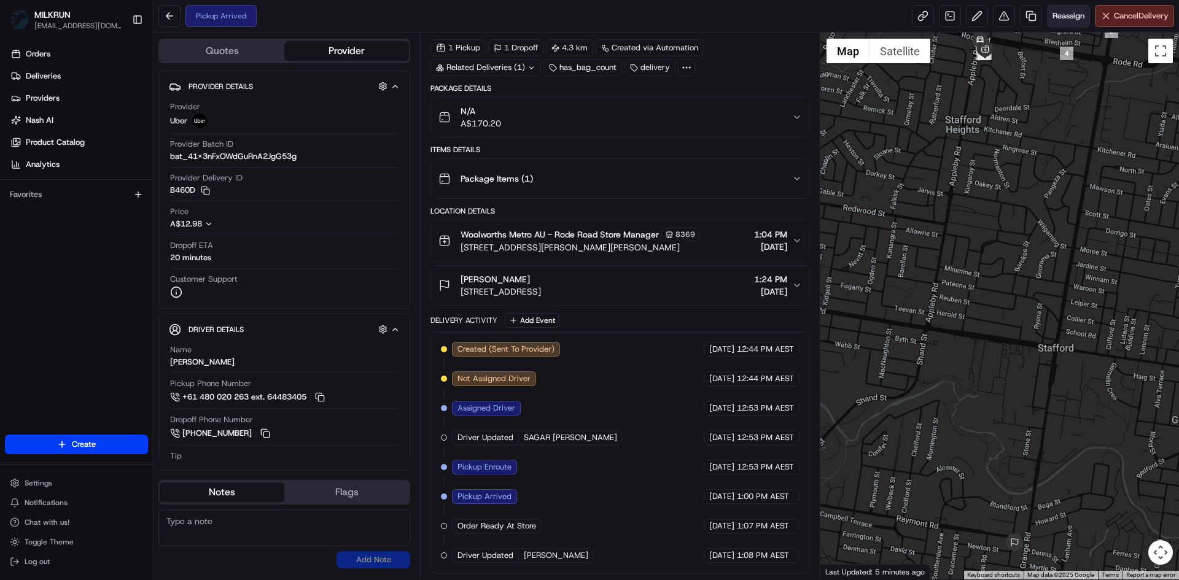
click at [1063, 18] on span "Reassign" at bounding box center [1068, 15] width 32 height 11
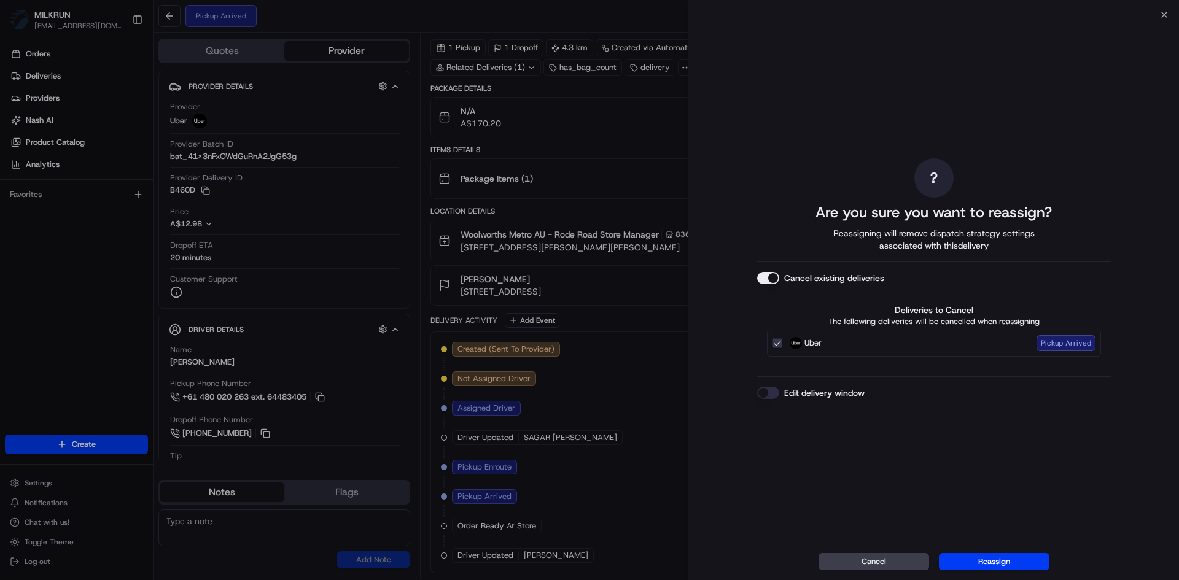
click at [771, 277] on button "Cancel existing deliveries" at bounding box center [768, 278] width 22 height 12
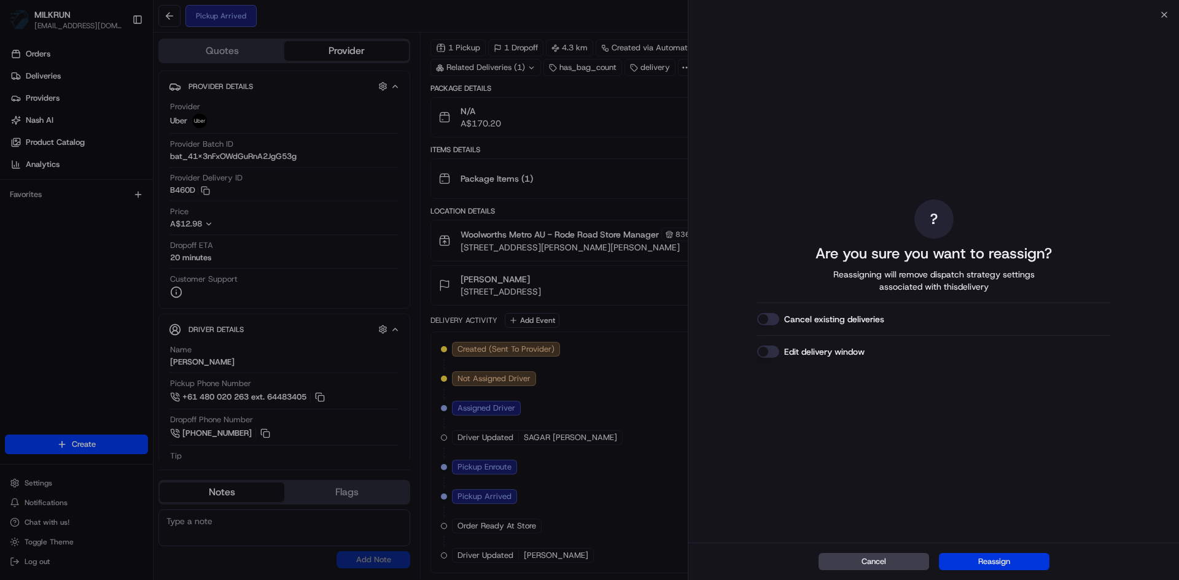
click at [997, 561] on button "Reassign" at bounding box center [994, 561] width 110 height 17
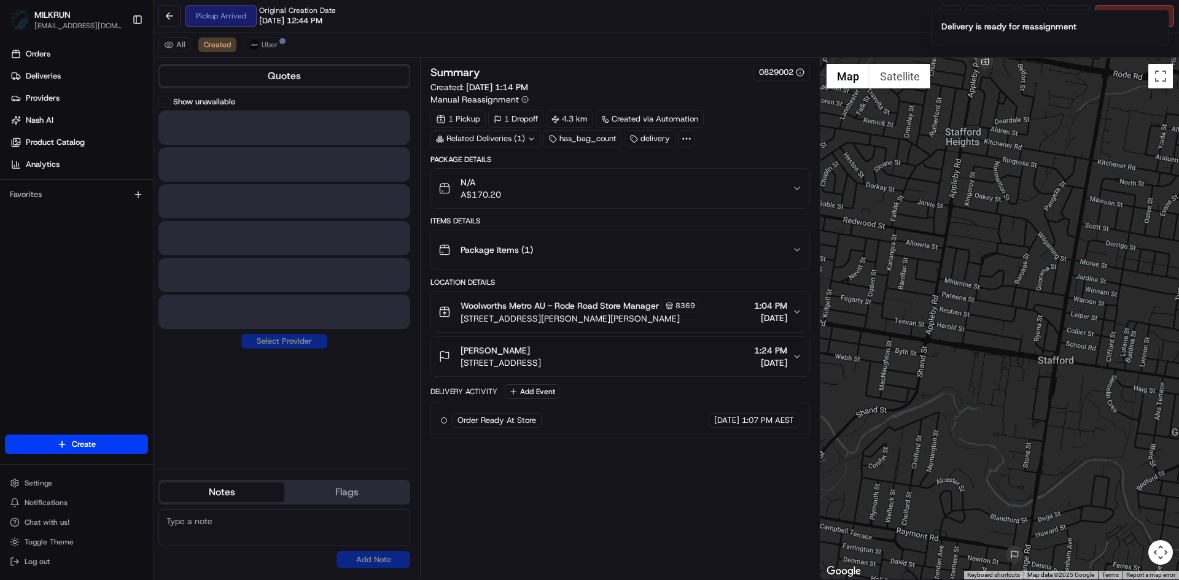
scroll to position [0, 0]
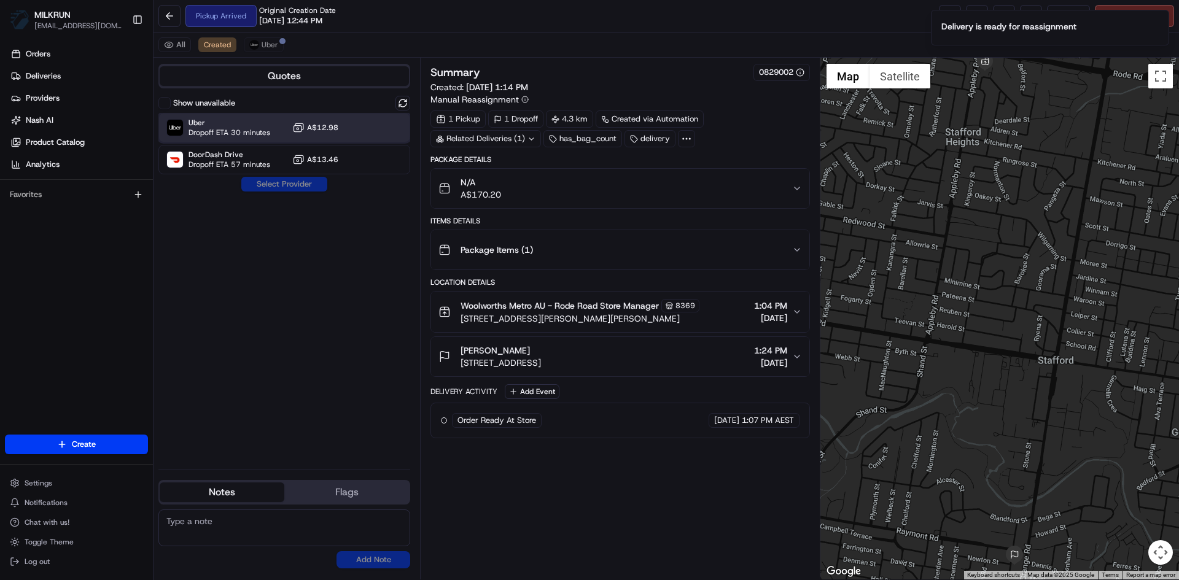
click at [239, 122] on span "Uber" at bounding box center [229, 123] width 82 height 10
click at [288, 180] on button "Assign Provider" at bounding box center [284, 184] width 87 height 15
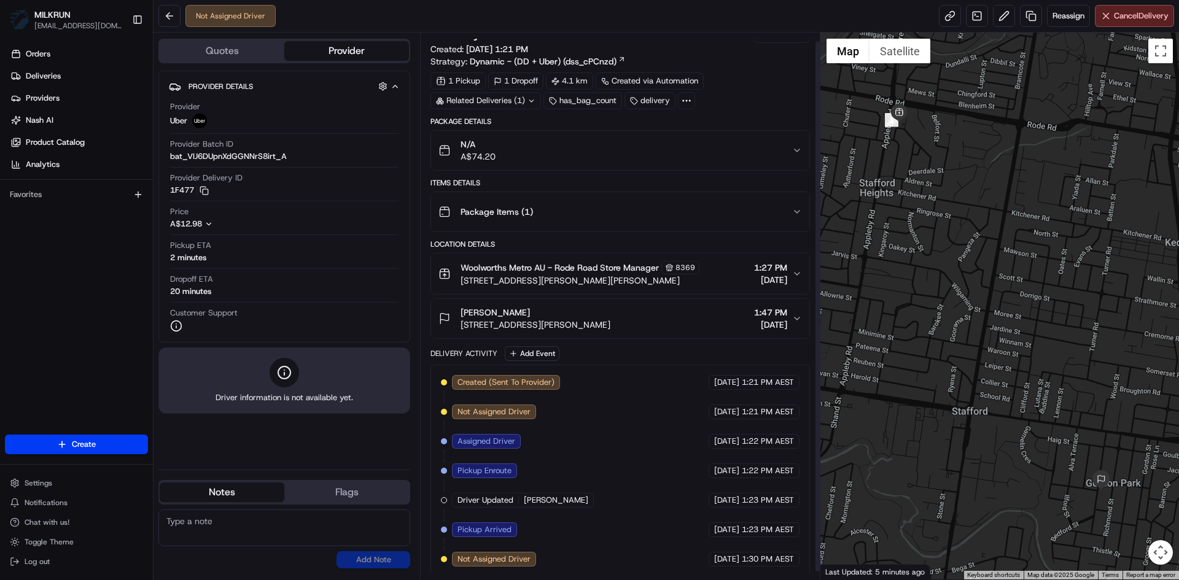
scroll to position [17, 0]
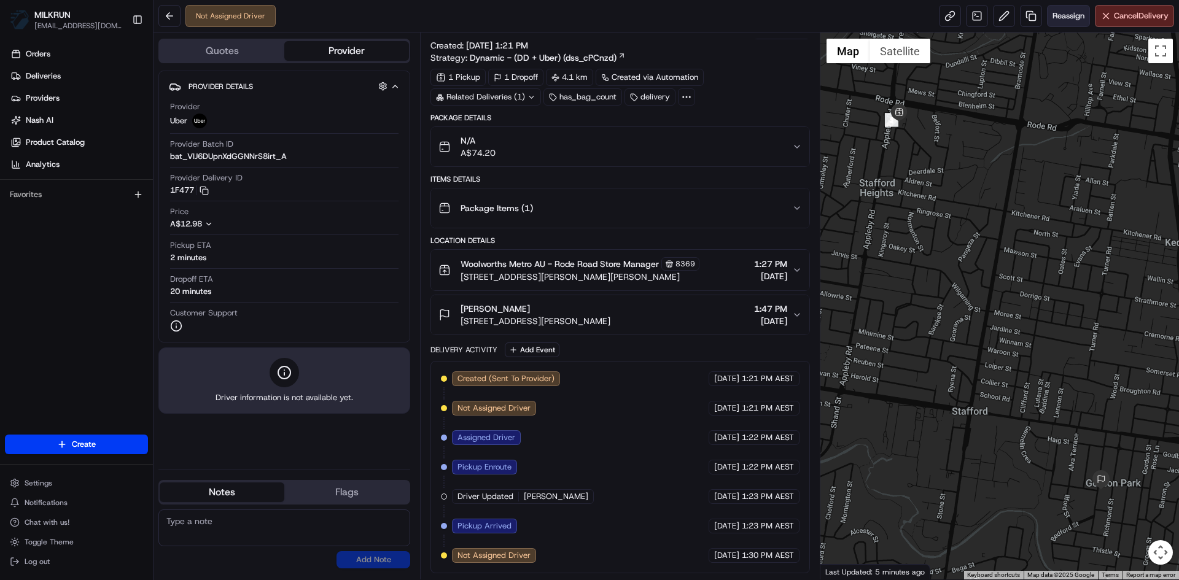
click at [1067, 20] on span "Reassign" at bounding box center [1068, 15] width 32 height 11
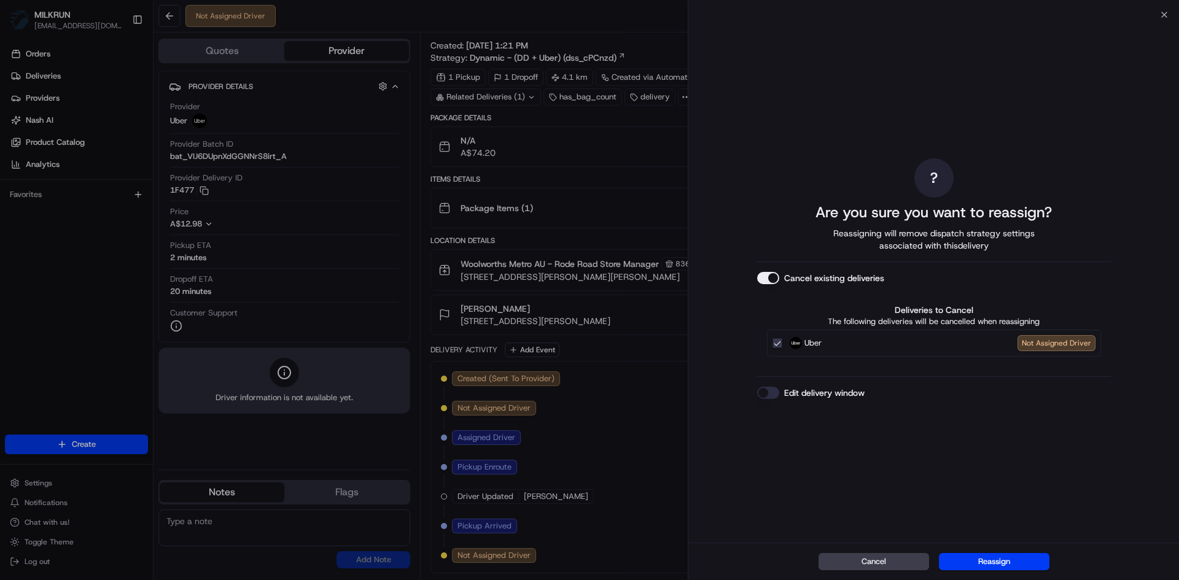
click at [766, 392] on button "Edit delivery window" at bounding box center [768, 393] width 22 height 12
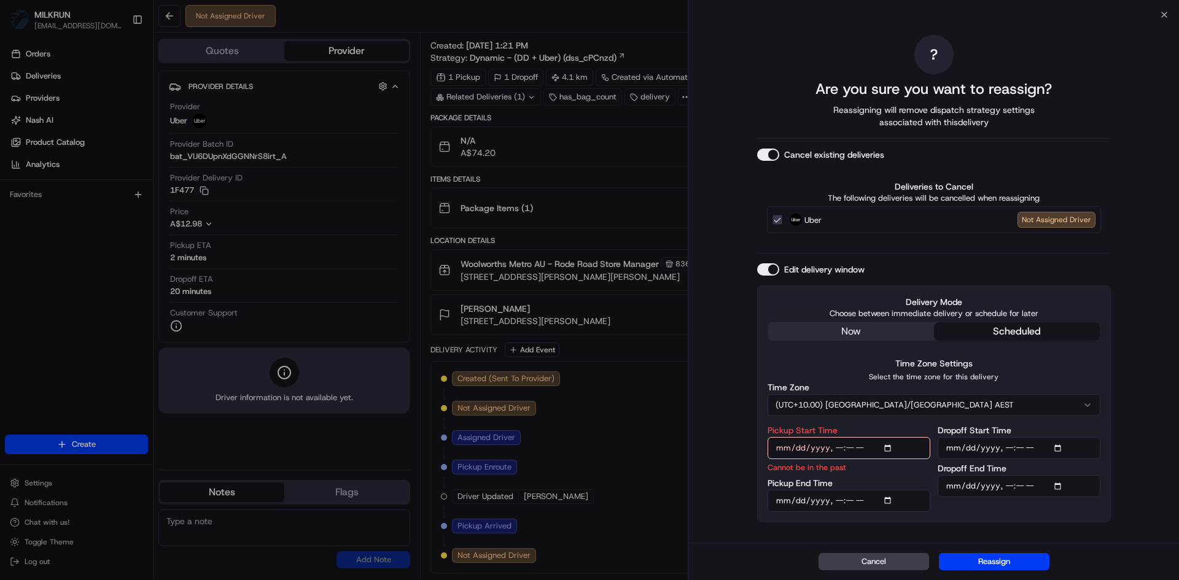
click at [888, 446] on input "Pickup Start Time" at bounding box center [848, 448] width 163 height 22
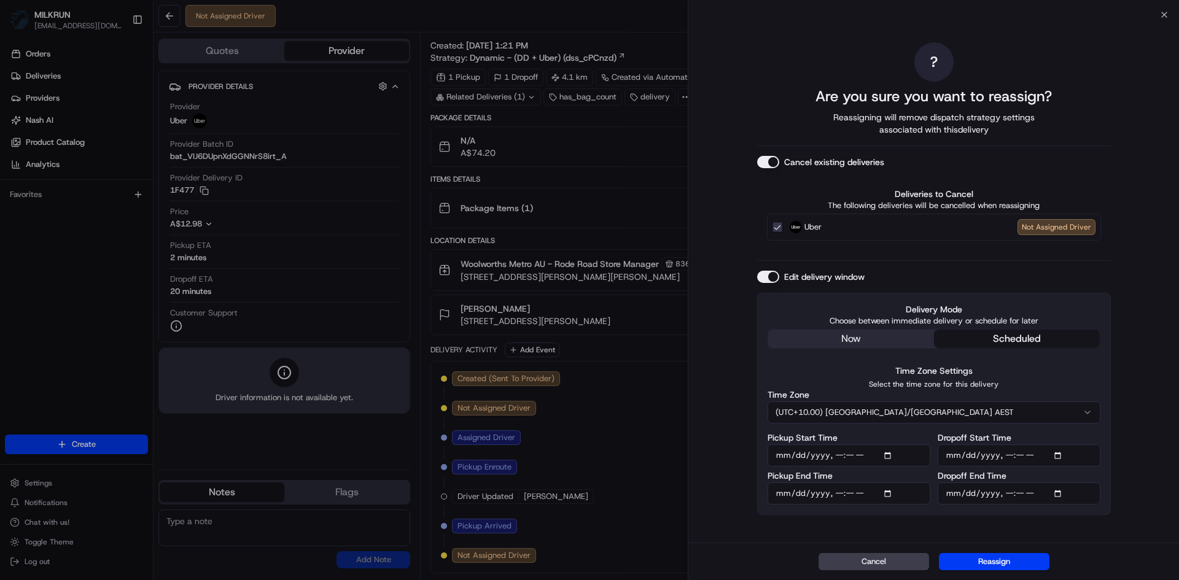
type input "[DATE]T13:50"
click at [734, 525] on div "? Are you sure you want to reassign? Reassigning will remove dispatch strategy …" at bounding box center [933, 279] width 490 height 528
click at [890, 494] on input "Pickup End Time" at bounding box center [848, 494] width 163 height 22
type input "[DATE]T14:00"
click at [1133, 364] on div "? Are you sure you want to reassign? Reassigning will remove dispatch strategy …" at bounding box center [933, 279] width 490 height 528
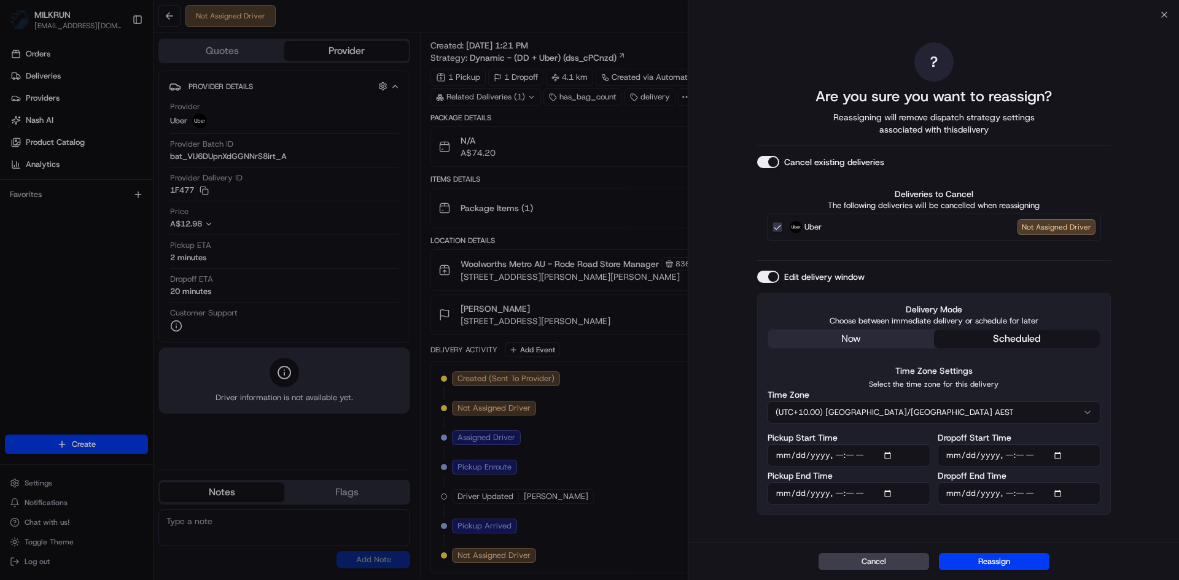
click at [1060, 454] on input "Dropoff Start Time" at bounding box center [1018, 455] width 163 height 22
type input "[DATE]T14:10"
click at [1147, 491] on div "? Are you sure you want to reassign? Reassigning will remove dispatch strategy …" at bounding box center [933, 279] width 490 height 528
click at [1060, 492] on input "Dropoff End Time" at bounding box center [1018, 494] width 163 height 22
click at [1148, 529] on div "? Are you sure you want to reassign? Reassigning will remove dispatch strategy …" at bounding box center [933, 279] width 490 height 528
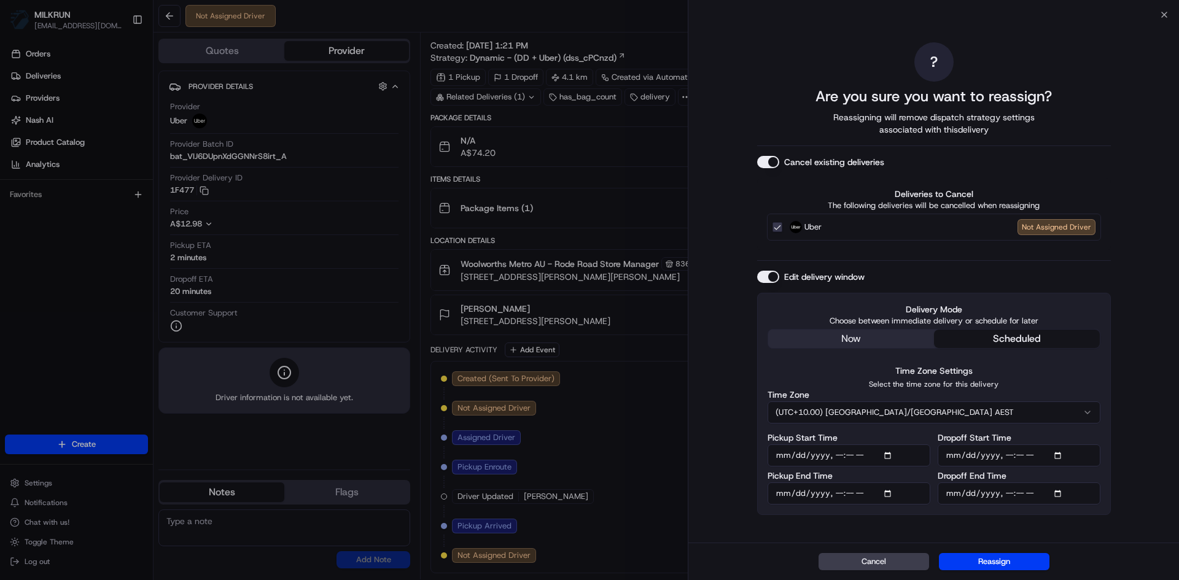
click at [1060, 495] on input "Dropoff End Time" at bounding box center [1018, 494] width 163 height 22
type input "[DATE]T14:20"
click at [1131, 523] on div "? Are you sure you want to reassign? Reassigning will remove dispatch strategy …" at bounding box center [933, 279] width 490 height 528
click at [1008, 562] on button "Reassign" at bounding box center [994, 561] width 110 height 17
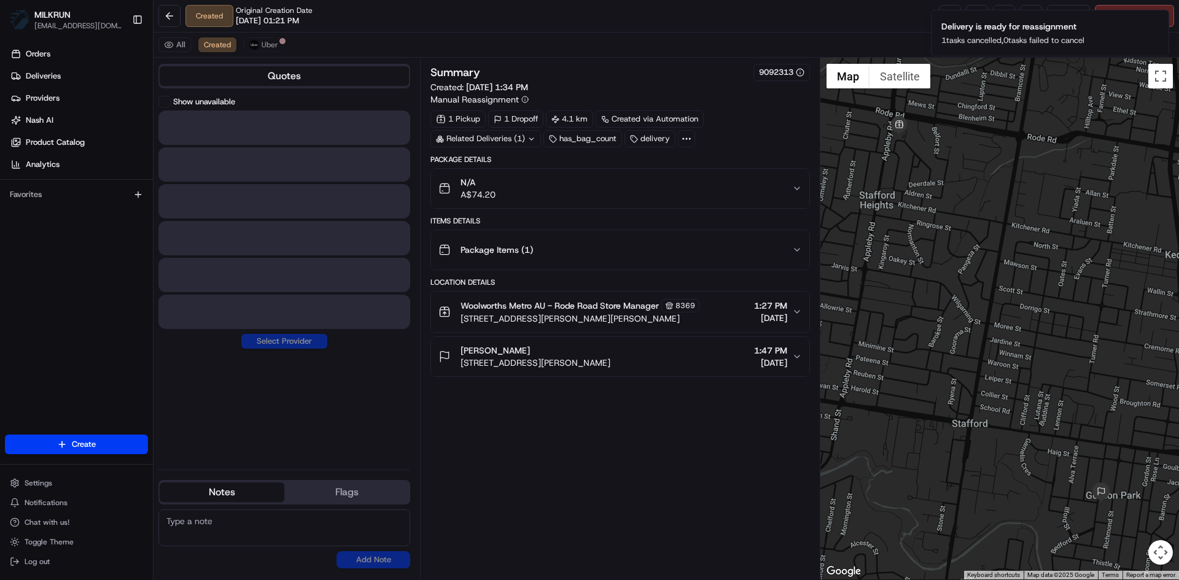
scroll to position [0, 0]
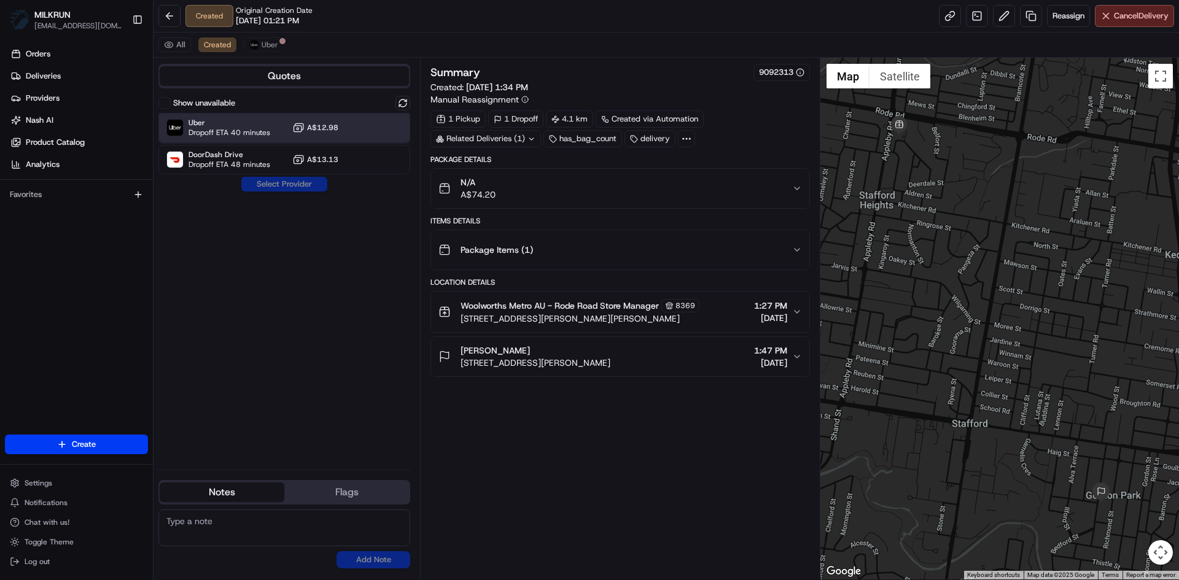
click at [260, 116] on div "Uber Dropoff ETA 40 minutes A$12.98" at bounding box center [284, 127] width 252 height 29
click at [293, 189] on button "Assign Provider" at bounding box center [284, 184] width 87 height 15
